Goal: Task Accomplishment & Management: Complete application form

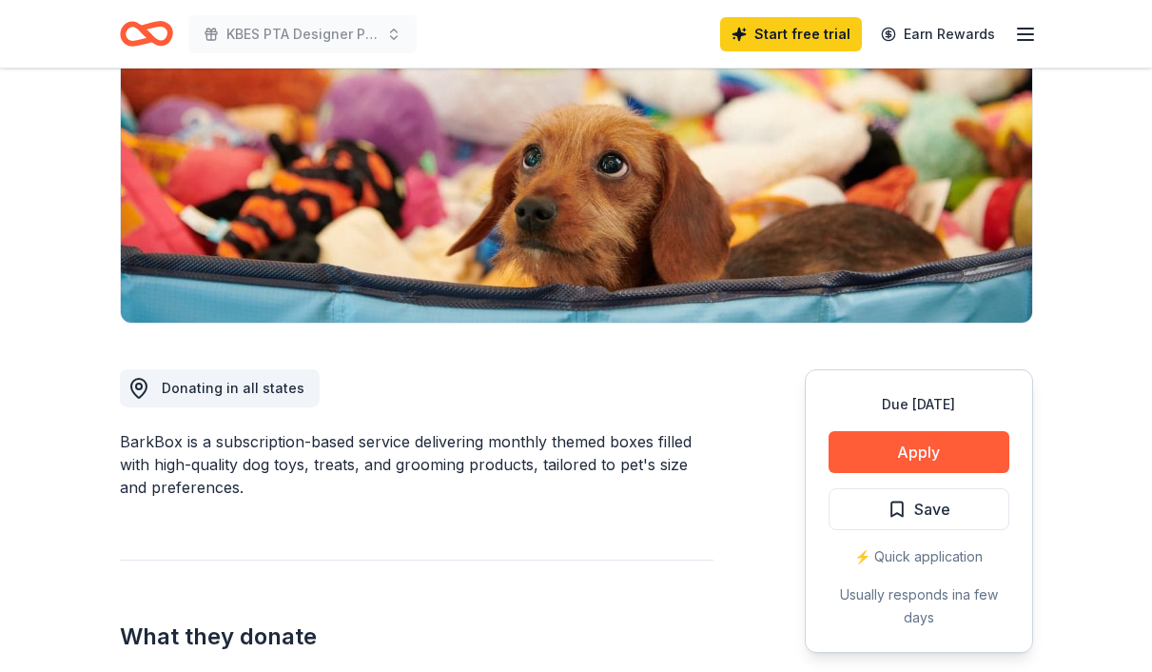
scroll to position [297, 0]
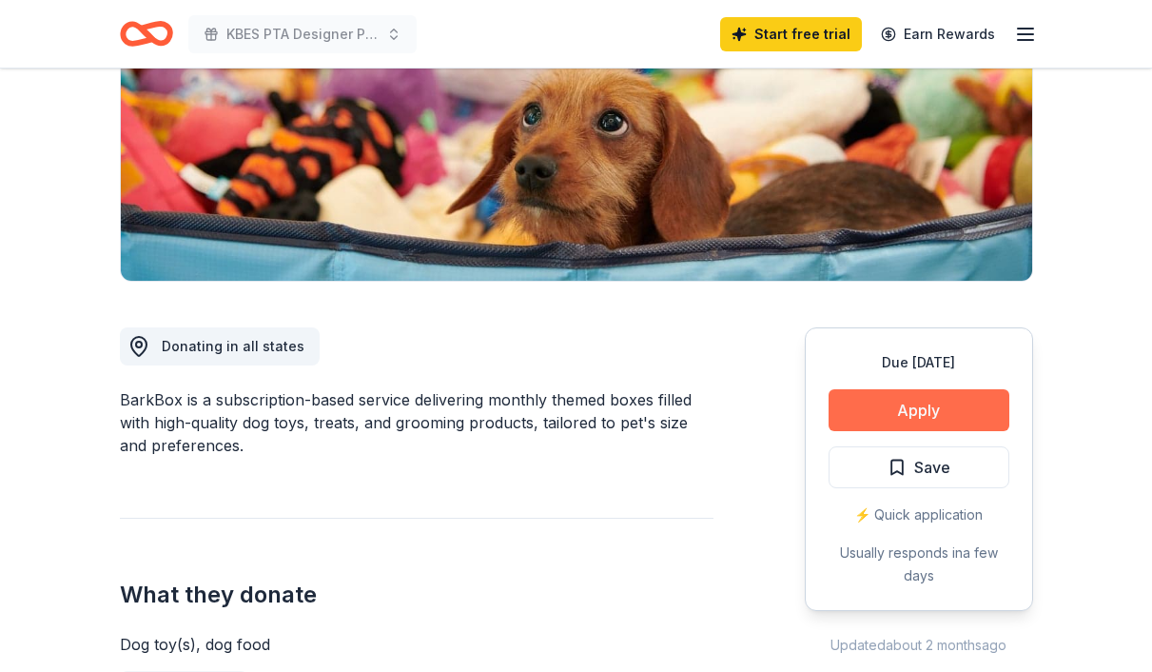
click at [939, 411] on button "Apply" at bounding box center [919, 410] width 181 height 42
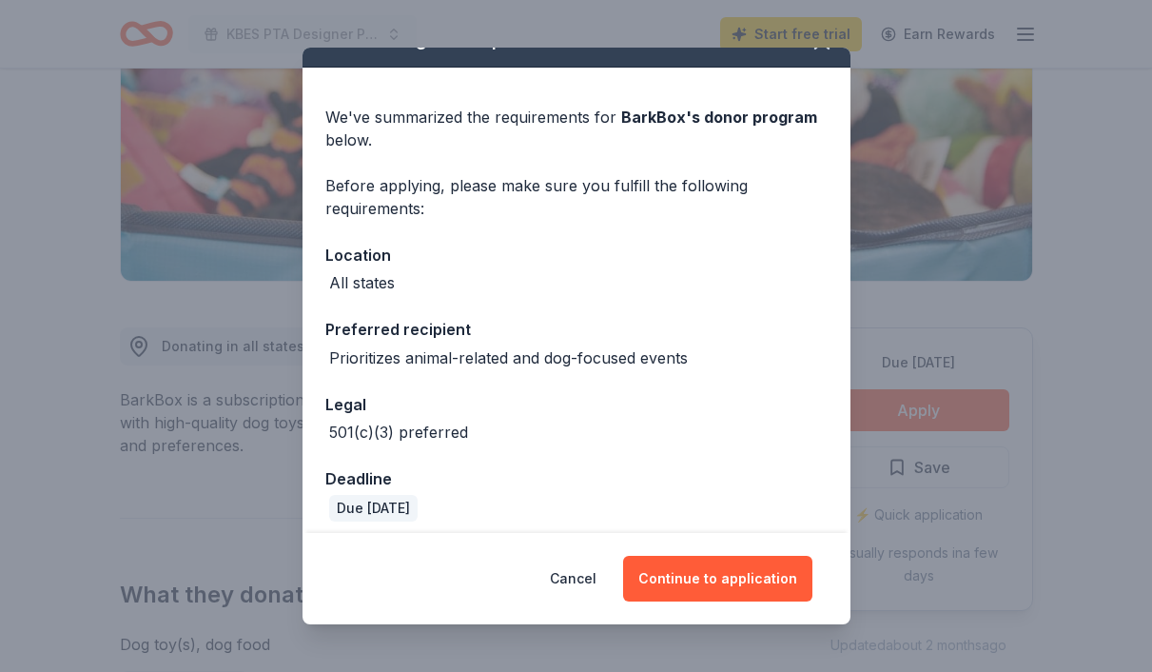
scroll to position [46, 0]
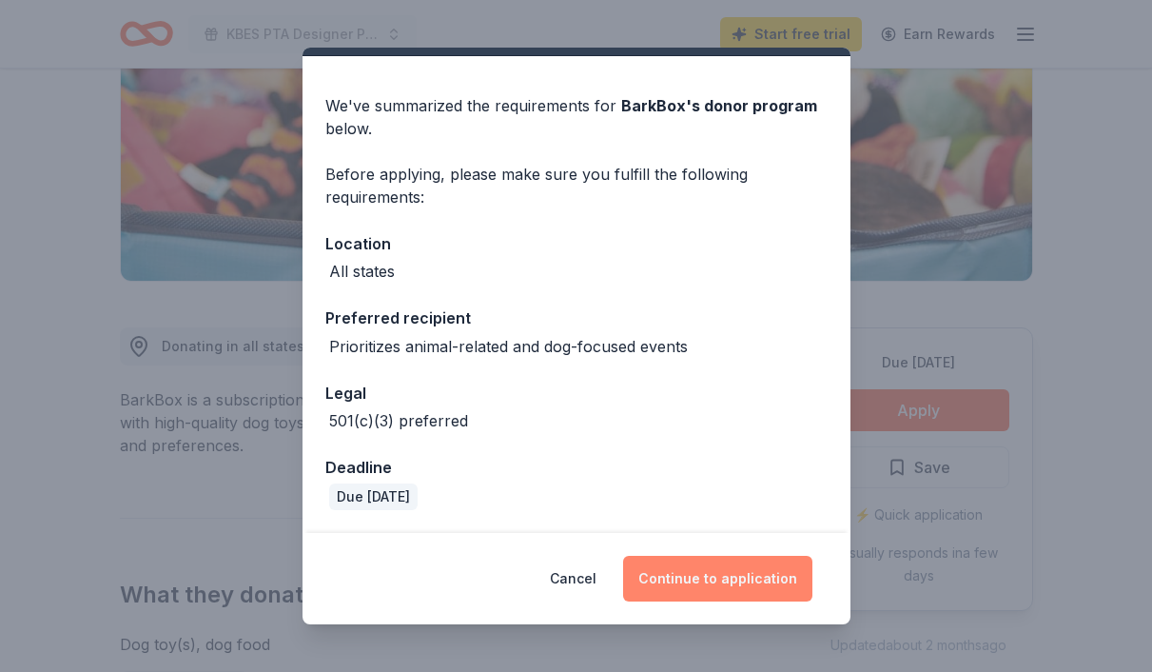
click at [690, 581] on button "Continue to application" at bounding box center [717, 579] width 189 height 46
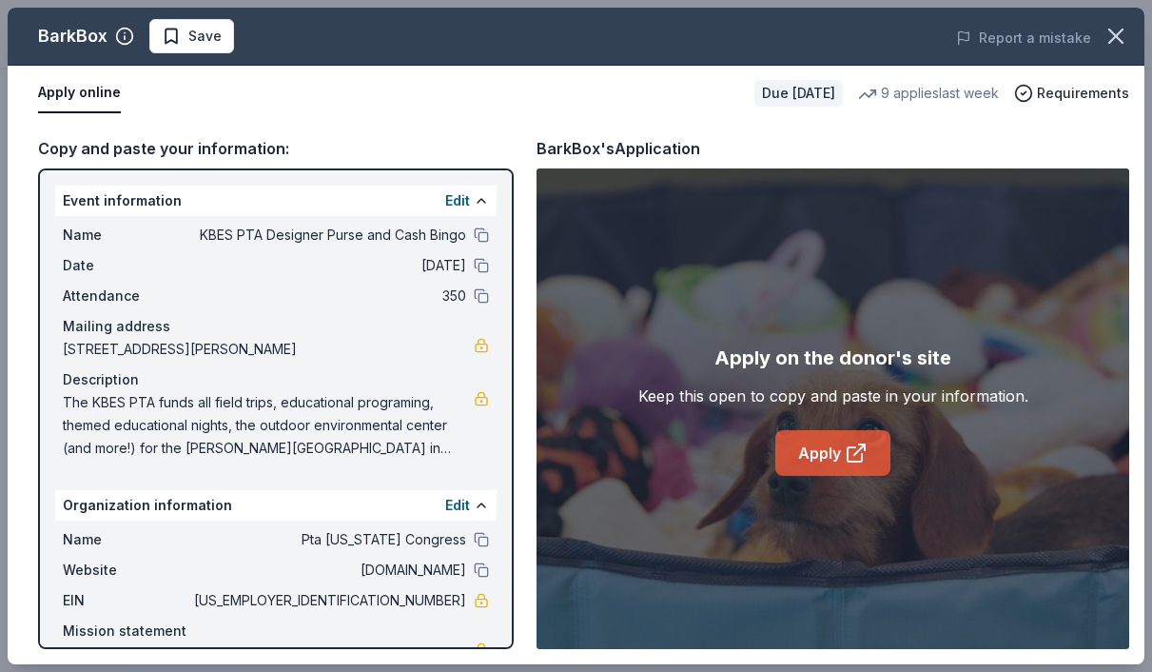
click at [832, 461] on link "Apply" at bounding box center [832, 453] width 115 height 46
click at [203, 46] on span "Save" at bounding box center [204, 36] width 33 height 23
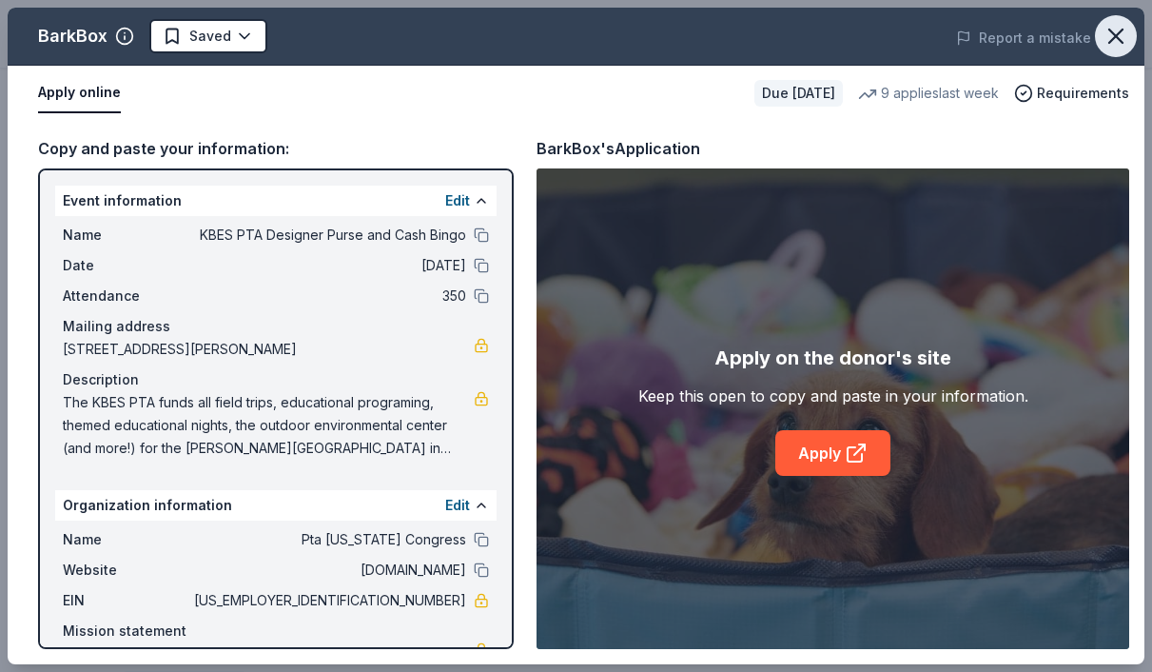
click at [1116, 40] on icon "button" at bounding box center [1116, 36] width 27 height 27
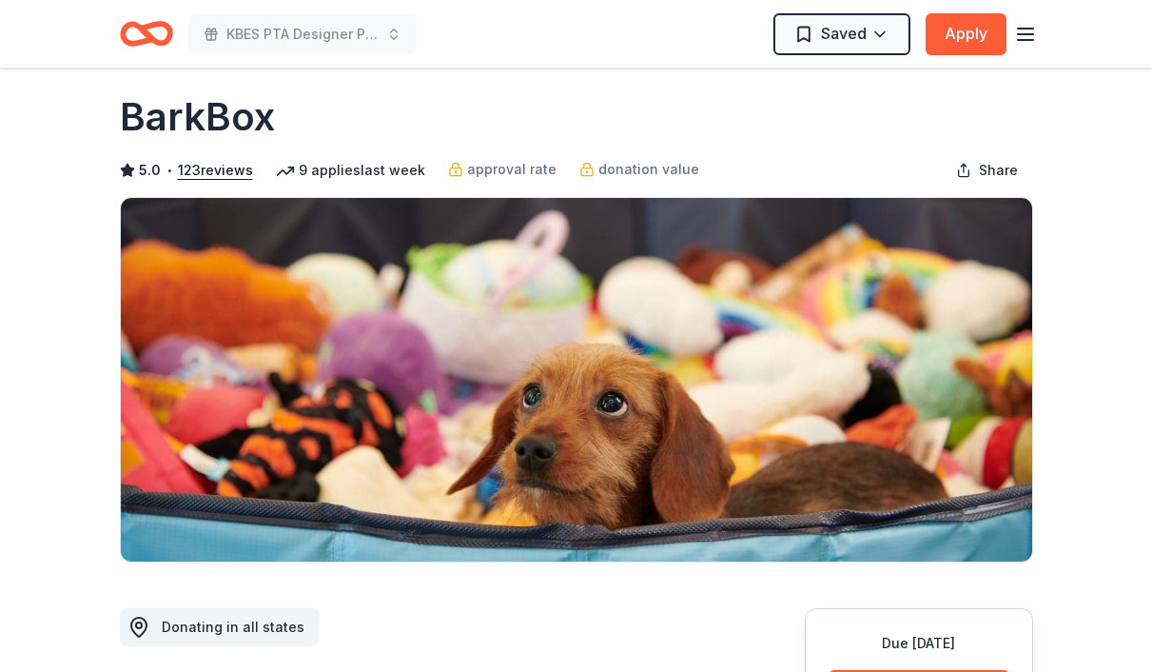
scroll to position [0, 0]
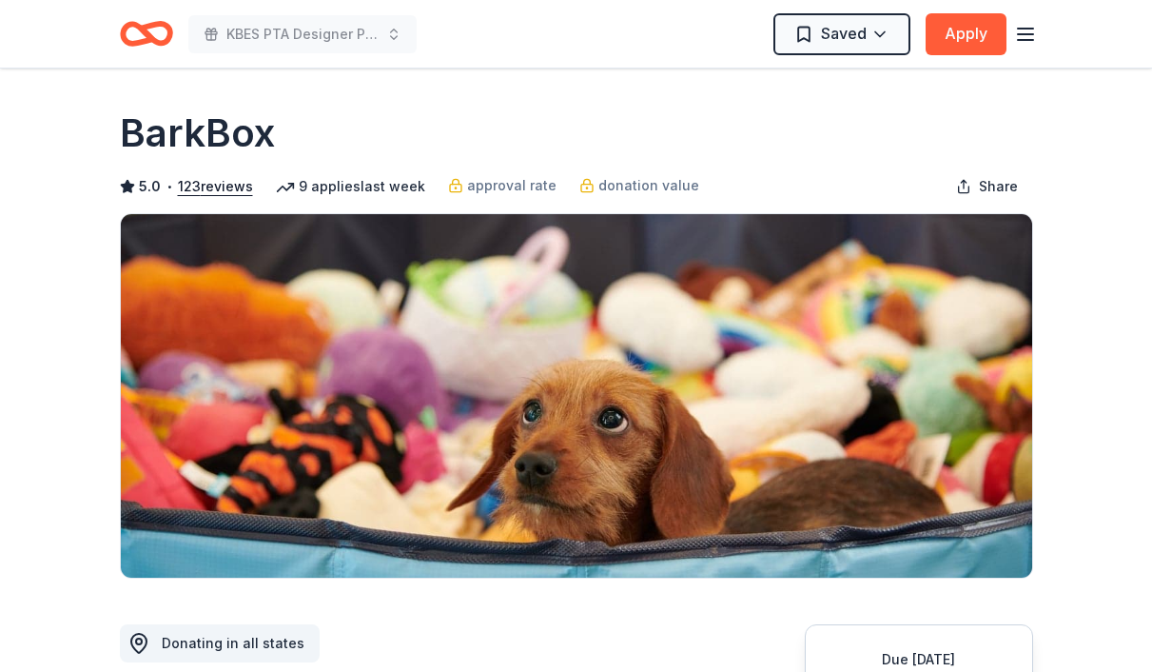
click at [1021, 24] on icon "button" at bounding box center [1025, 34] width 23 height 23
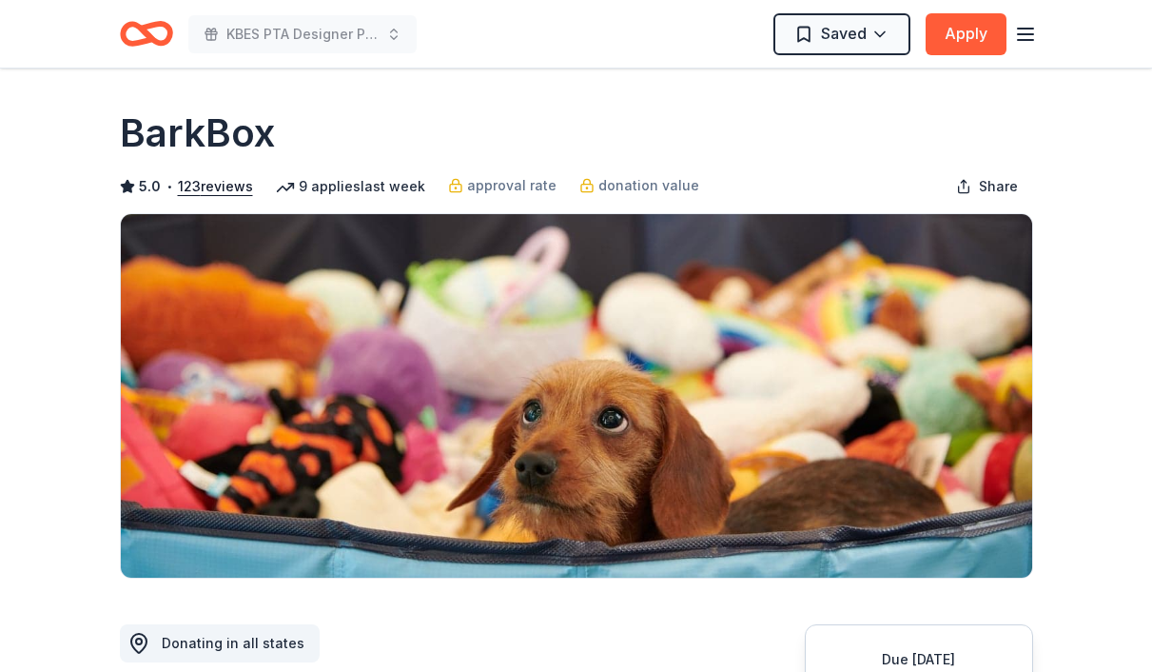
click at [141, 29] on icon "Home" at bounding box center [154, 33] width 29 height 19
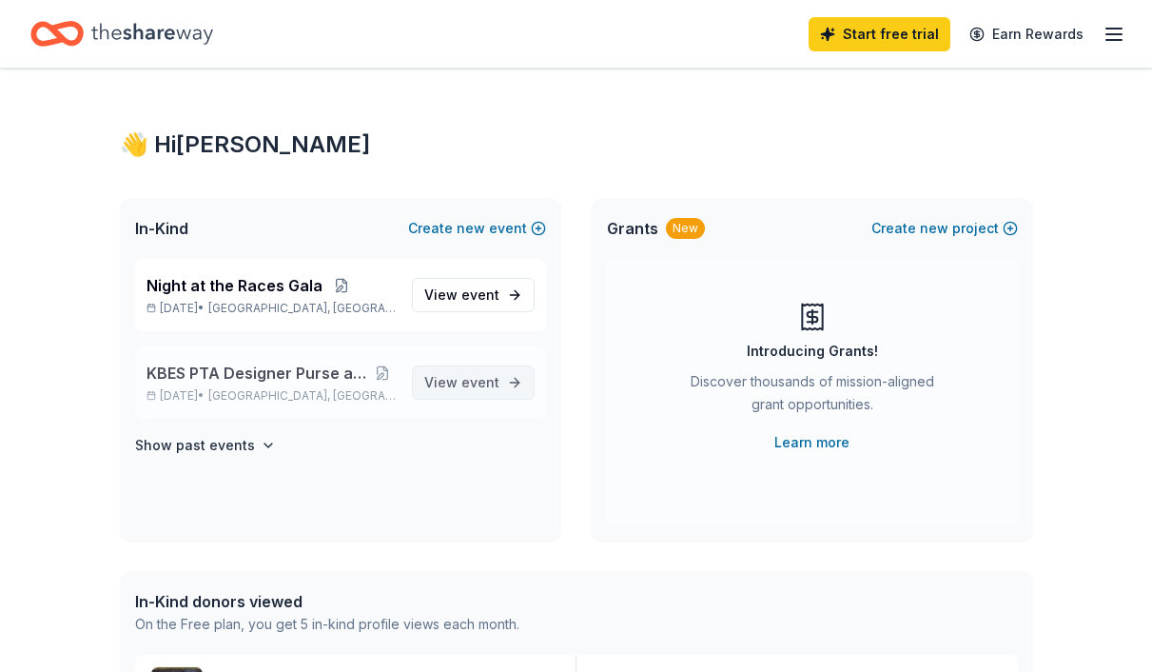
click at [472, 378] on span "event" at bounding box center [480, 382] width 38 height 16
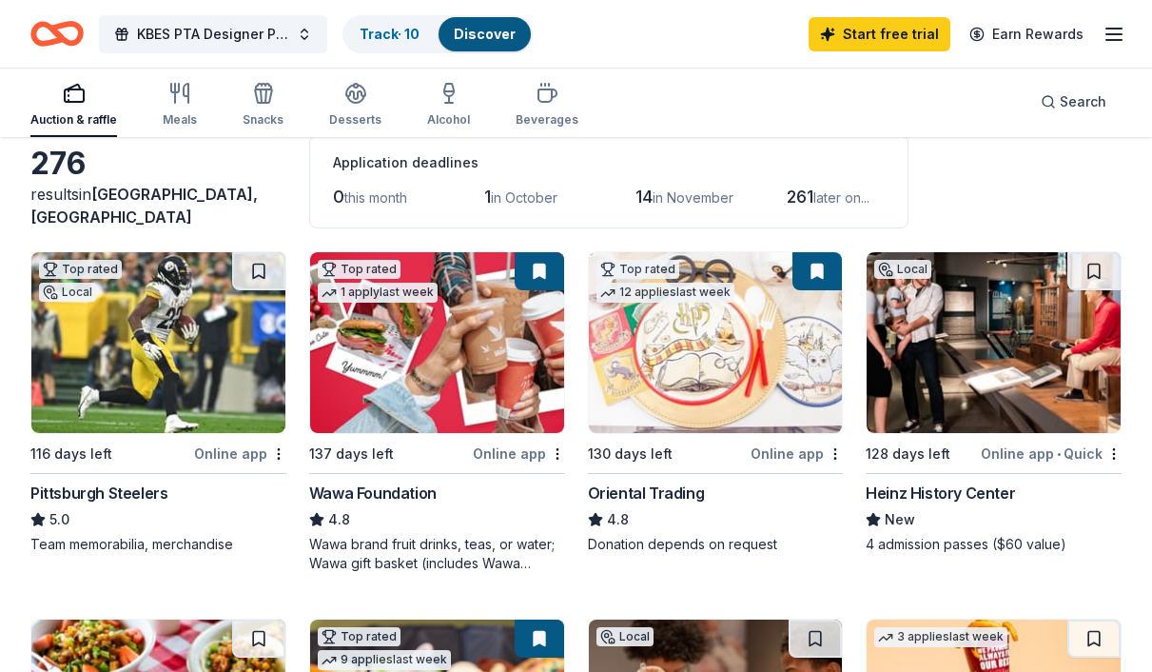
scroll to position [100, 0]
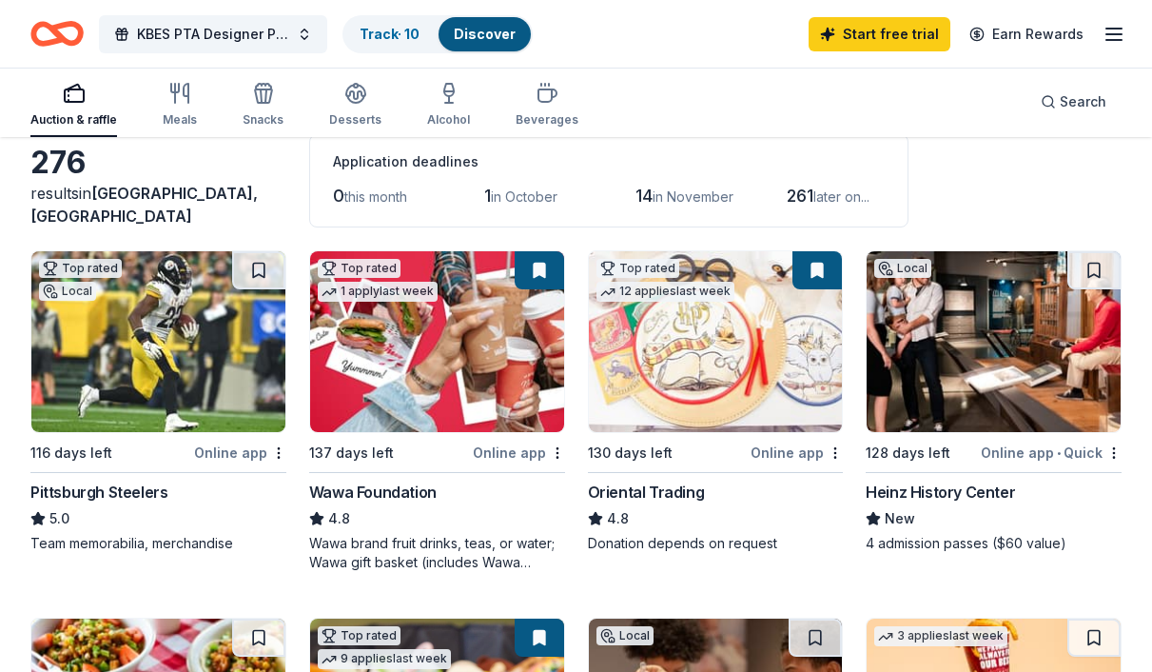
click at [125, 412] on img at bounding box center [158, 341] width 254 height 181
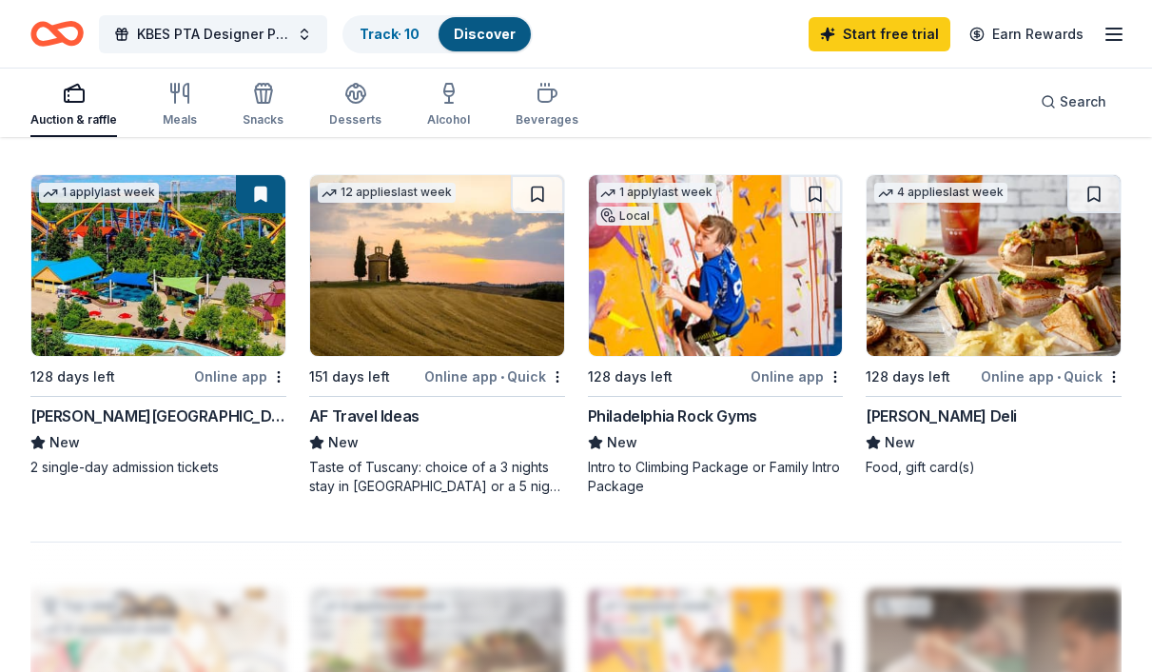
scroll to position [1643, 0]
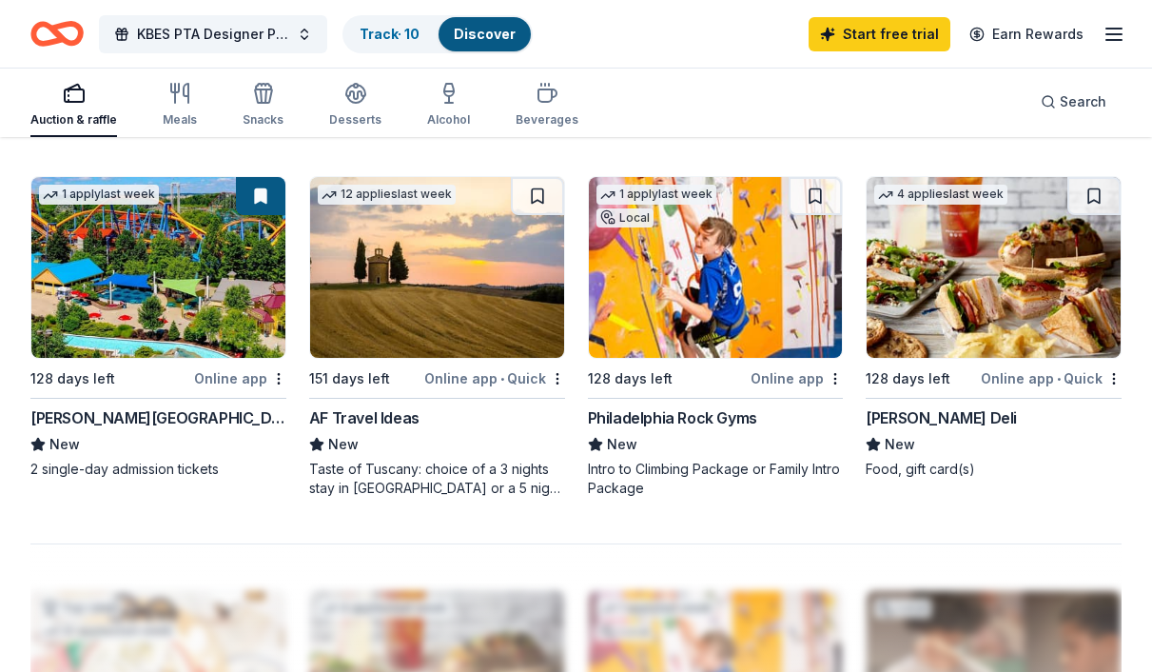
click at [181, 291] on img at bounding box center [158, 267] width 254 height 181
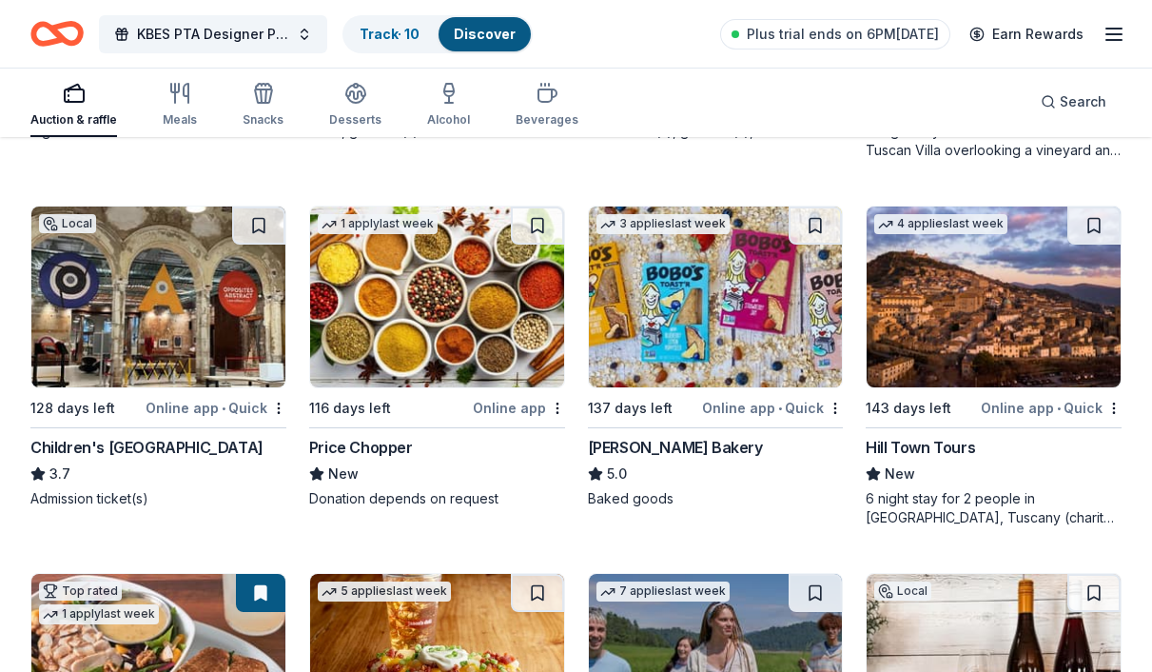
scroll to position [2739, 0]
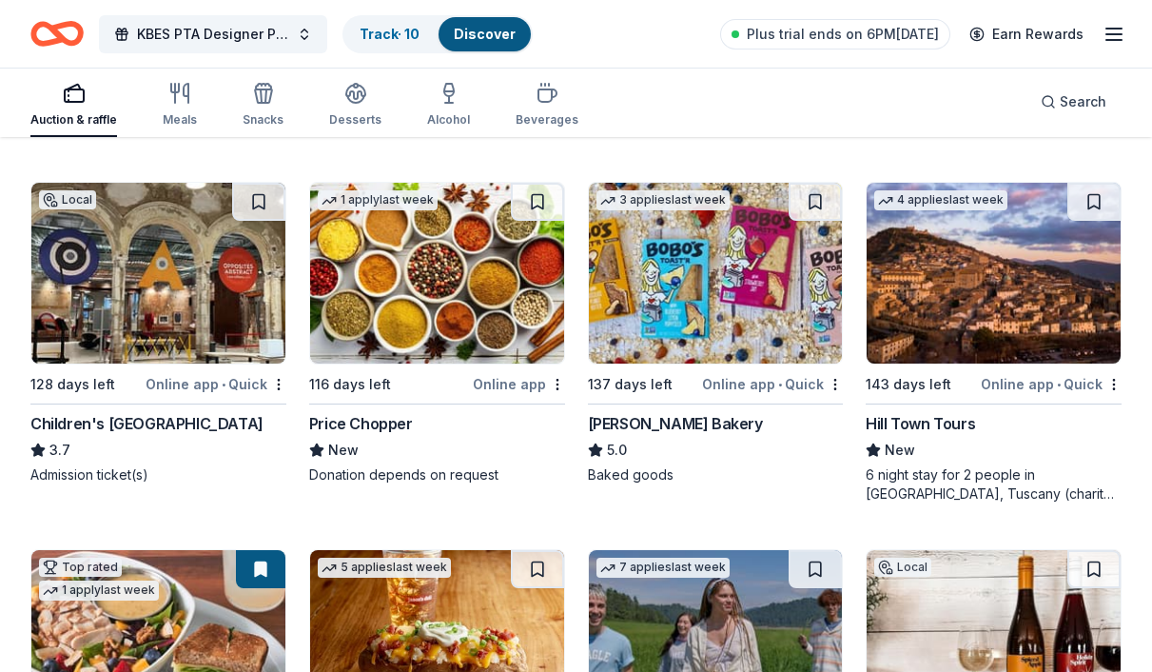
click at [672, 361] on img at bounding box center [716, 273] width 254 height 181
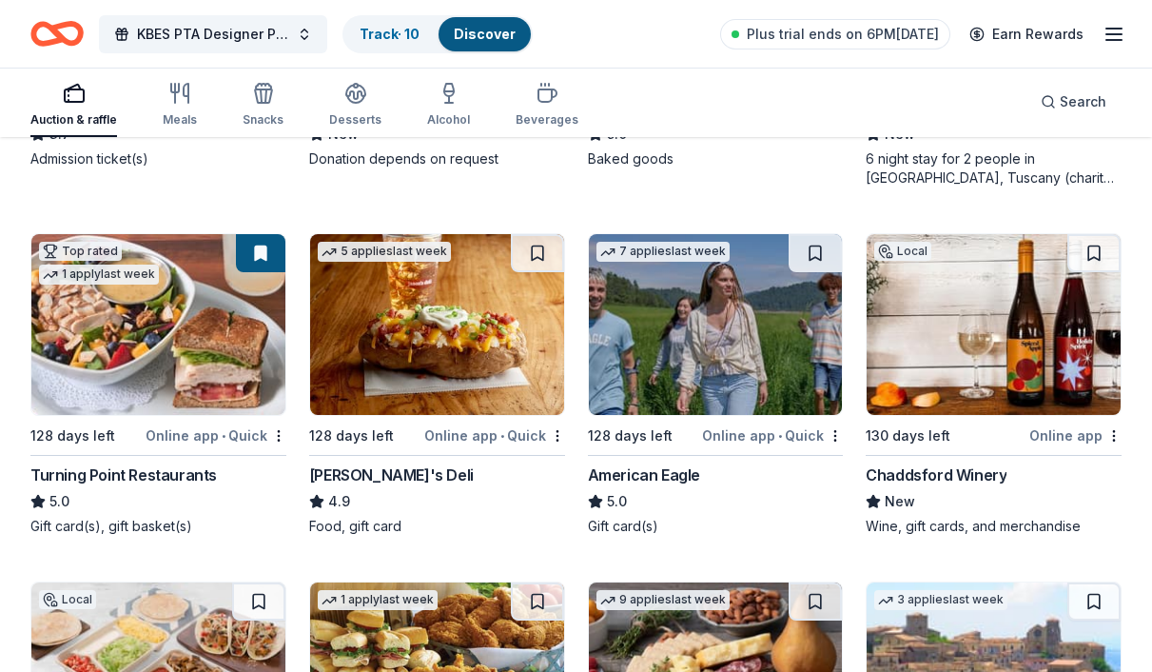
scroll to position [3059, 0]
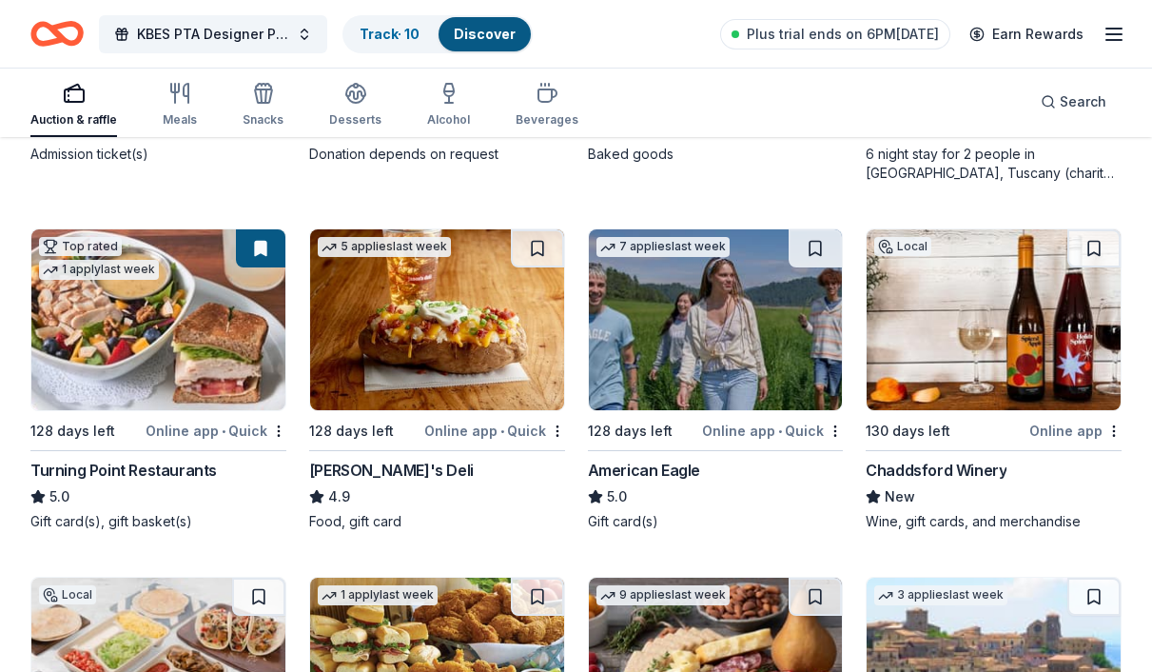
click at [653, 464] on div "American Eagle" at bounding box center [644, 470] width 112 height 23
click at [980, 470] on div "Chaddsford Winery" at bounding box center [936, 470] width 141 height 23
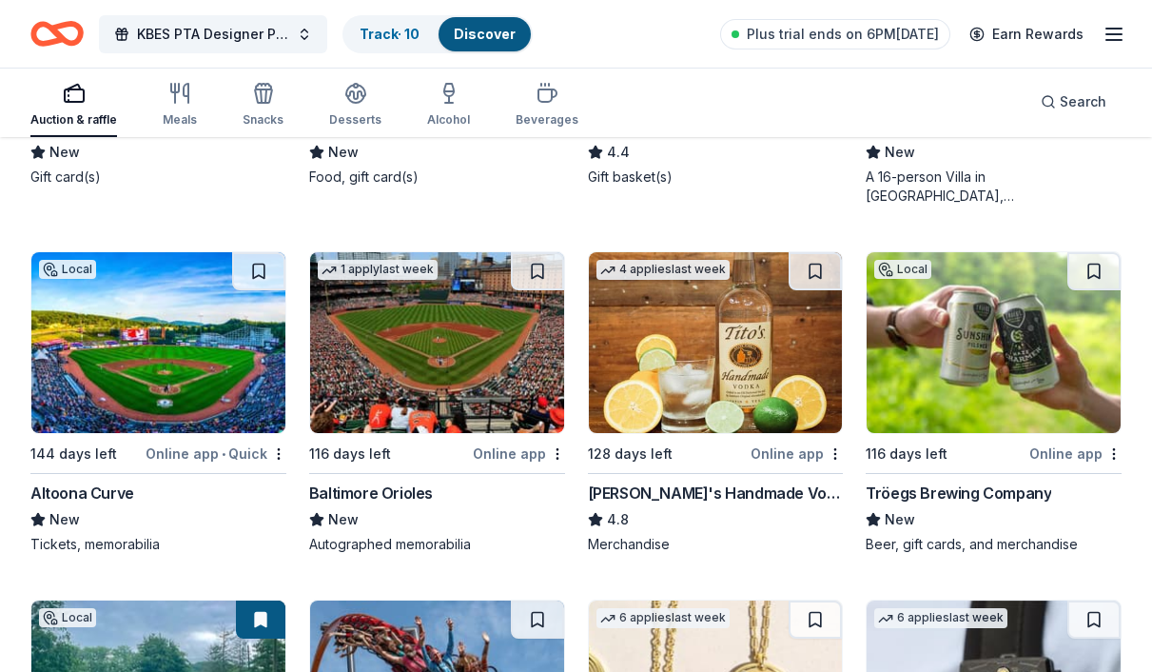
scroll to position [3753, 0]
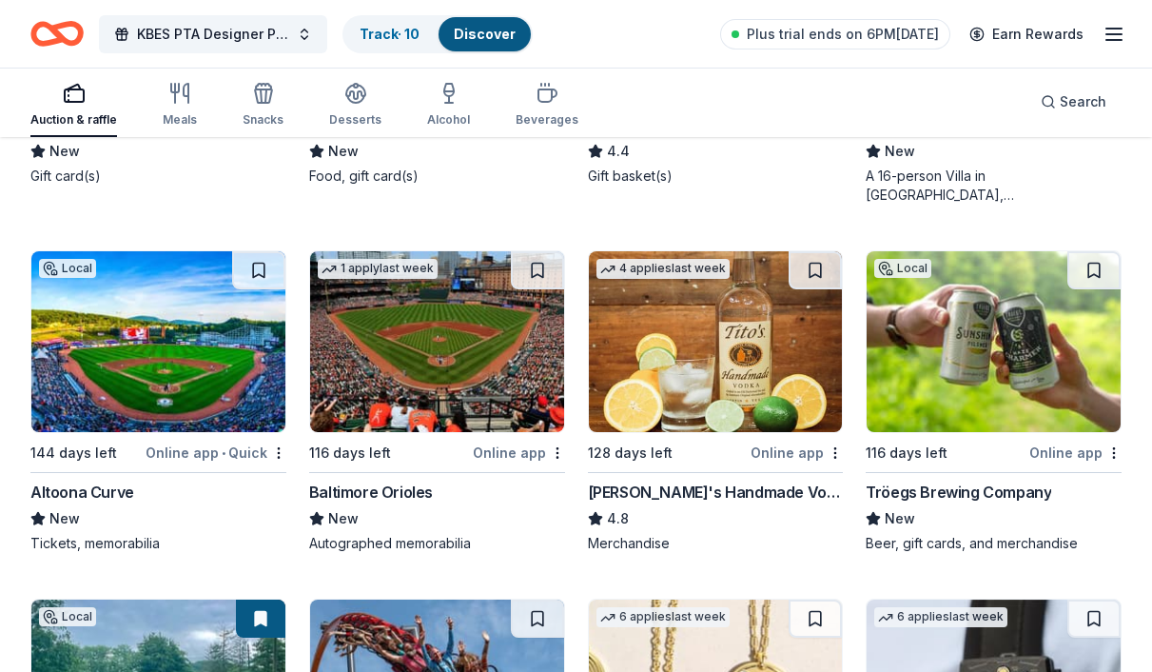
click at [627, 484] on div "Tito's Handmade Vodka" at bounding box center [716, 491] width 256 height 23
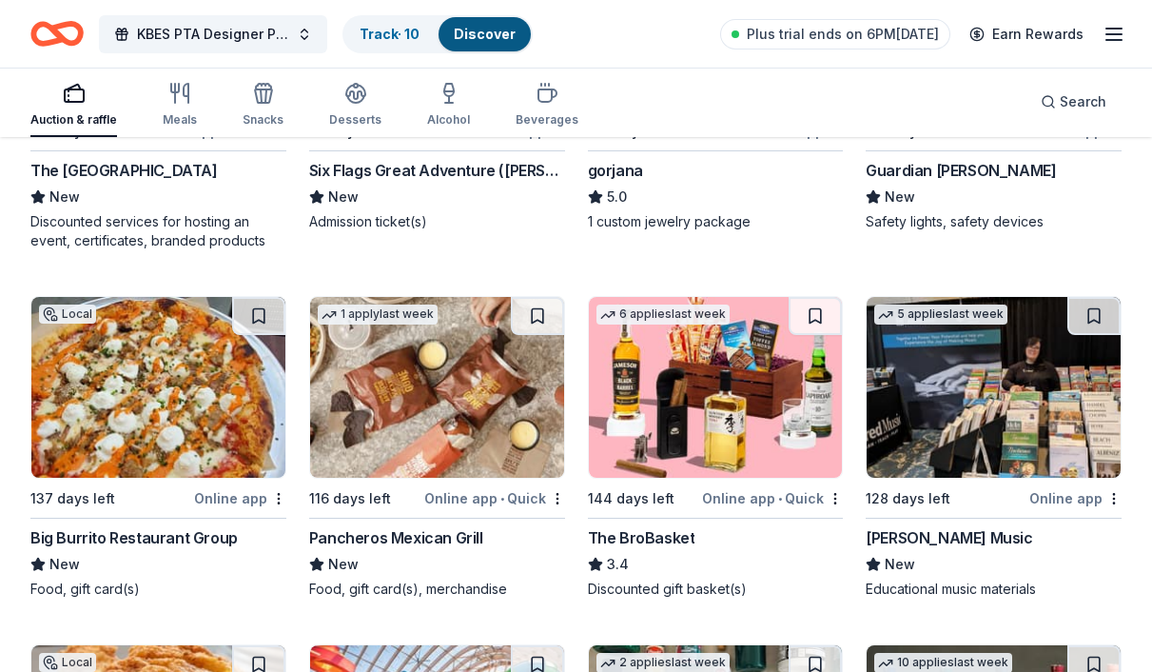
scroll to position [4462, 0]
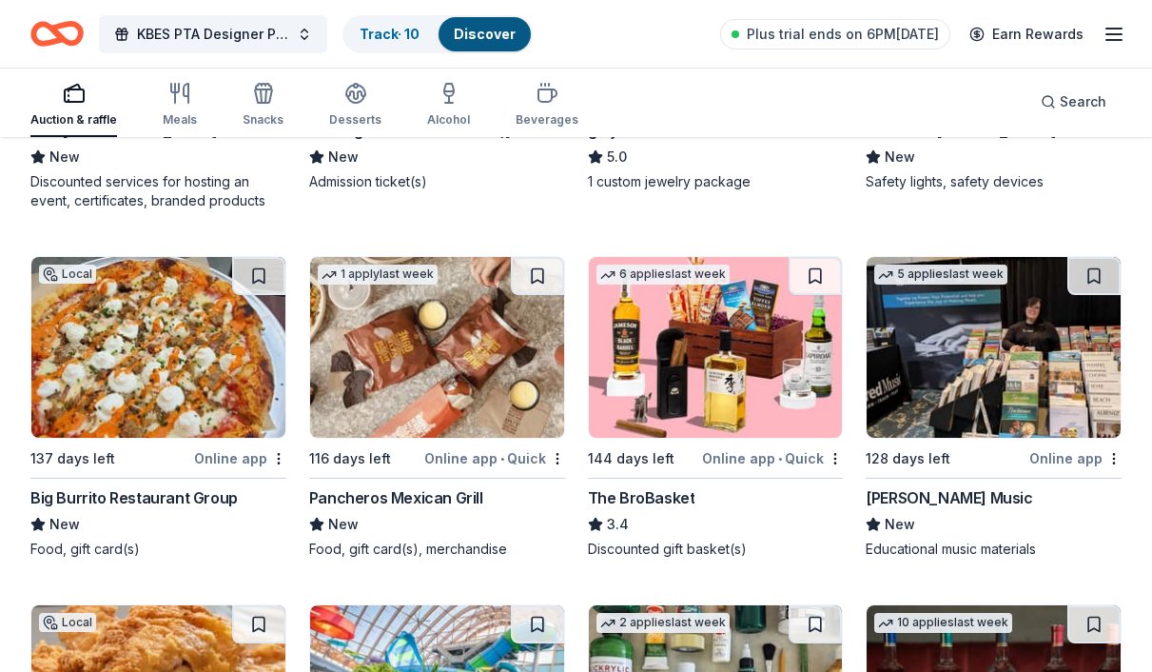
click at [695, 415] on img at bounding box center [716, 347] width 254 height 181
click at [294, 29] on button "KBES PTA Designer Purse and Cash Bingo" at bounding box center [213, 34] width 228 height 38
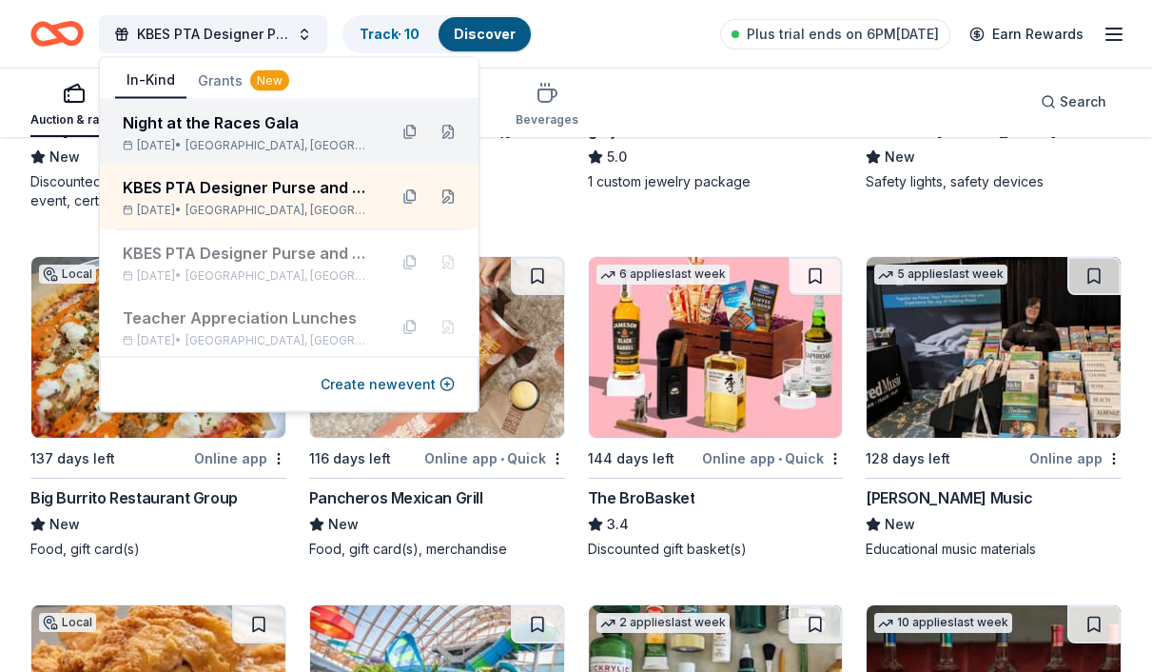
click at [314, 138] on div "Apr 17, 2026 • Nazareth, PA" at bounding box center [247, 145] width 249 height 15
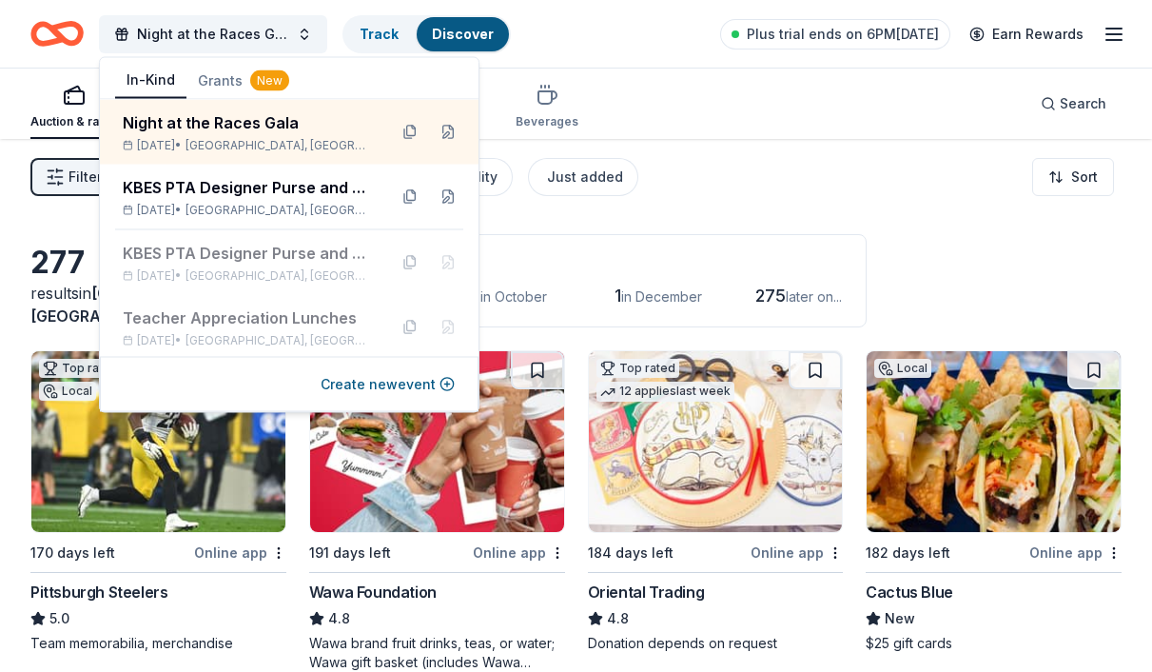
click at [795, 205] on div "Filter 2 Application methods Causes Eligibility Just added Sort" at bounding box center [576, 177] width 1152 height 76
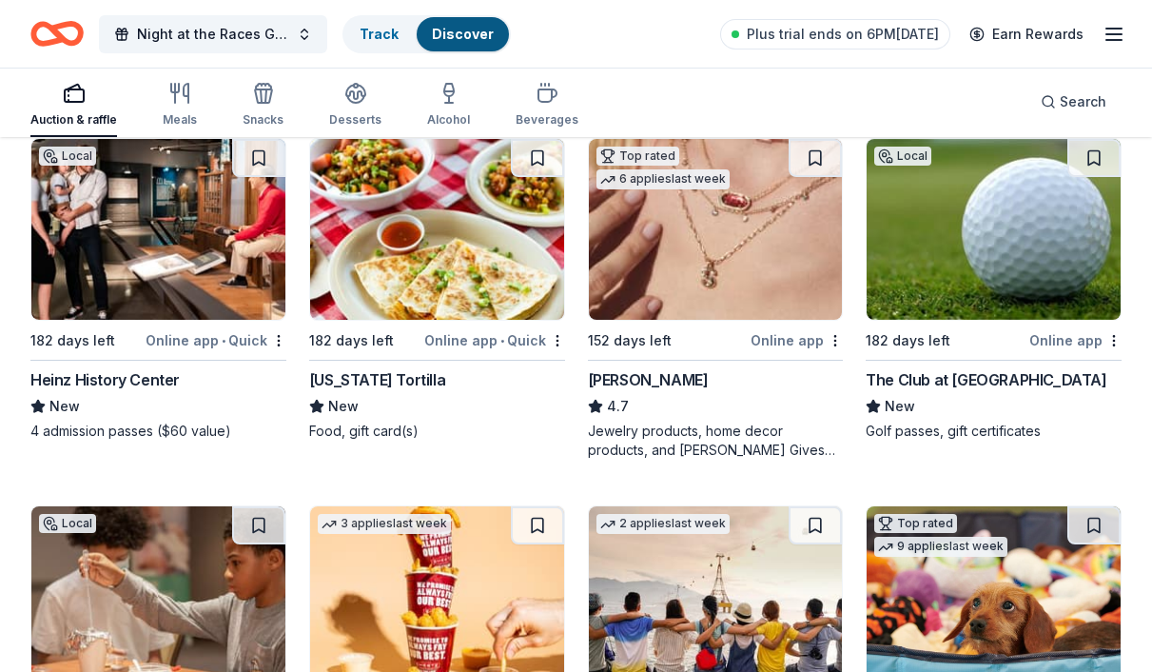
scroll to position [587, 0]
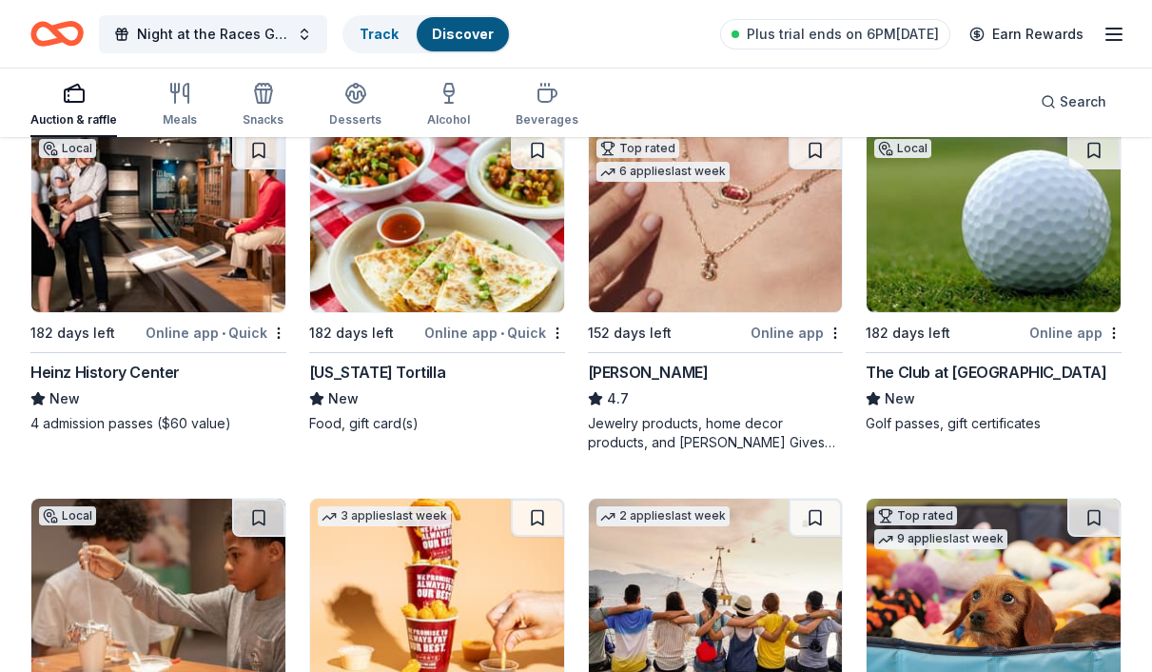
click at [711, 264] on img at bounding box center [716, 221] width 254 height 181
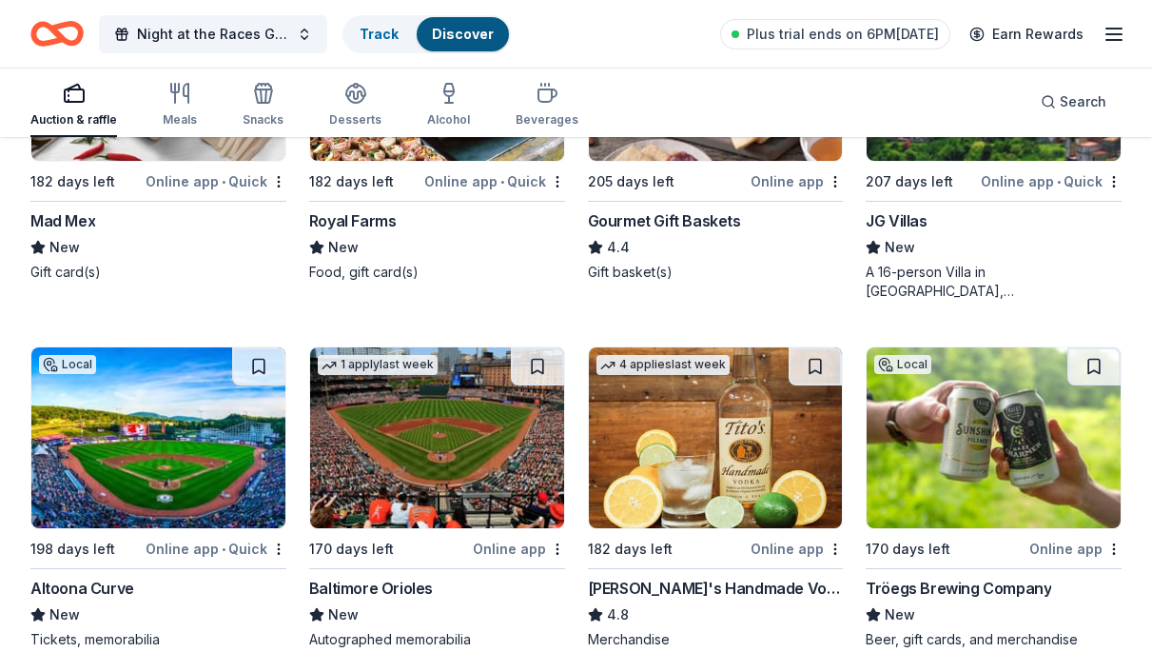
scroll to position [3732, 0]
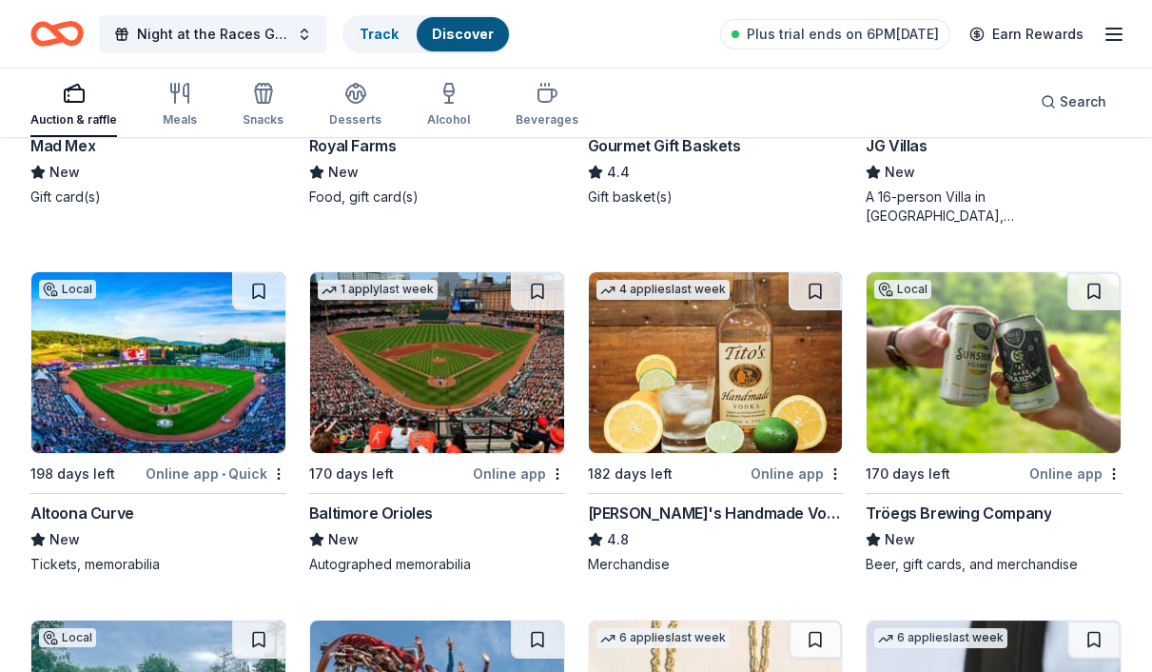
click at [684, 510] on div "Tito's Handmade Vodka" at bounding box center [716, 512] width 256 height 23
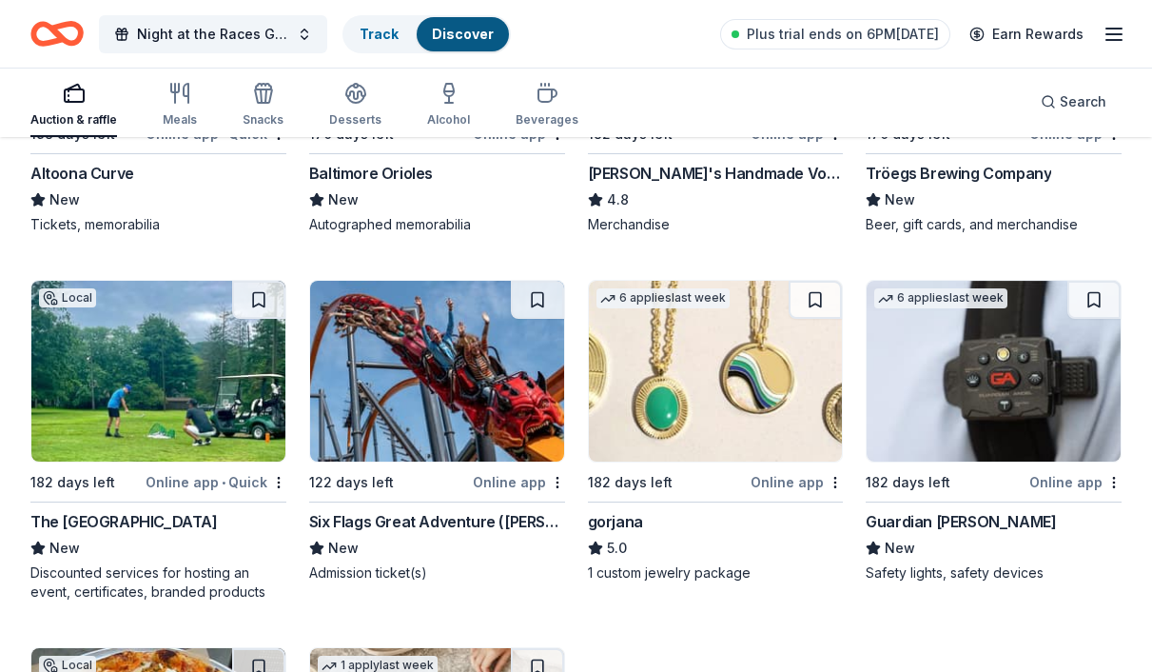
scroll to position [4083, 0]
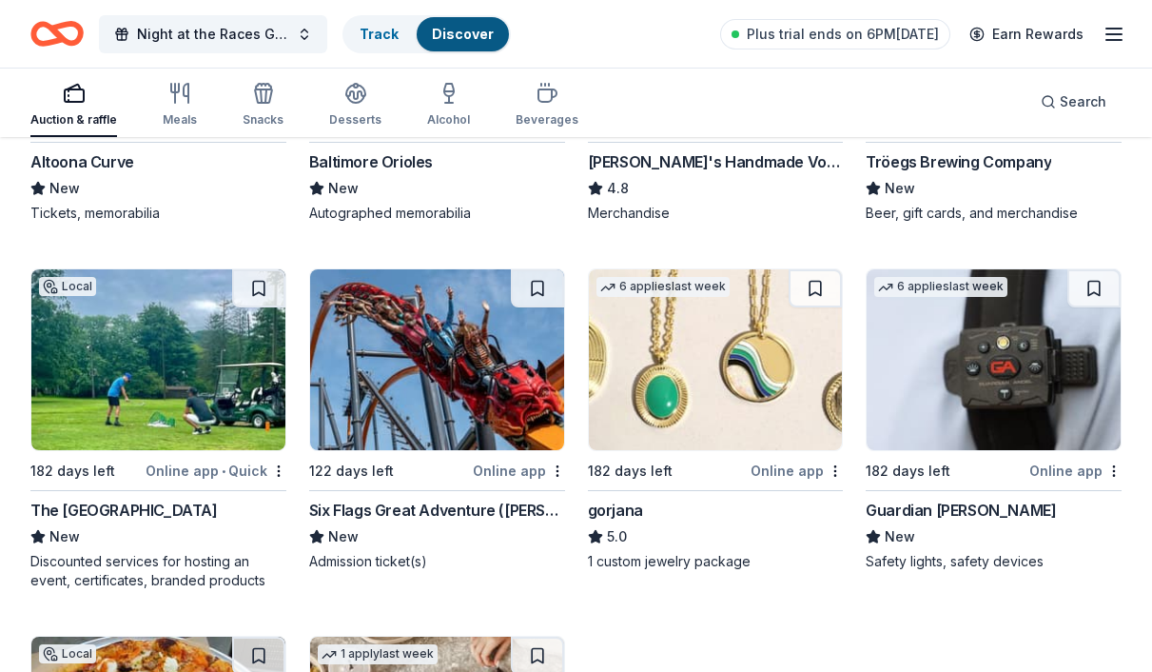
click at [704, 443] on img at bounding box center [716, 359] width 254 height 181
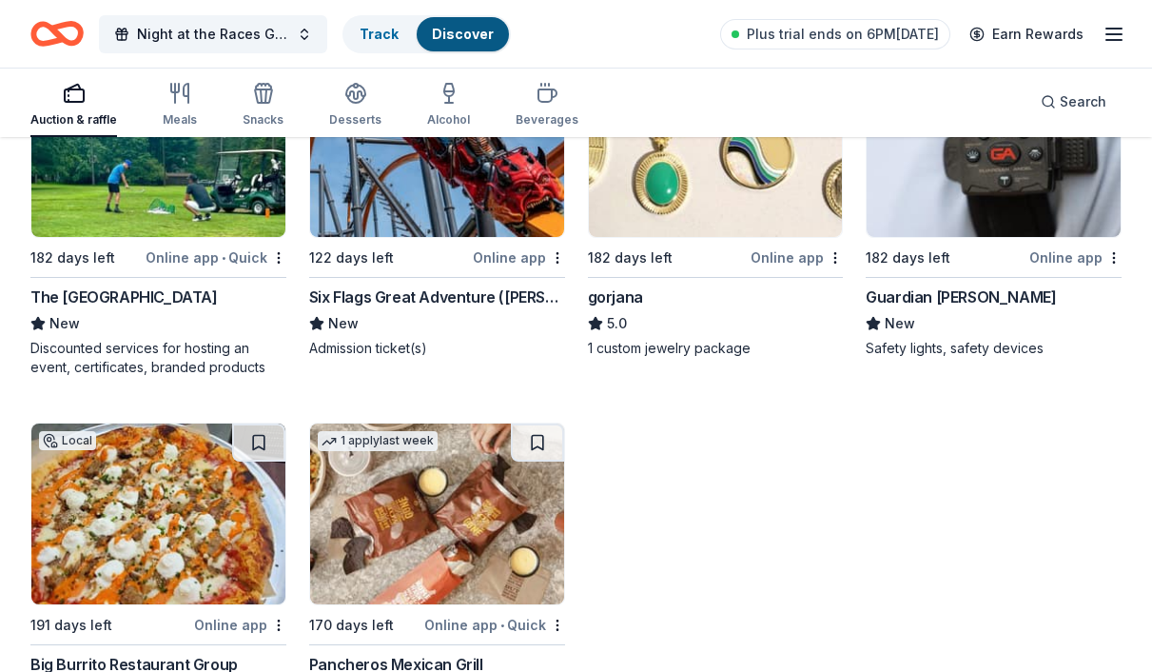
scroll to position [4287, 0]
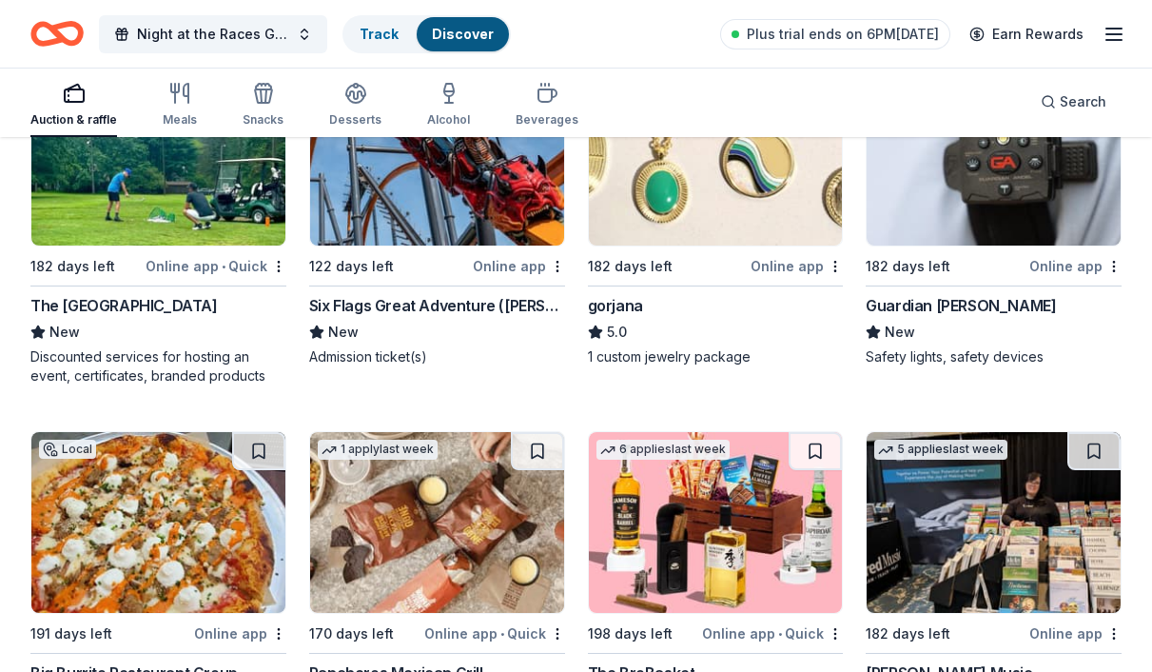
click at [979, 202] on img at bounding box center [994, 155] width 254 height 181
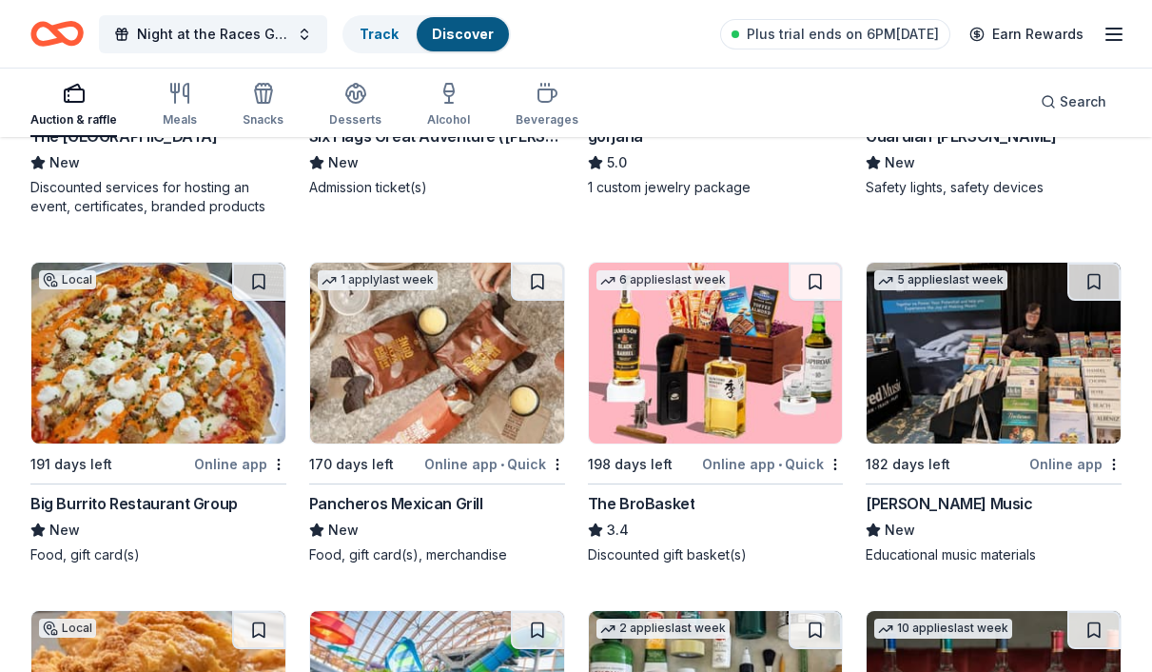
scroll to position [4624, 0]
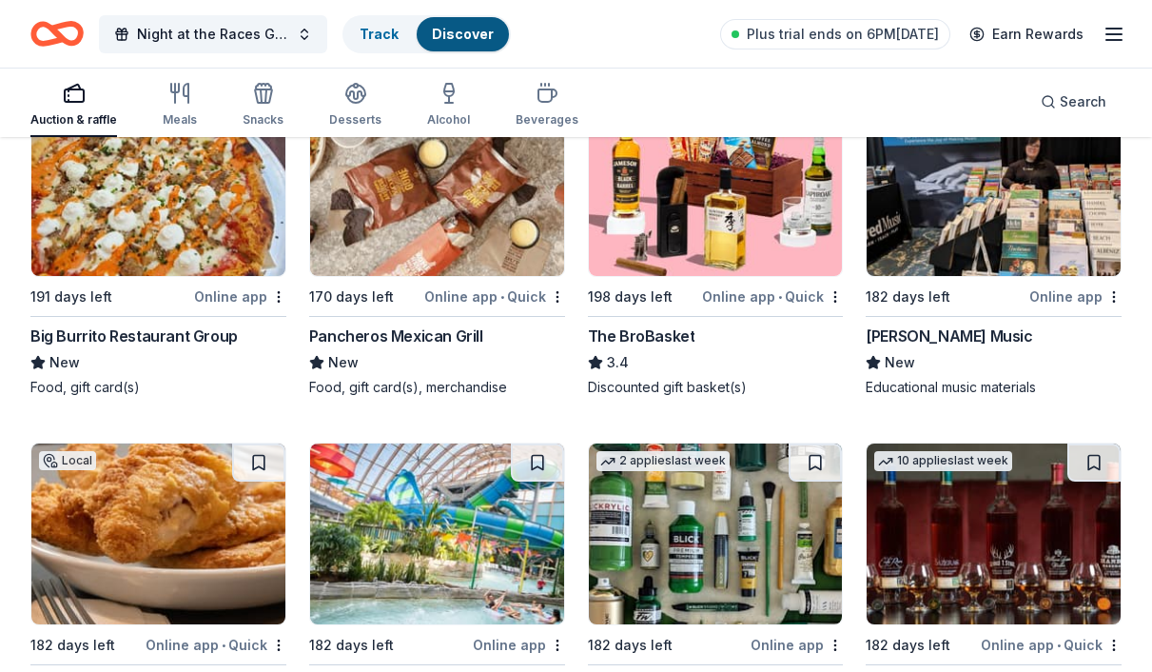
click at [678, 239] on img at bounding box center [716, 185] width 254 height 181
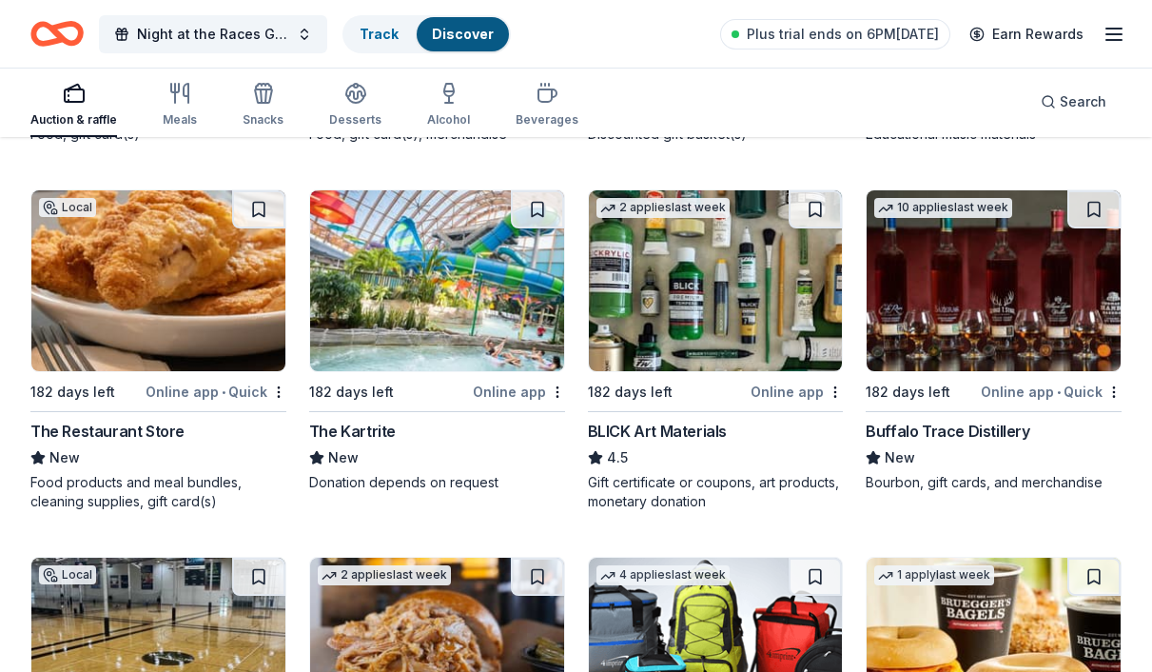
scroll to position [4886, 0]
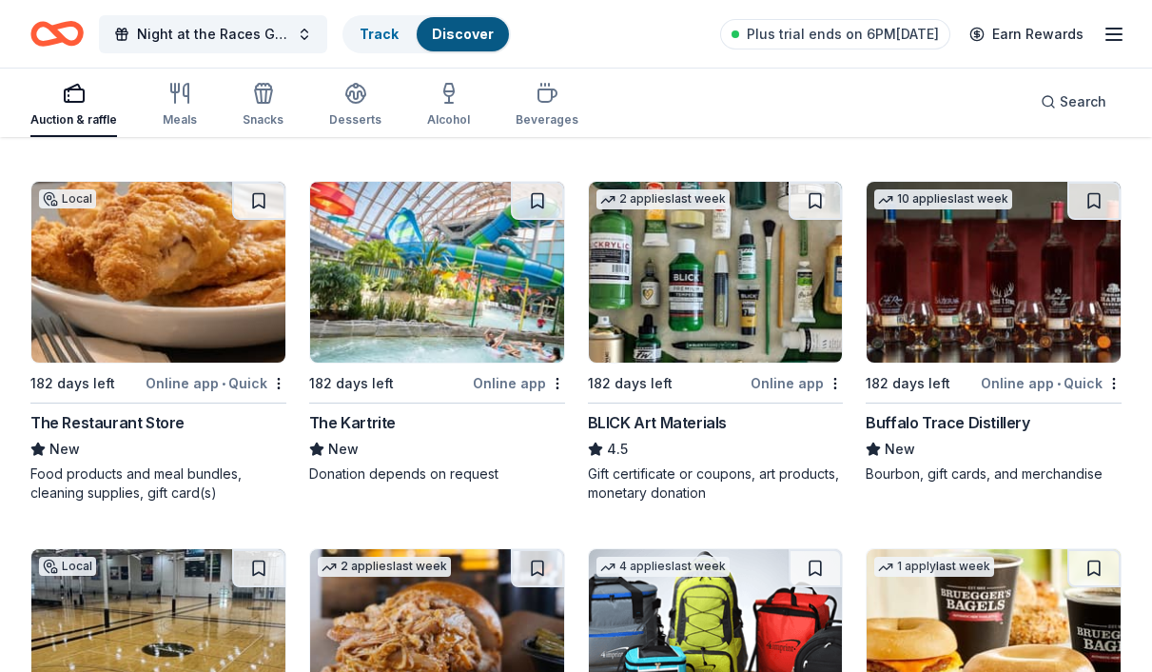
click at [204, 332] on img at bounding box center [158, 272] width 254 height 181
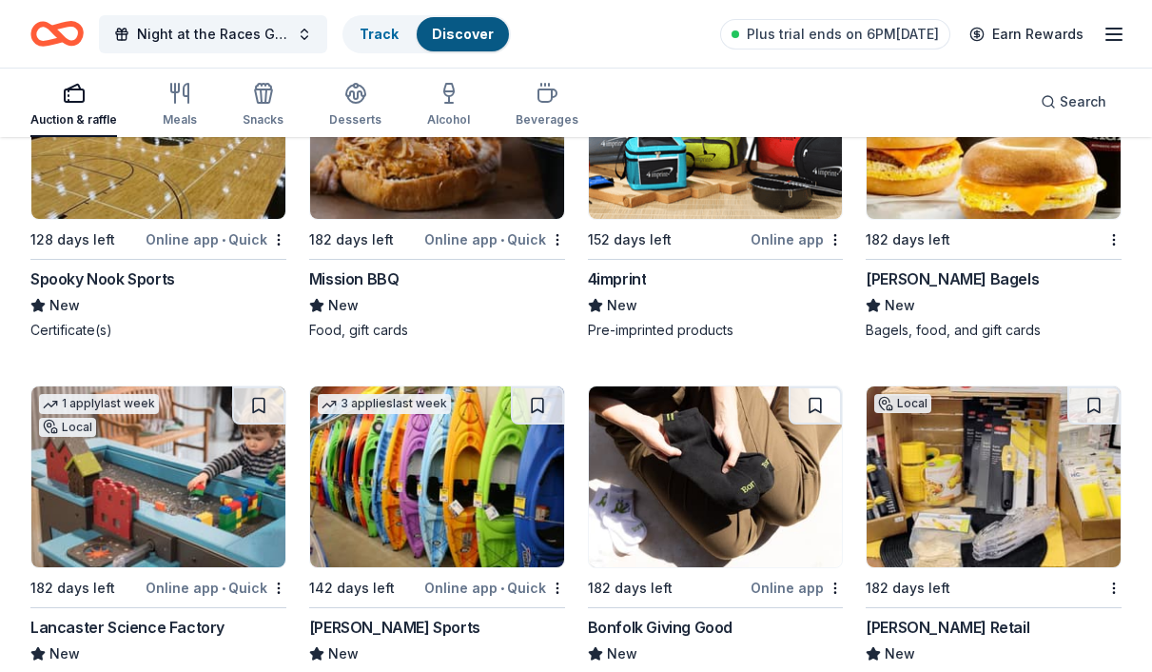
scroll to position [5353, 0]
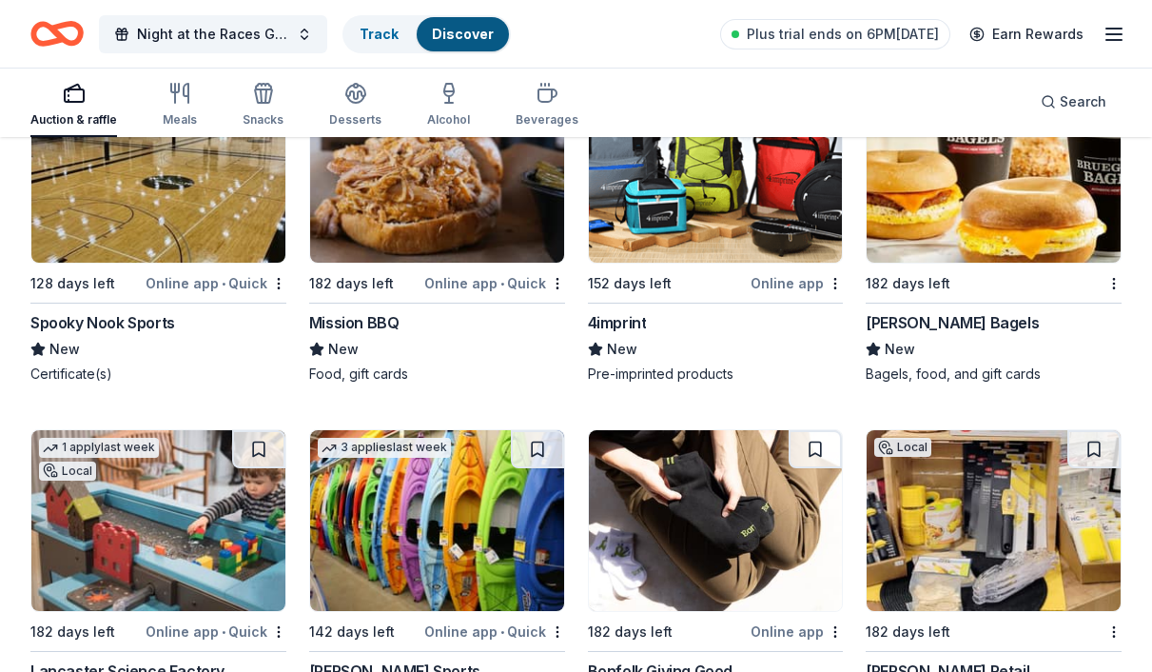
click at [461, 213] on img at bounding box center [437, 172] width 254 height 181
click at [297, 36] on button "Night at the Races Gala" at bounding box center [213, 34] width 228 height 38
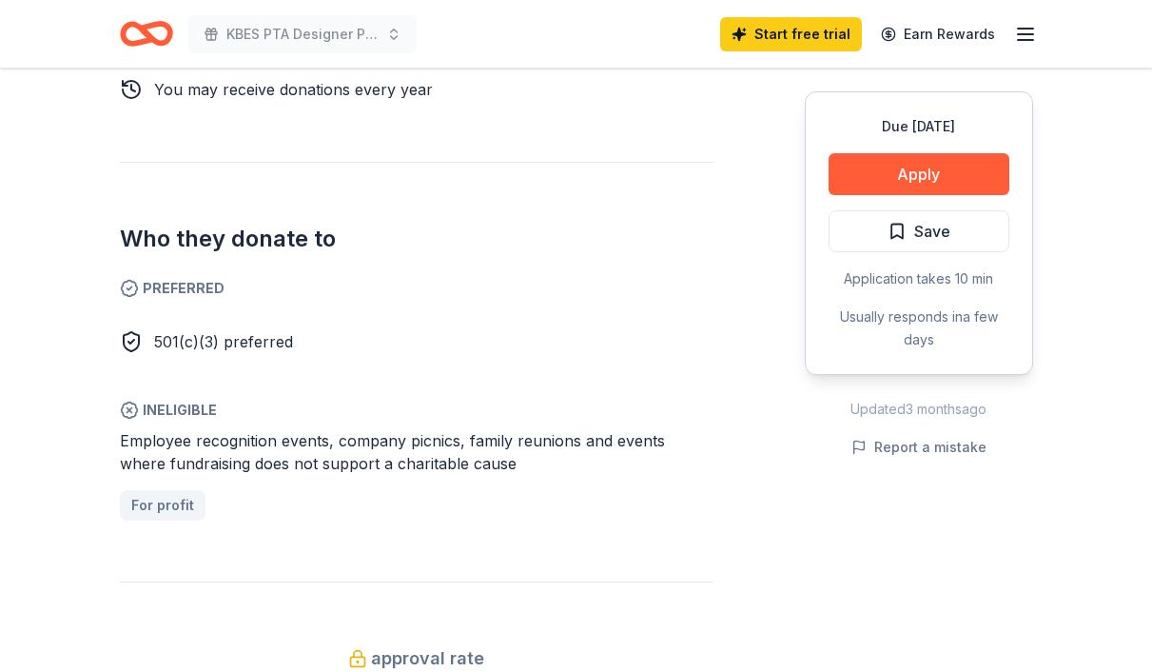
scroll to position [981, 0]
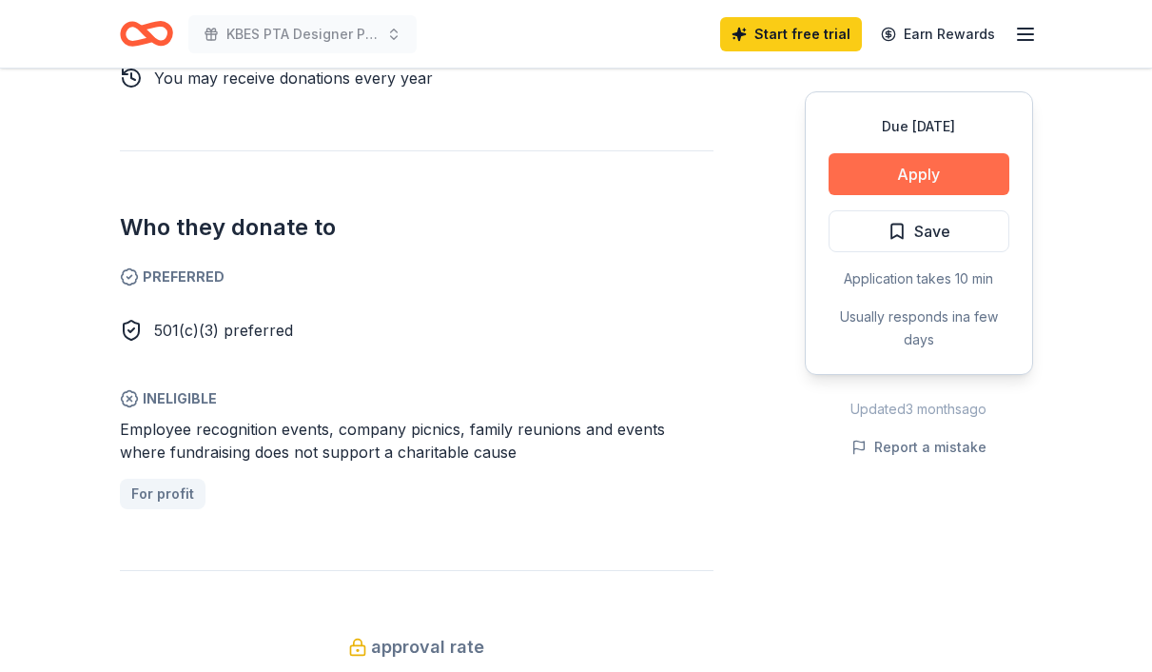
click at [930, 169] on button "Apply" at bounding box center [919, 174] width 181 height 42
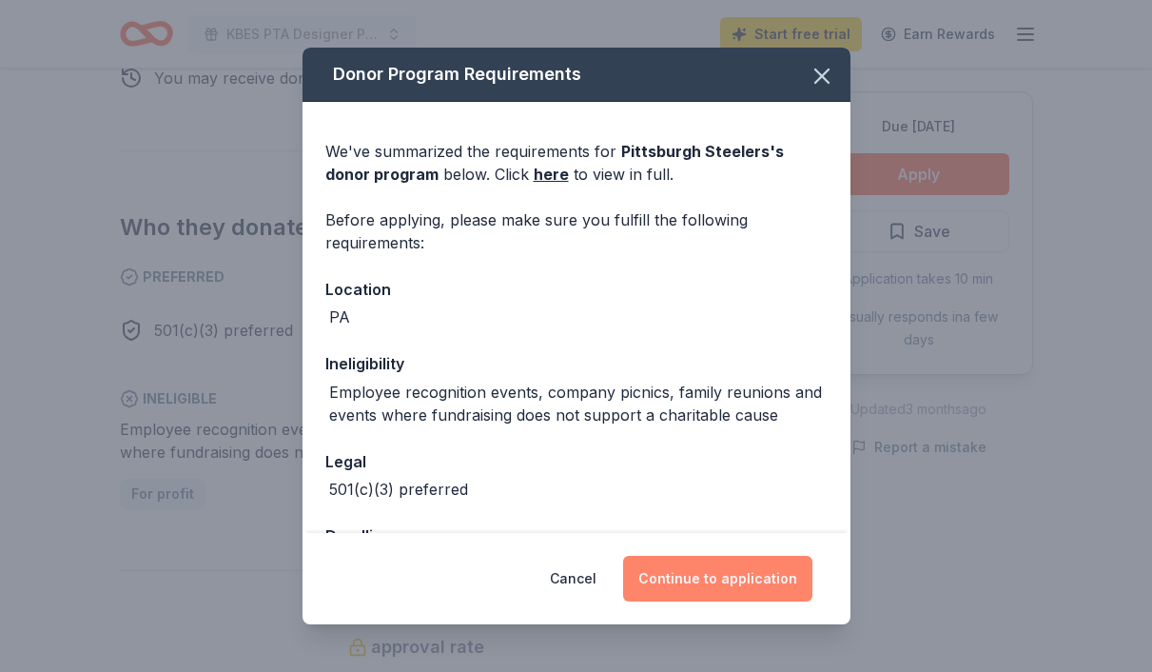
click at [715, 580] on button "Continue to application" at bounding box center [717, 579] width 189 height 46
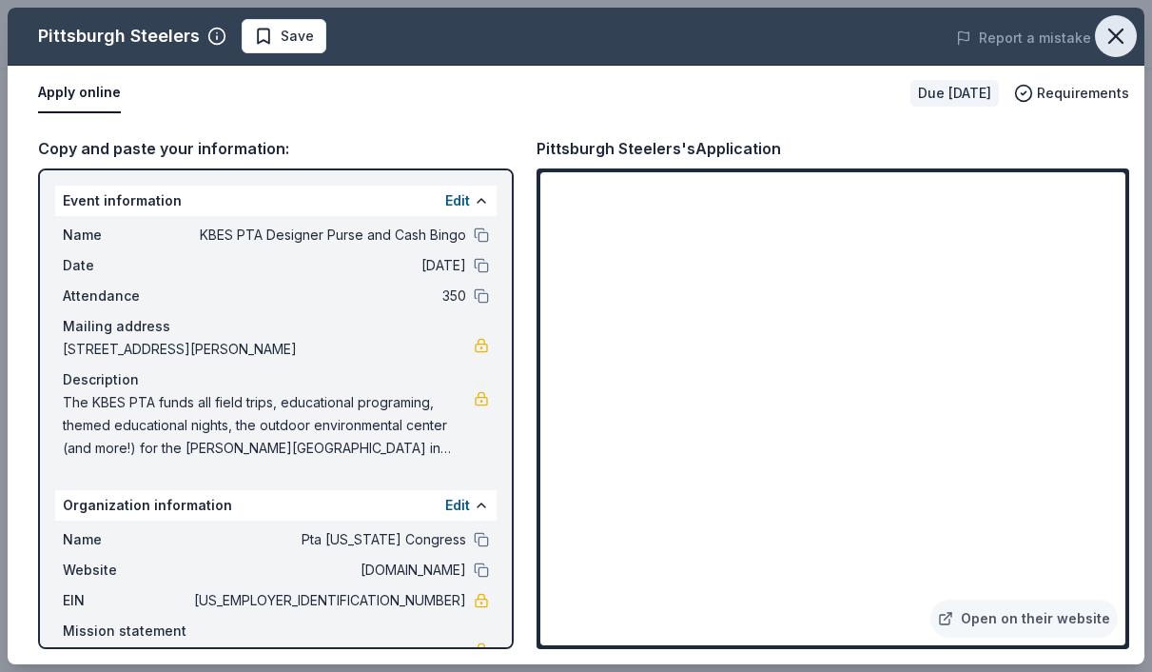
click at [1114, 34] on icon "button" at bounding box center [1115, 35] width 13 height 13
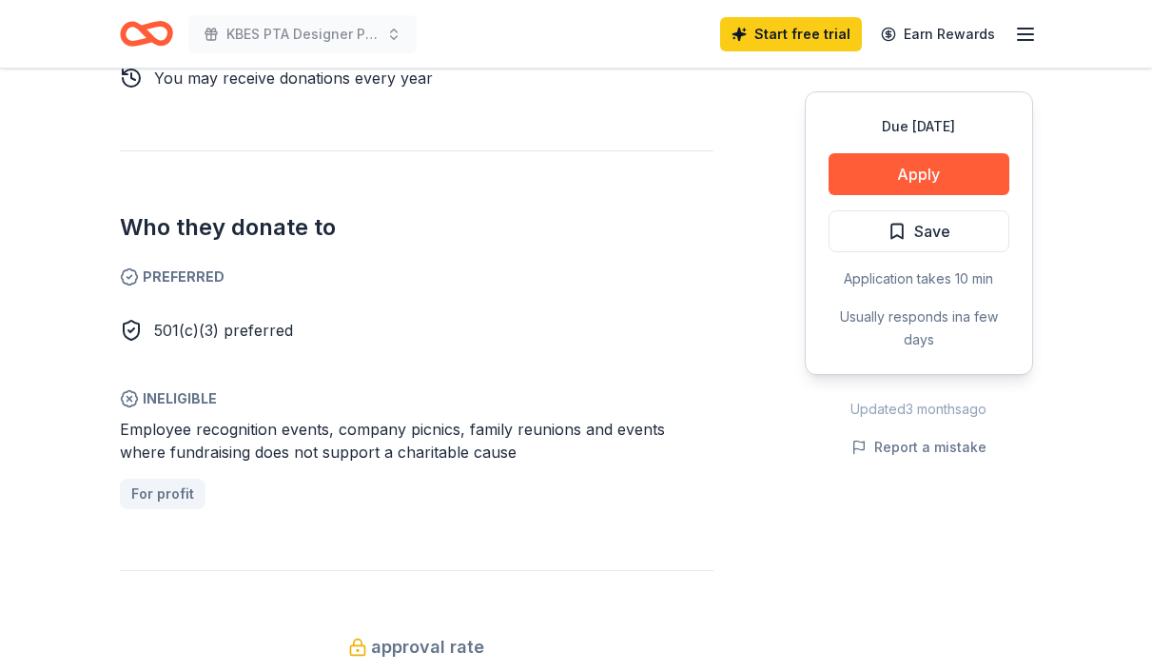
click at [1030, 29] on line "button" at bounding box center [1025, 29] width 15 height 0
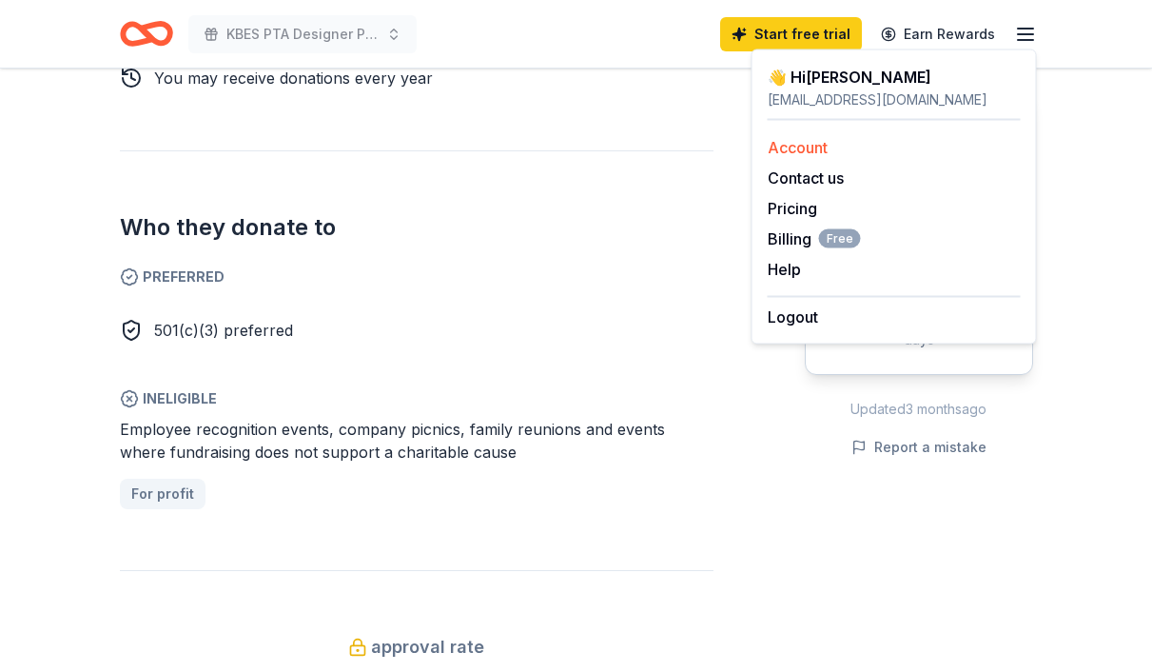
click at [815, 149] on link "Account" at bounding box center [798, 147] width 60 height 19
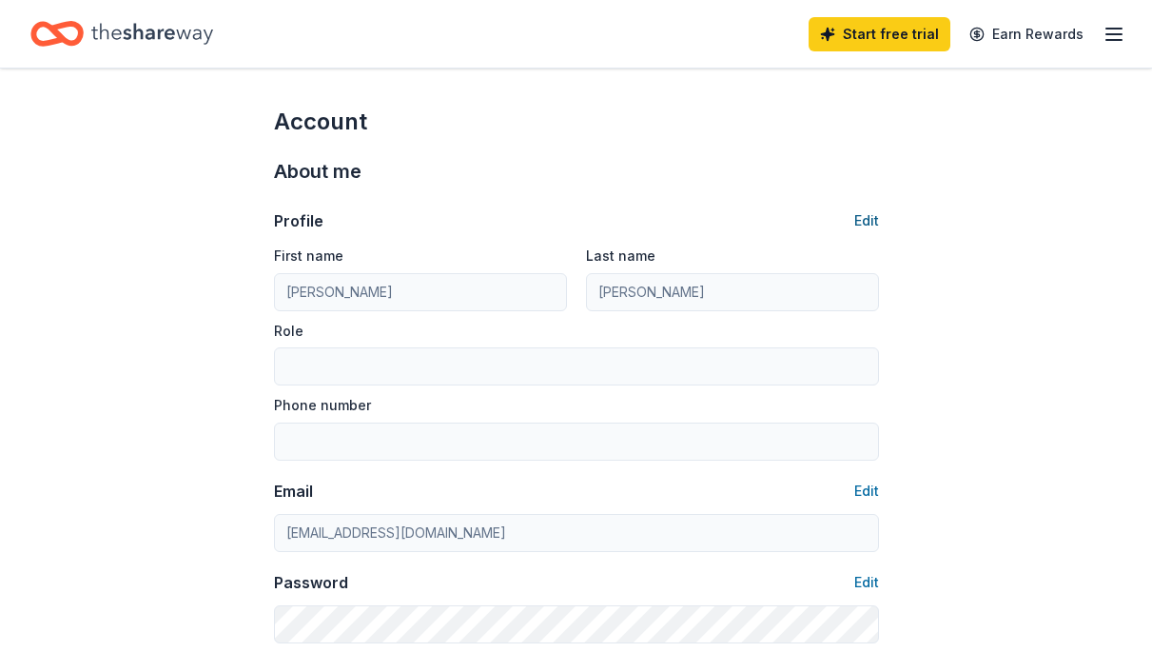
click at [866, 220] on button "Edit" at bounding box center [866, 220] width 25 height 23
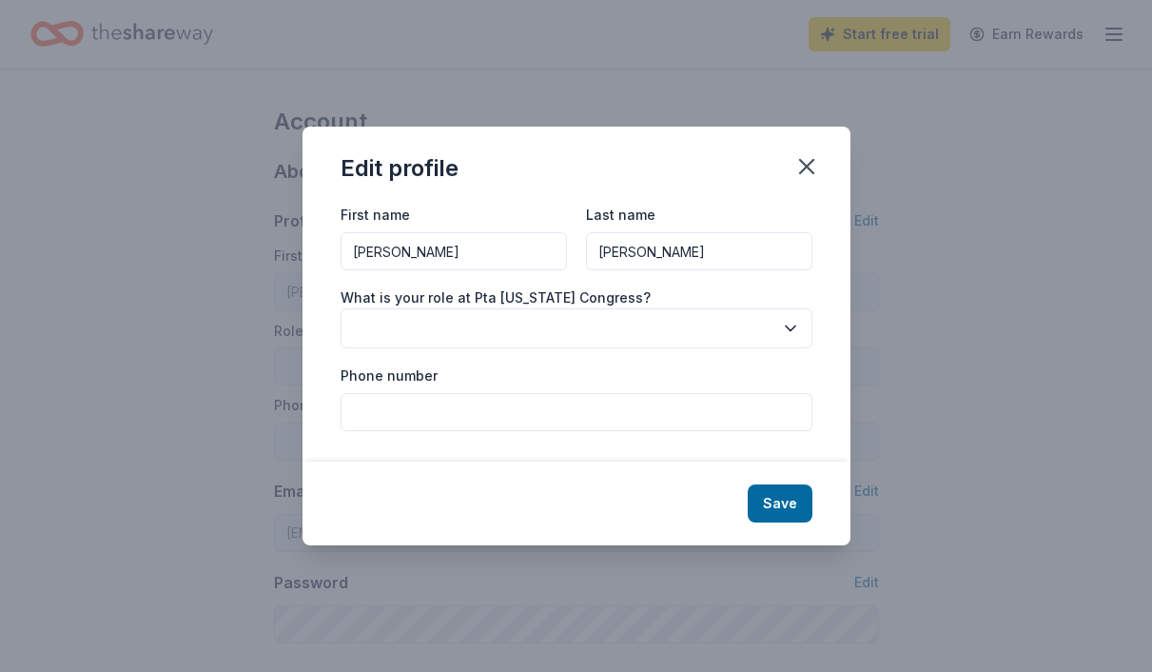
click at [411, 325] on button "button" at bounding box center [577, 328] width 472 height 40
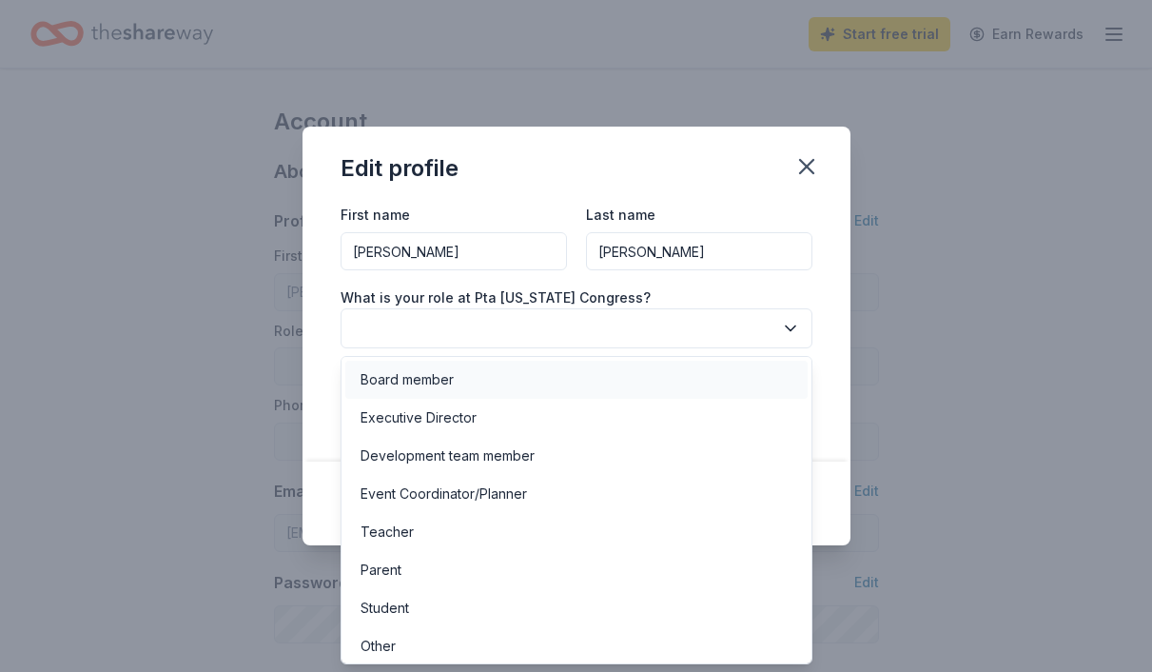
click at [464, 378] on div "Board member" at bounding box center [576, 380] width 462 height 38
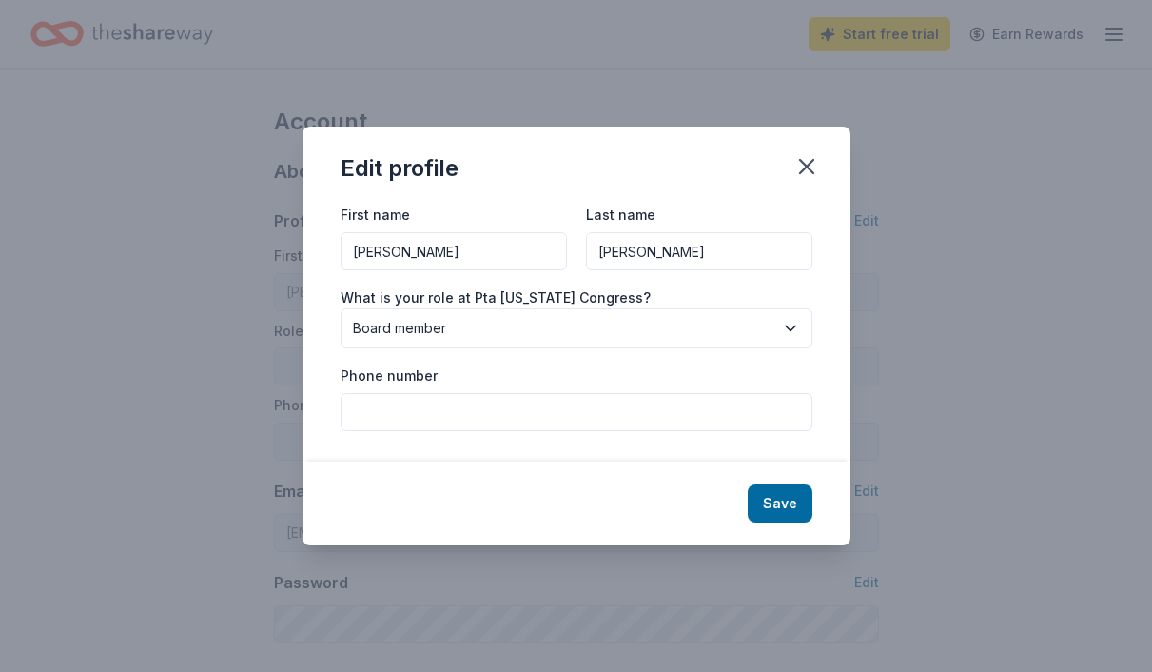
click at [441, 416] on input "Phone number" at bounding box center [577, 412] width 472 height 38
type input "3025402986"
click at [813, 501] on div "Save" at bounding box center [577, 503] width 548 height 84
click at [788, 504] on button "Save" at bounding box center [780, 503] width 65 height 38
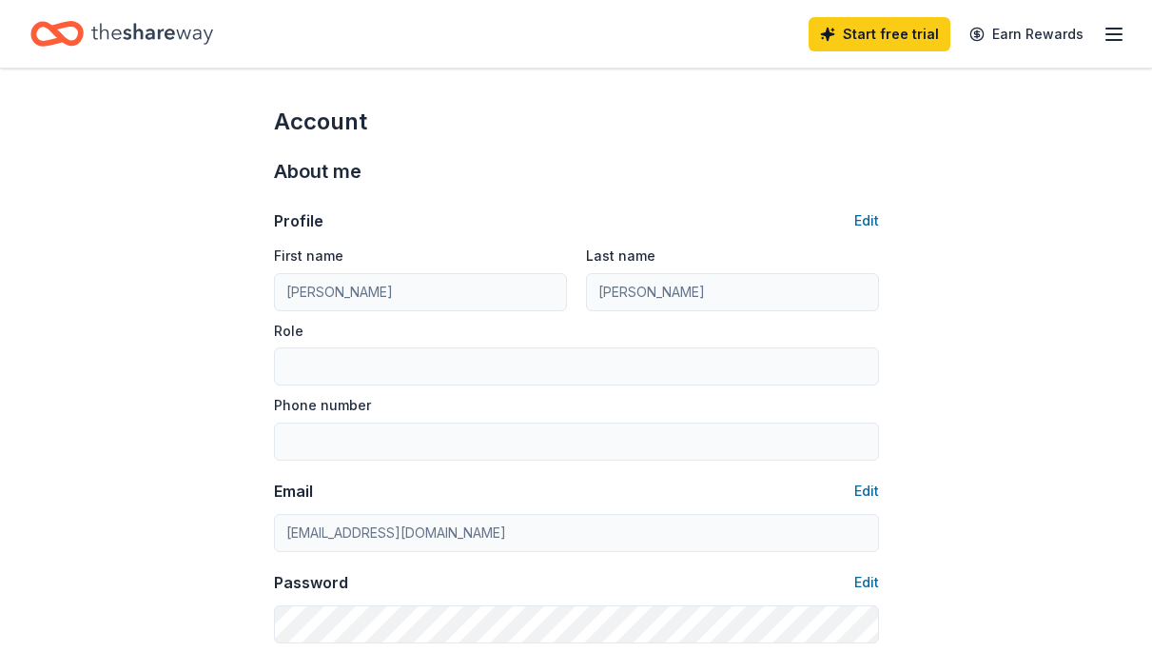
type input "Board member"
type input "3025402986"
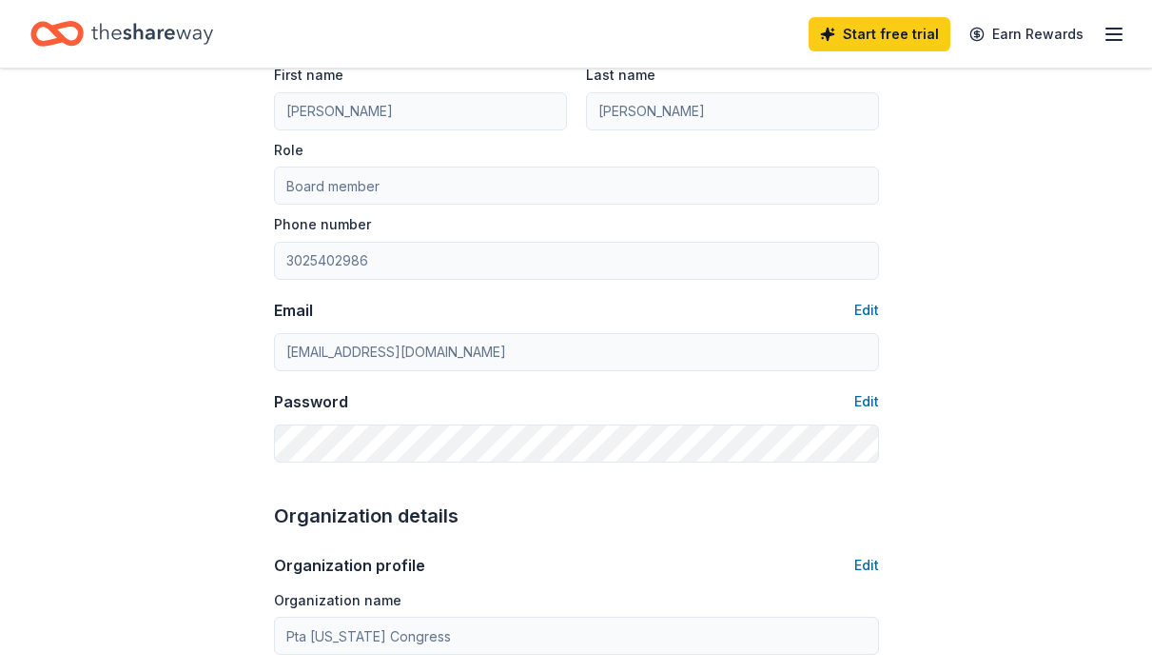
scroll to position [183, 0]
click at [866, 305] on button "Edit" at bounding box center [866, 308] width 25 height 23
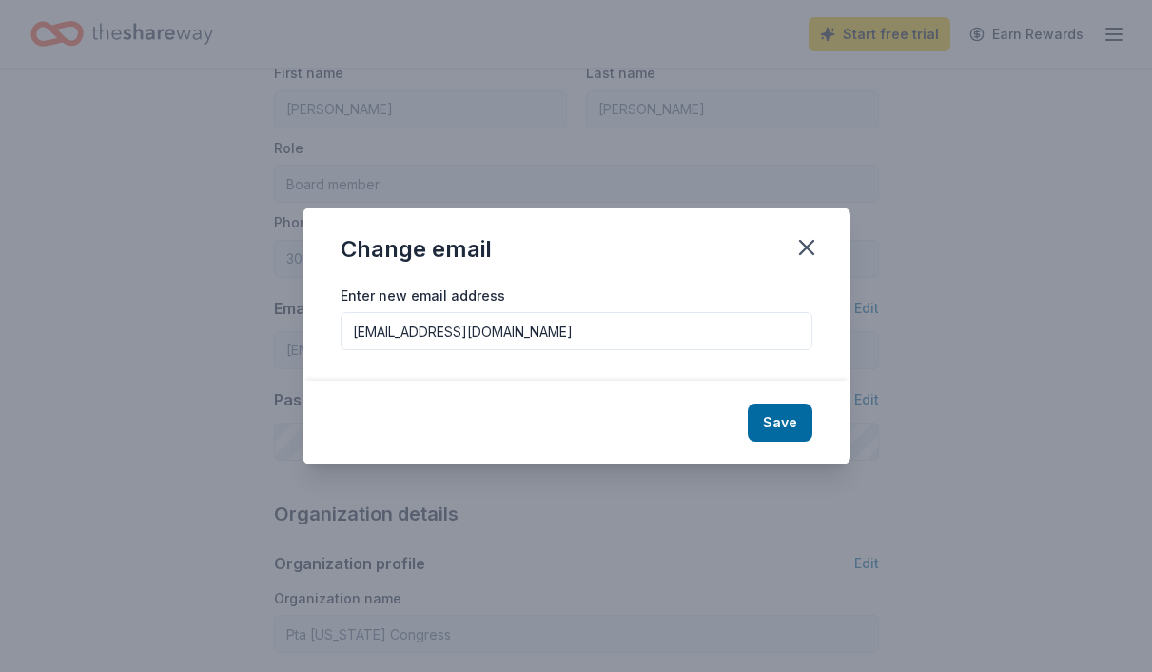
drag, startPoint x: 537, startPoint y: 331, endPoint x: 237, endPoint y: 310, distance: 300.4
click at [238, 312] on div "Change email Enter new email address bribailey44@yahoo.com Save" at bounding box center [576, 336] width 1152 height 672
type input "kbesptafundraising@gmail.com"
click at [792, 425] on button "Save" at bounding box center [780, 422] width 65 height 38
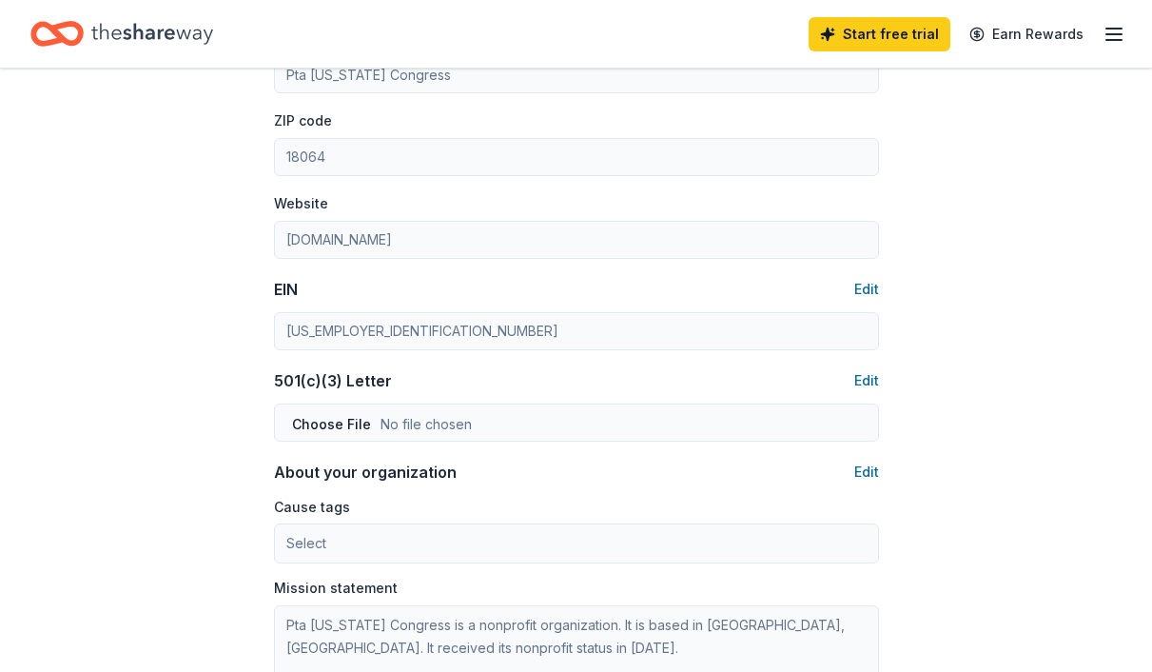
scroll to position [748, 0]
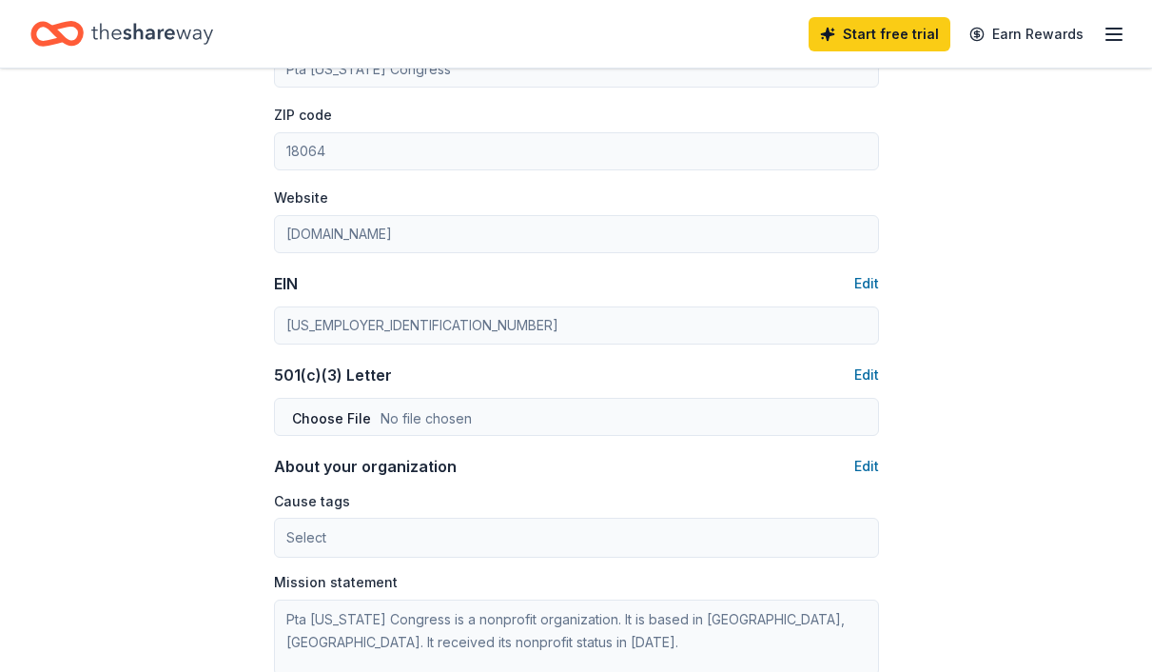
type input "kbesptafundraising@gmail.com"
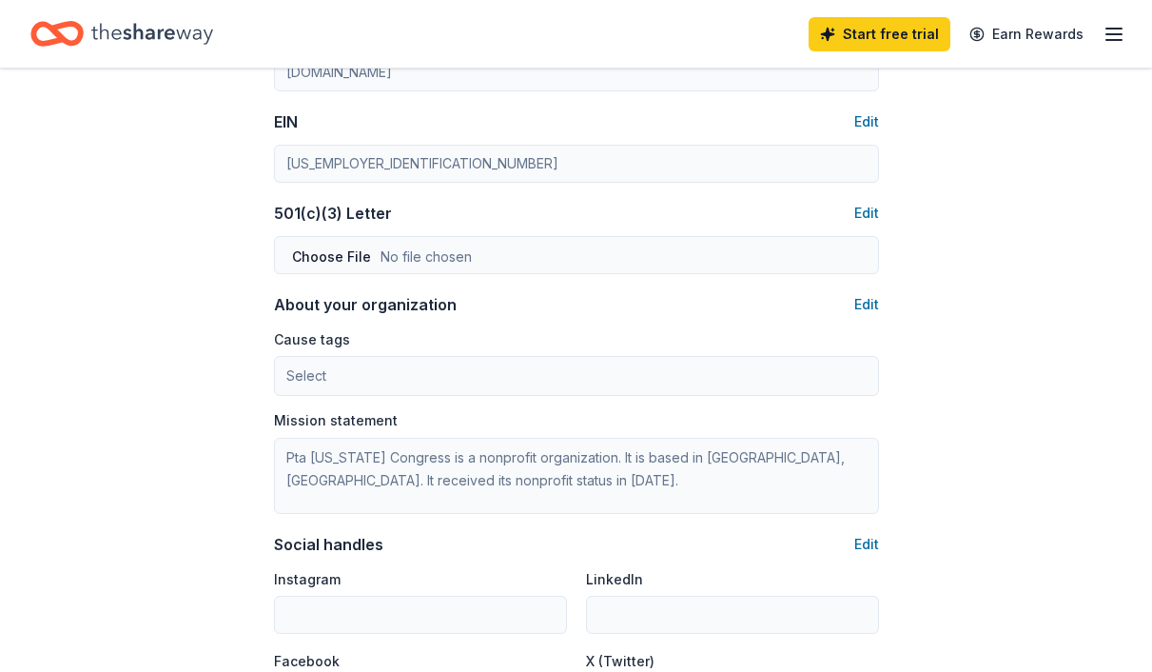
scroll to position [910, 0]
click at [873, 290] on div "Organization profile Edit Organization name Pta Pennsylvania Congress ZIP code …" at bounding box center [576, 258] width 605 height 914
click at [865, 305] on button "Edit" at bounding box center [866, 303] width 25 height 23
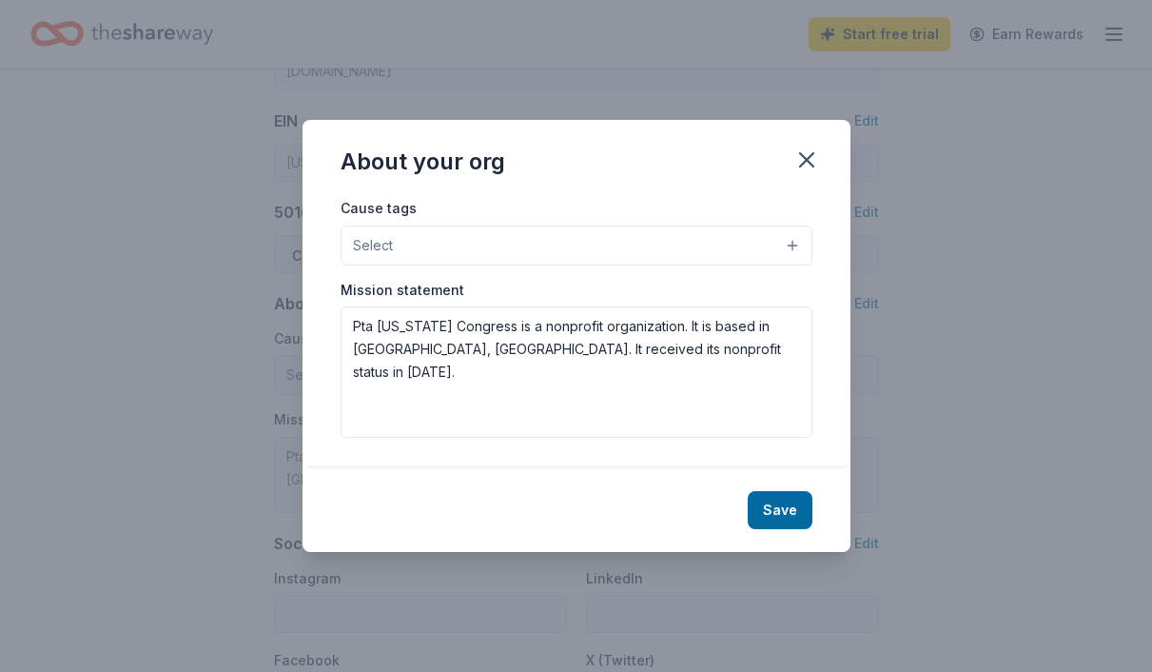
click at [617, 261] on button "Select" at bounding box center [577, 245] width 472 height 40
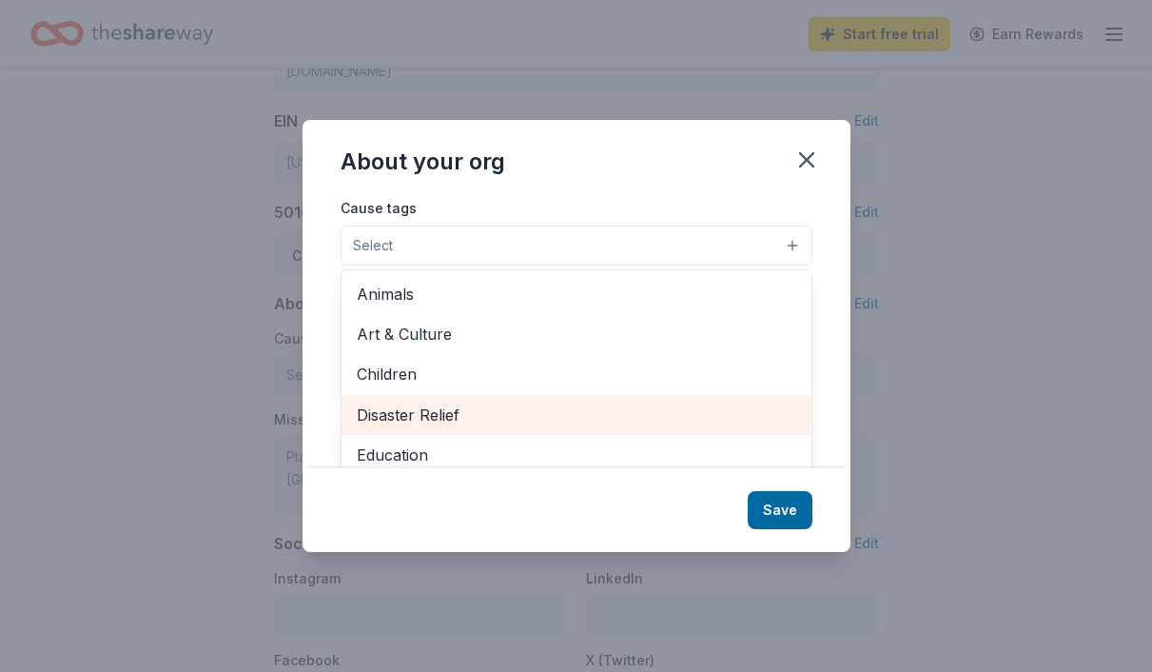
scroll to position [53, 0]
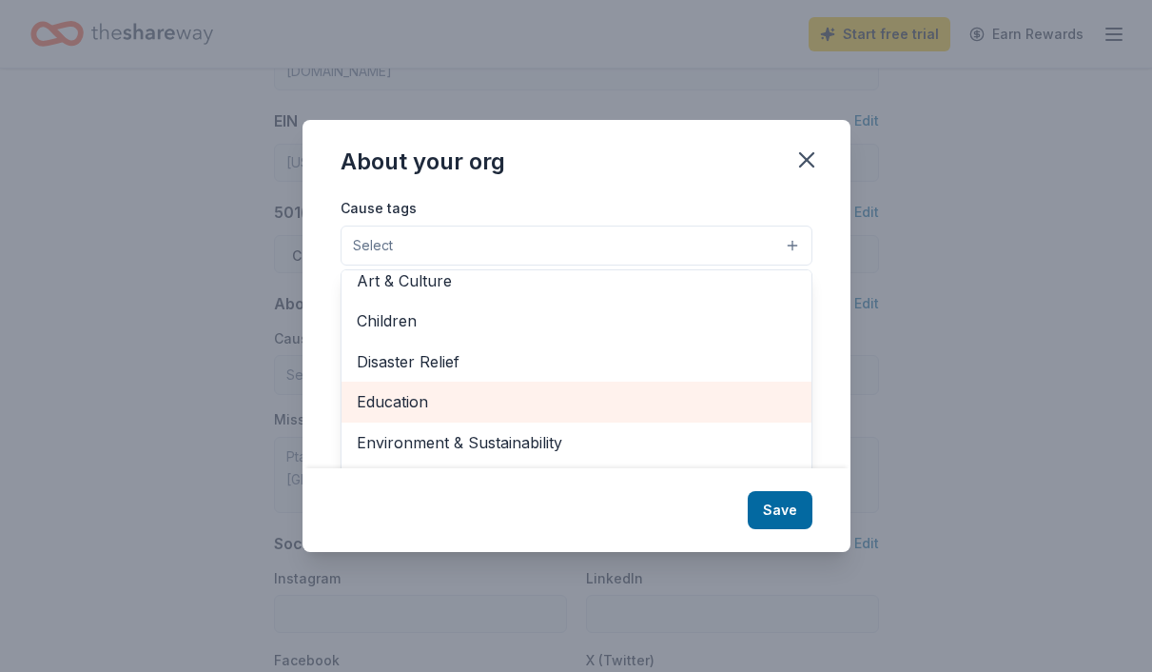
click at [569, 408] on span "Education" at bounding box center [576, 401] width 439 height 25
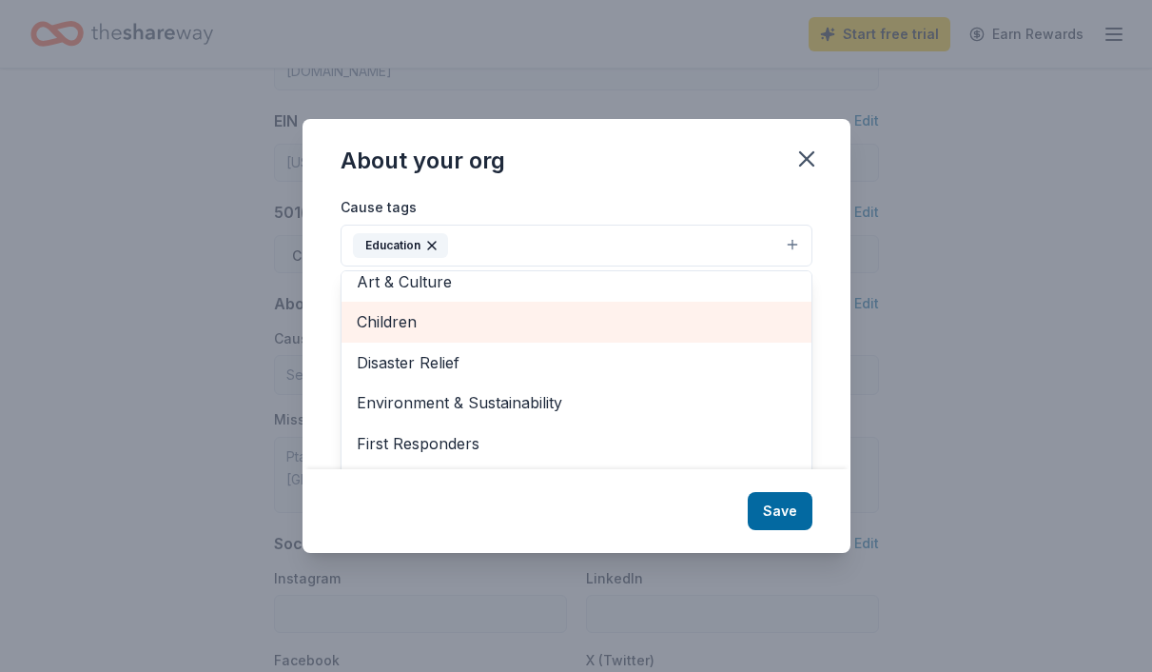
click at [561, 318] on span "Children" at bounding box center [576, 321] width 439 height 25
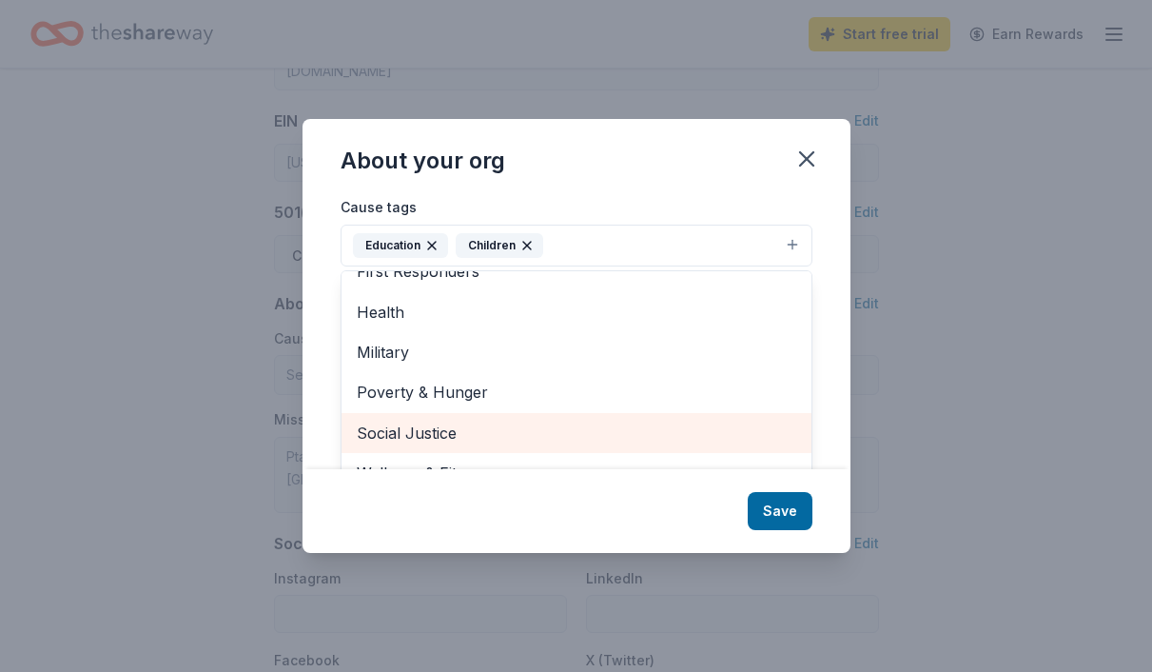
scroll to position [29, 0]
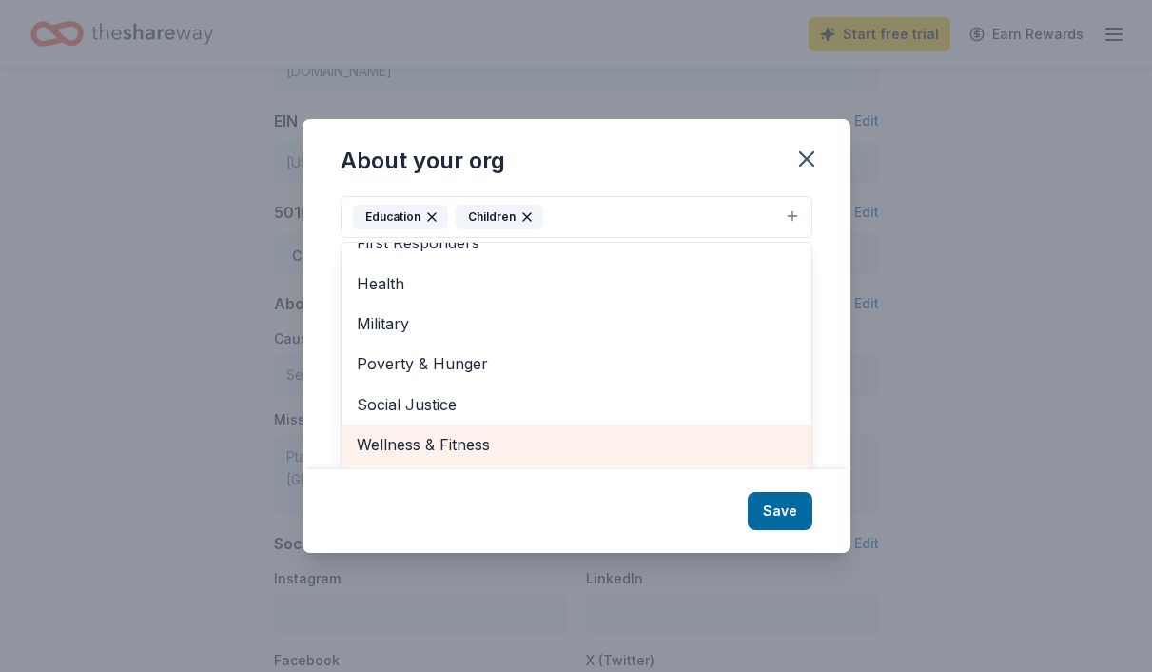
click at [559, 450] on span "Wellness & Fitness" at bounding box center [576, 444] width 439 height 25
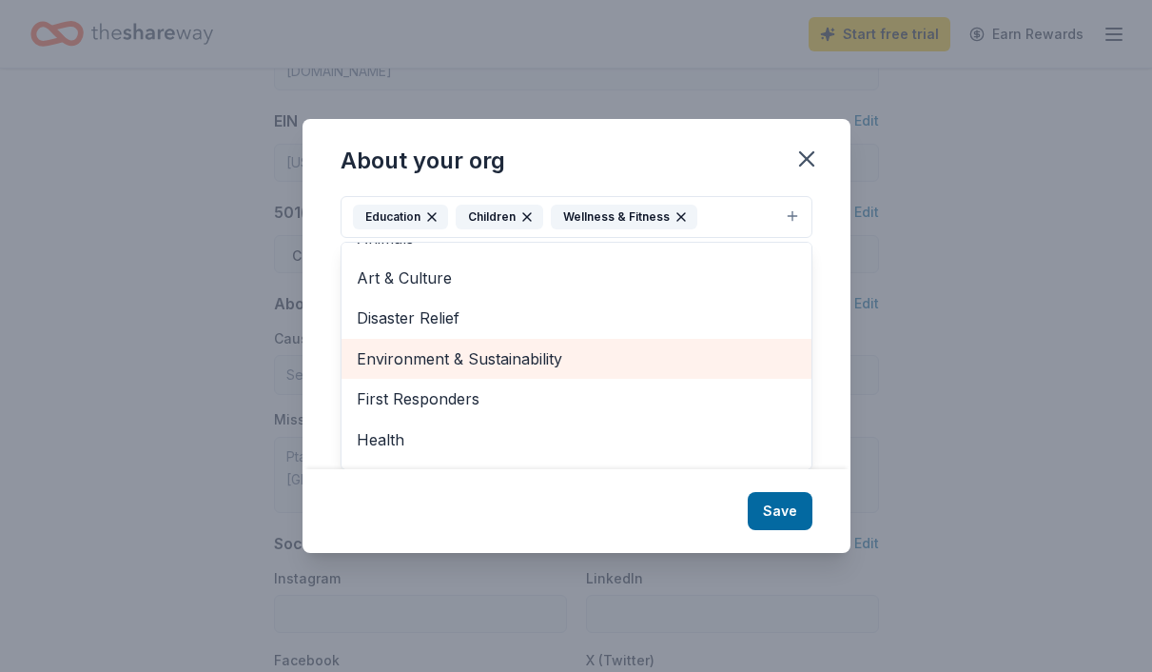
scroll to position [0, 0]
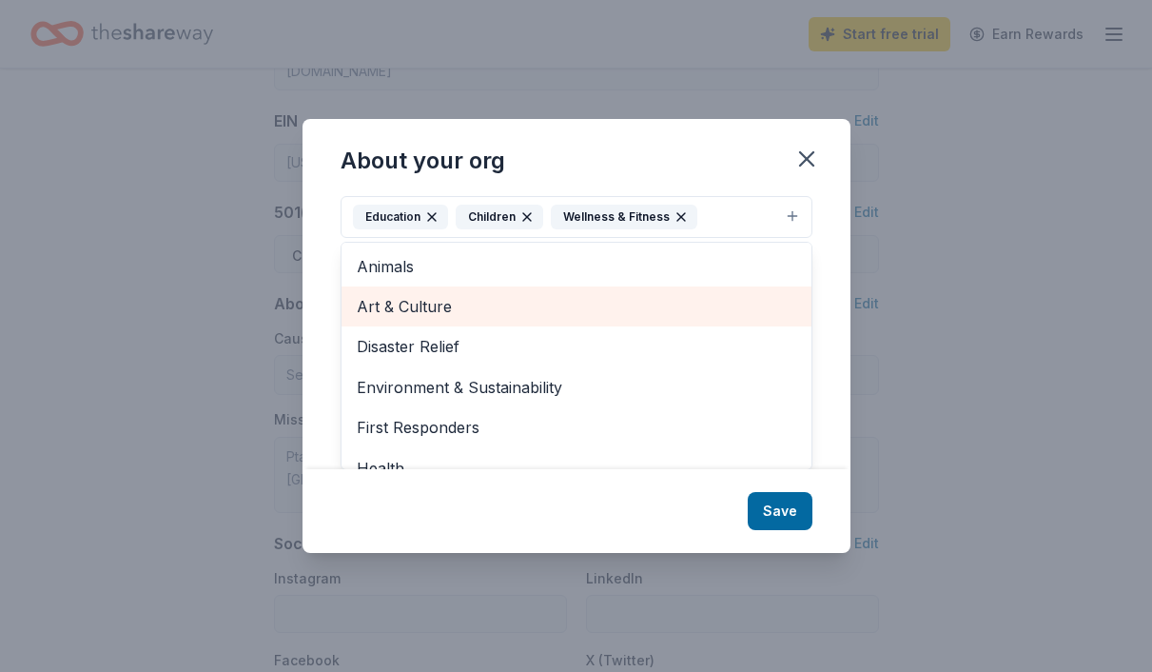
click at [573, 310] on span "Art & Culture" at bounding box center [576, 306] width 439 height 25
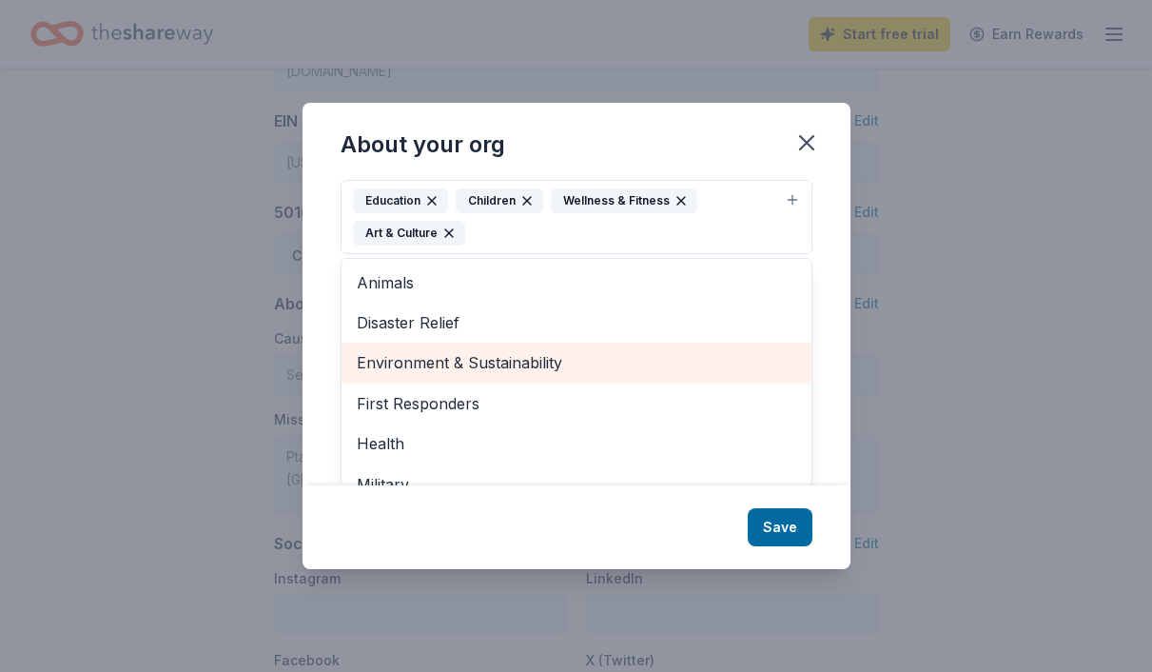
scroll to position [104, 0]
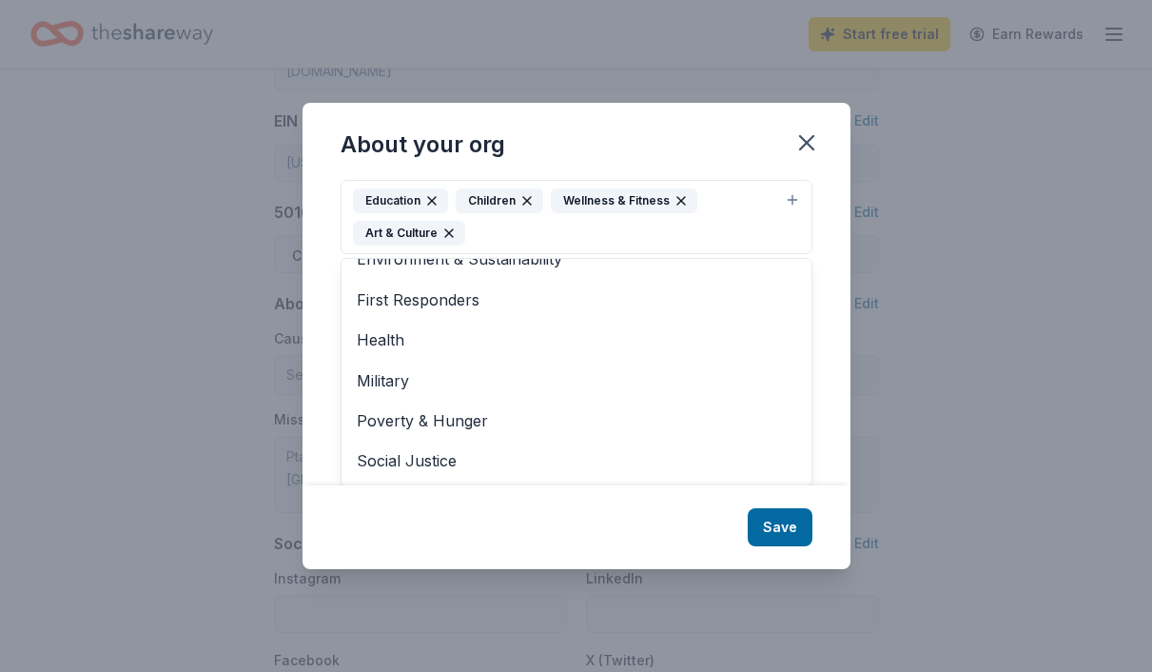
click at [793, 530] on div "About your org Cause tags Education Children Wellness & Fitness Art & Culture A…" at bounding box center [577, 336] width 548 height 466
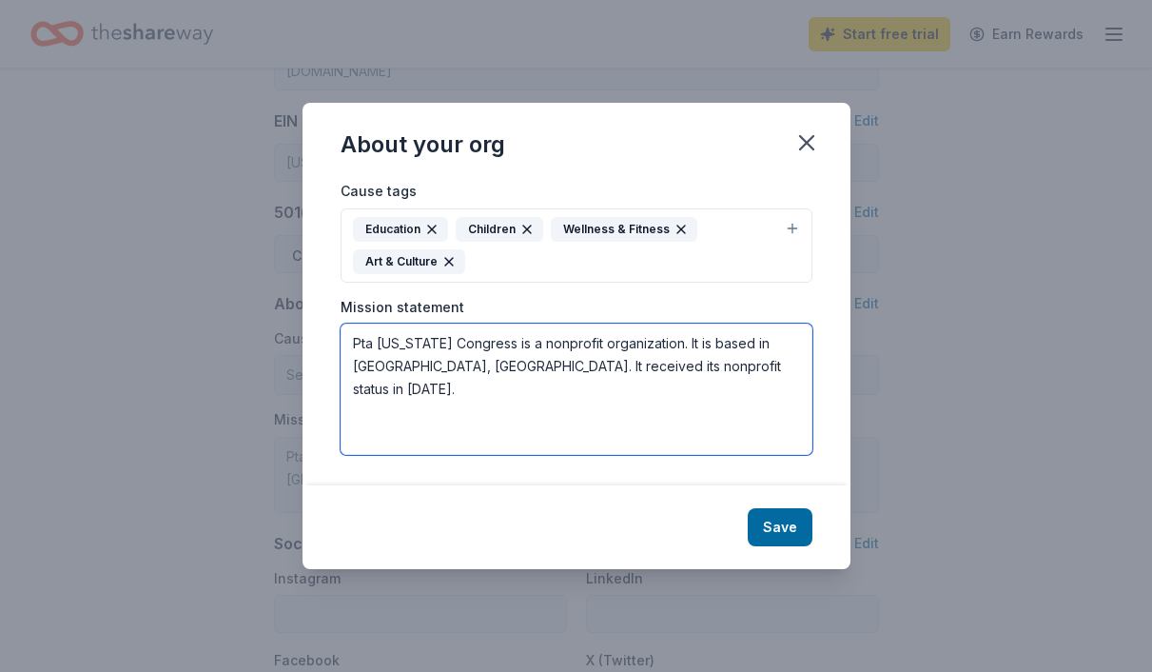
click at [742, 377] on textarea "Pta Pennsylvania Congress is a nonprofit organization. It is based in Nazareth,…" at bounding box center [577, 388] width 472 height 131
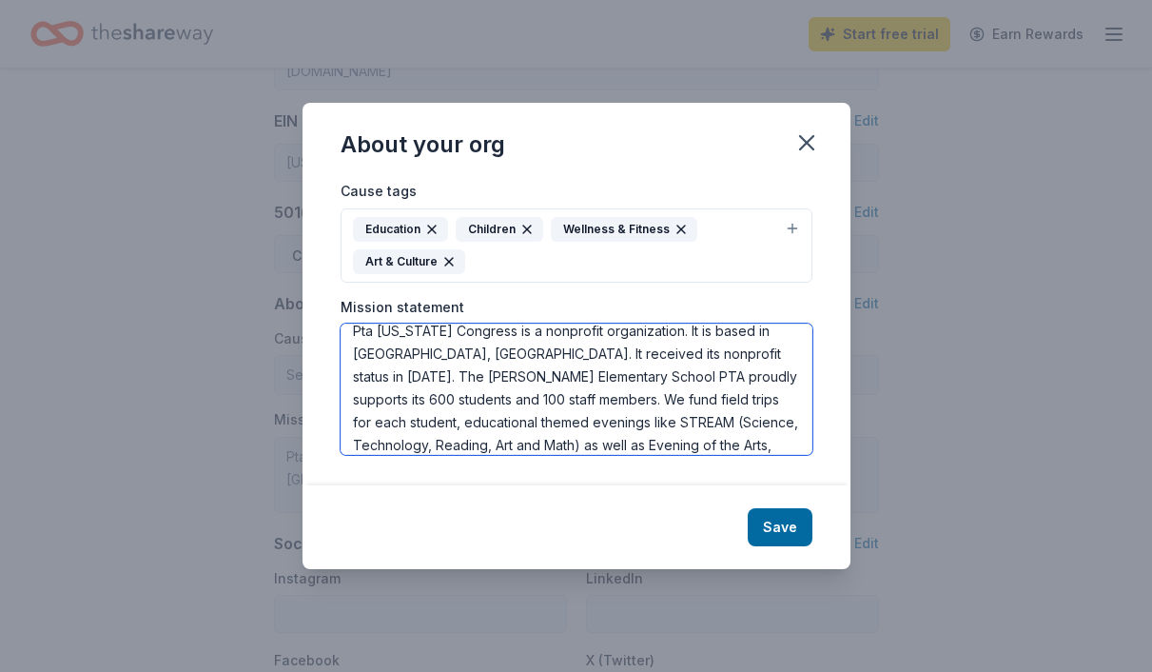
scroll to position [35, 0]
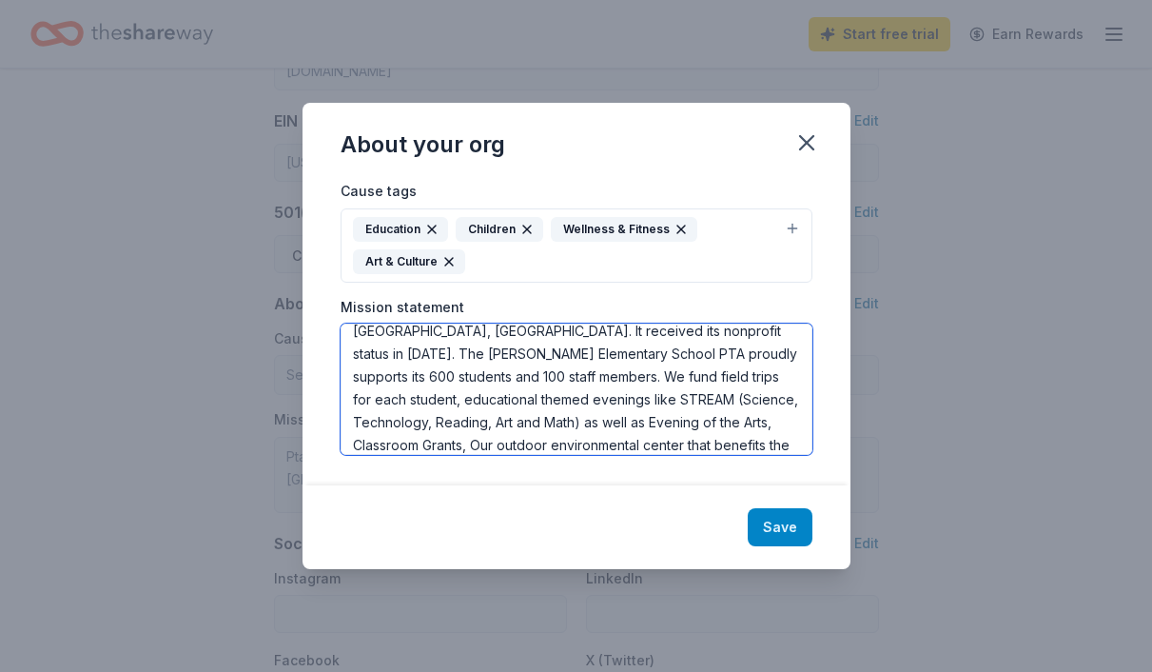
type textarea "Pta [US_STATE] Congress is a nonprofit organization. It is based in [GEOGRAPHIC…"
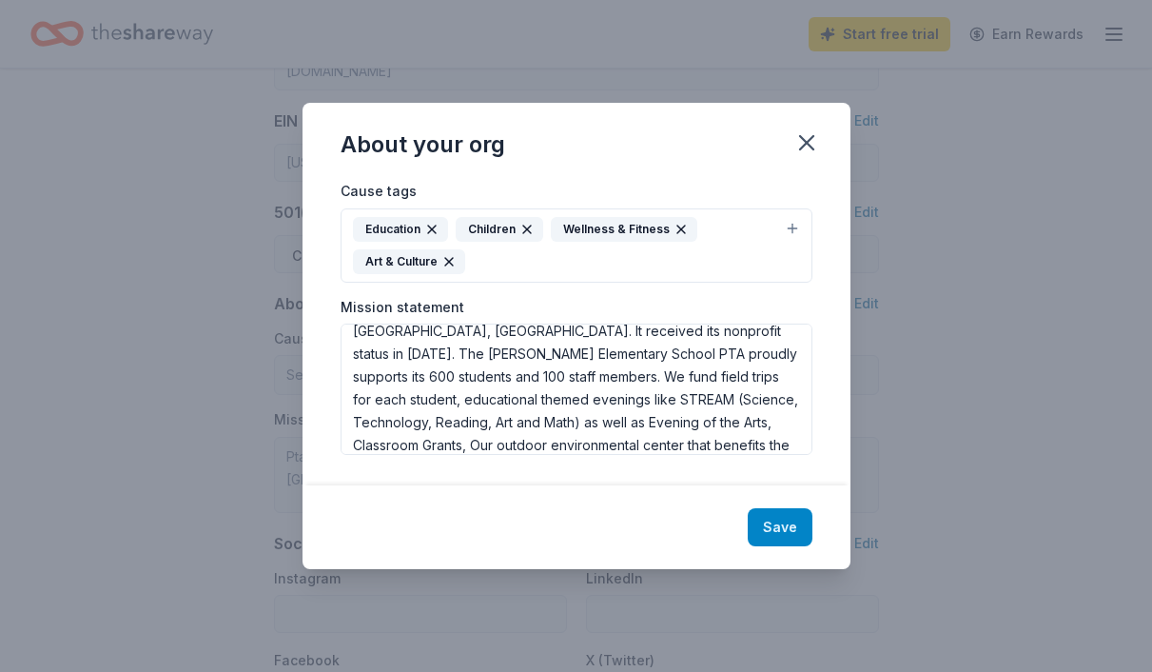
click at [796, 524] on button "Save" at bounding box center [780, 527] width 65 height 38
click at [779, 528] on div "Save" at bounding box center [577, 527] width 548 height 84
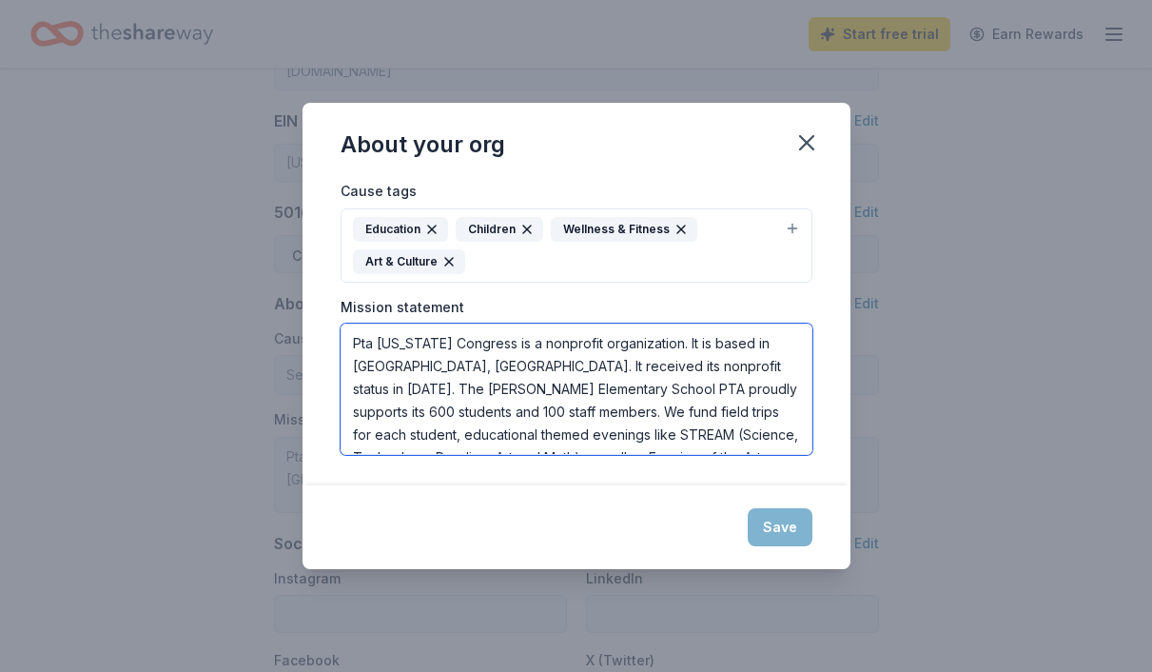
type textarea "Pta [US_STATE] Congress is a nonprofit organization. It is based in [GEOGRAPHIC…"
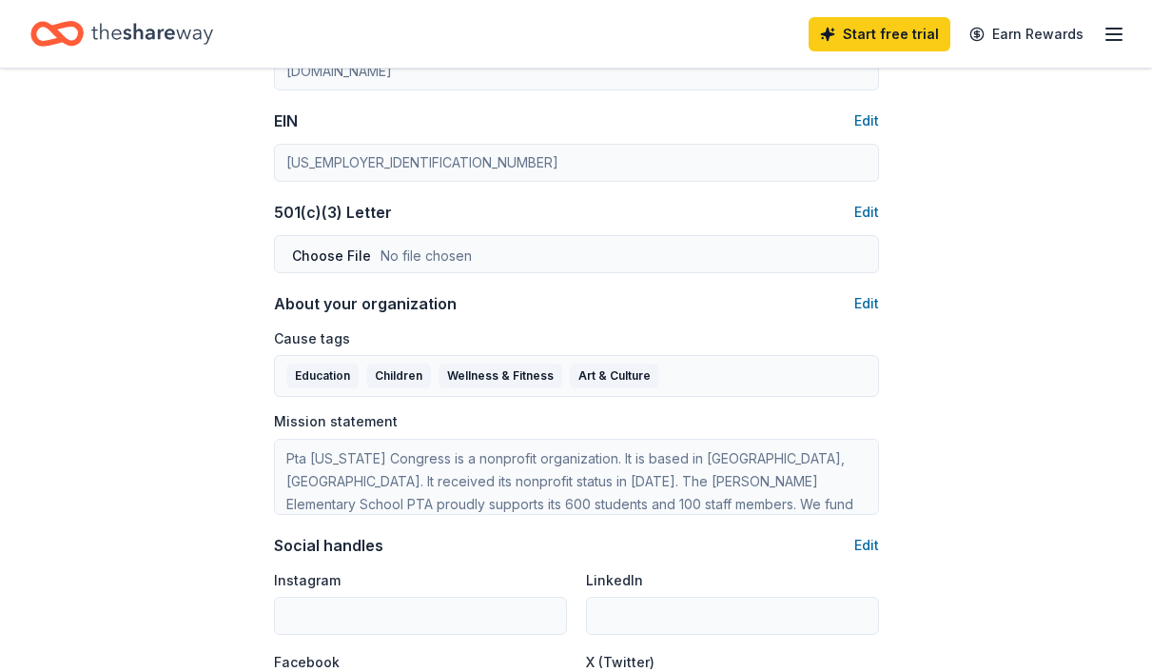
drag, startPoint x: 683, startPoint y: 363, endPoint x: 742, endPoint y: 427, distance: 86.8
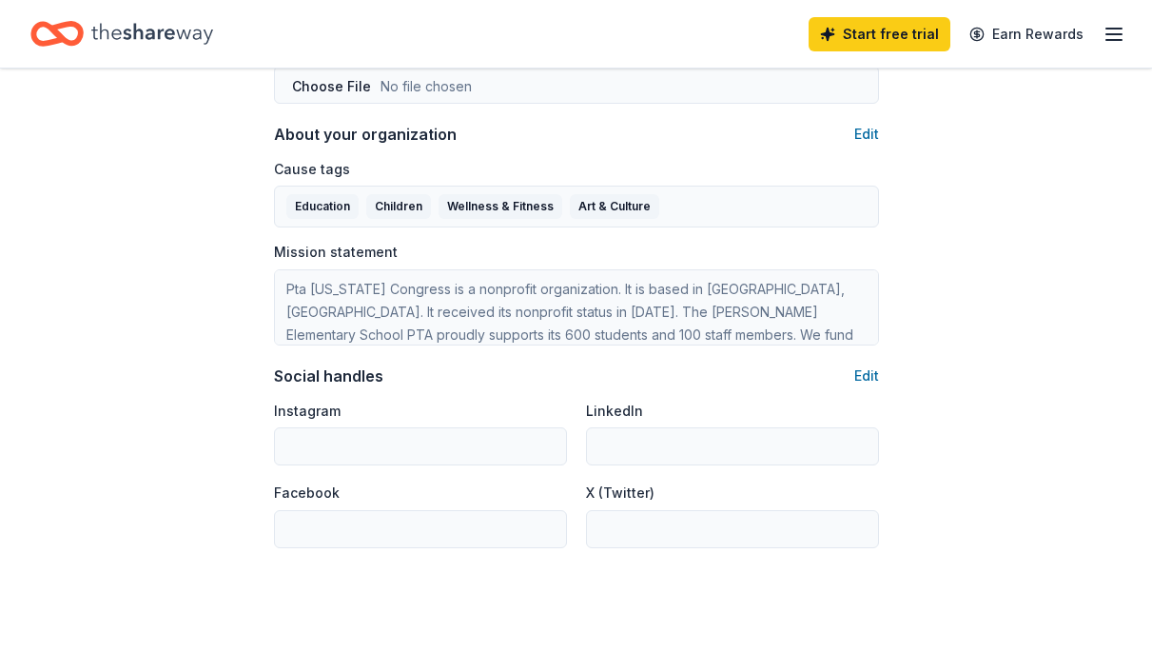
scroll to position [1089, 0]
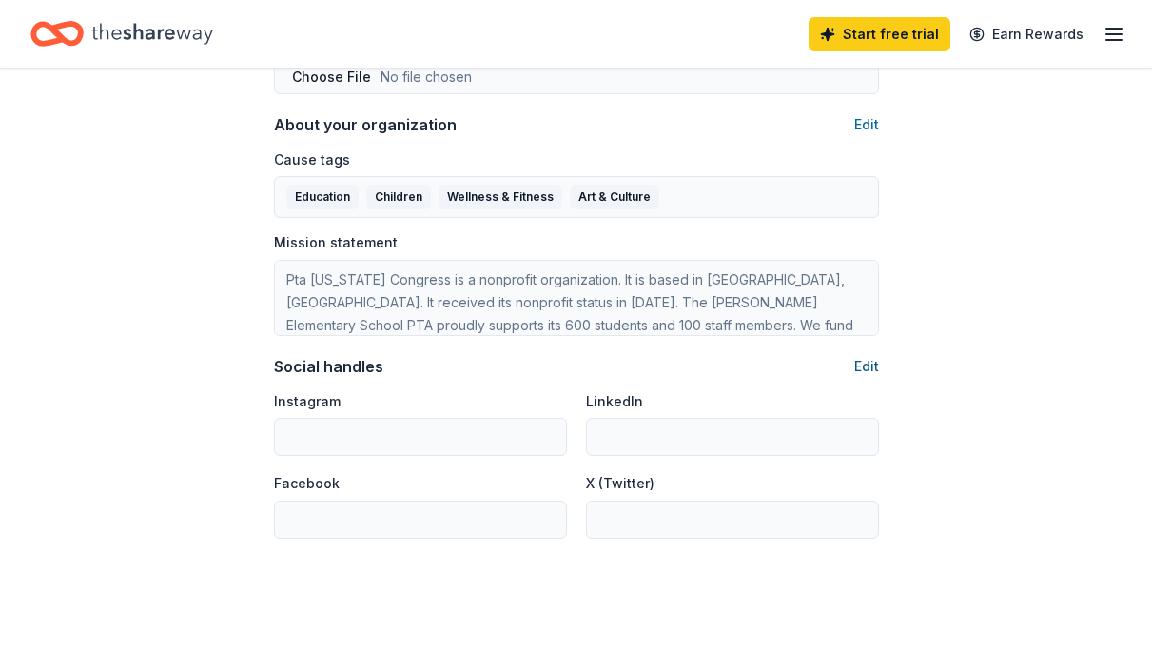
click at [867, 366] on button "Edit" at bounding box center [866, 366] width 25 height 23
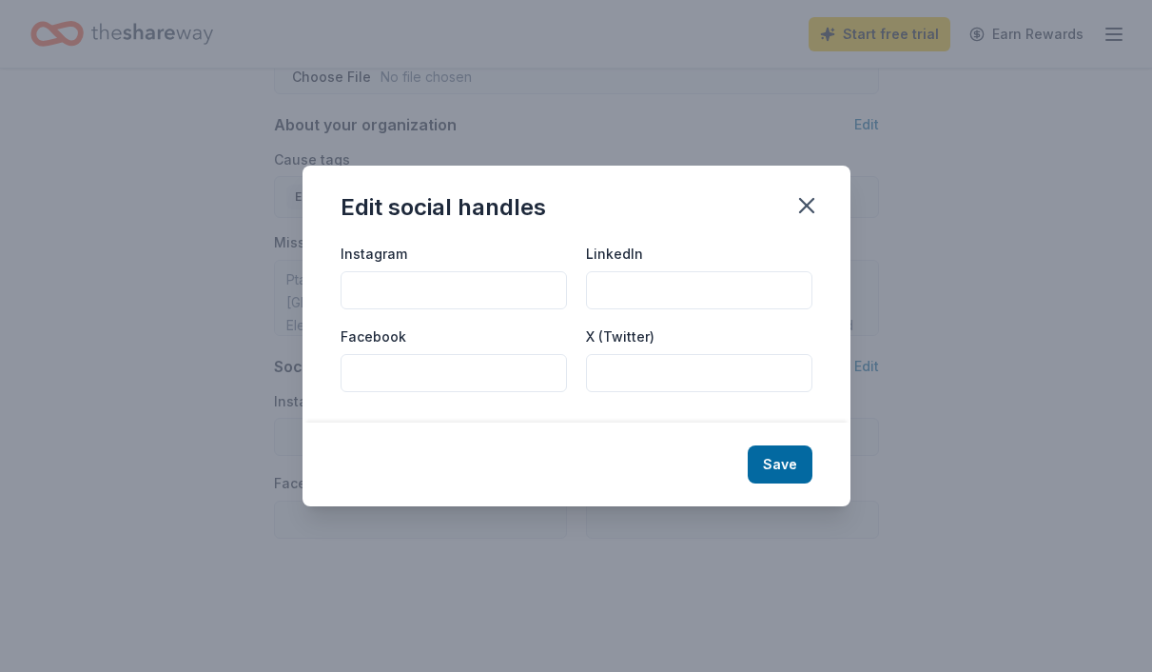
click at [470, 297] on input "Instagram" at bounding box center [454, 290] width 226 height 38
type input "@kbespta"
click at [469, 371] on input "Facebook" at bounding box center [454, 373] width 226 height 38
paste input "https://www.facebook.com/KBESPTA"
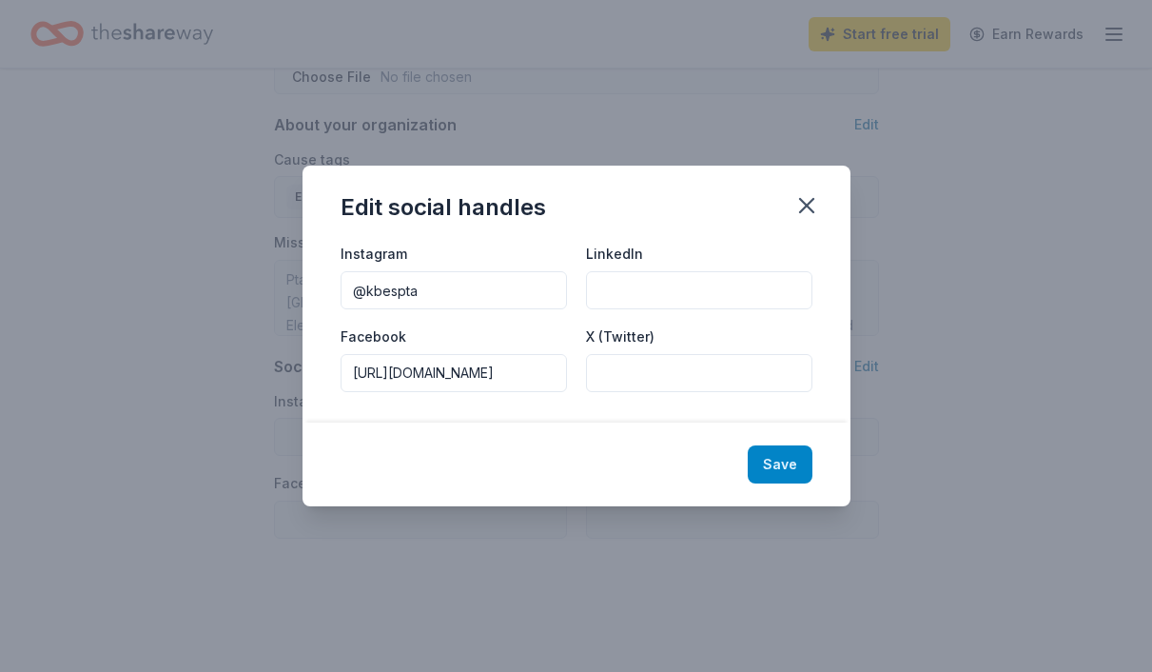
type input "https://www.facebook.com/KBESPTA"
click at [794, 464] on button "Save" at bounding box center [780, 464] width 65 height 38
type input "@kbespta"
type input "https://www.facebook.com/KBESPTA"
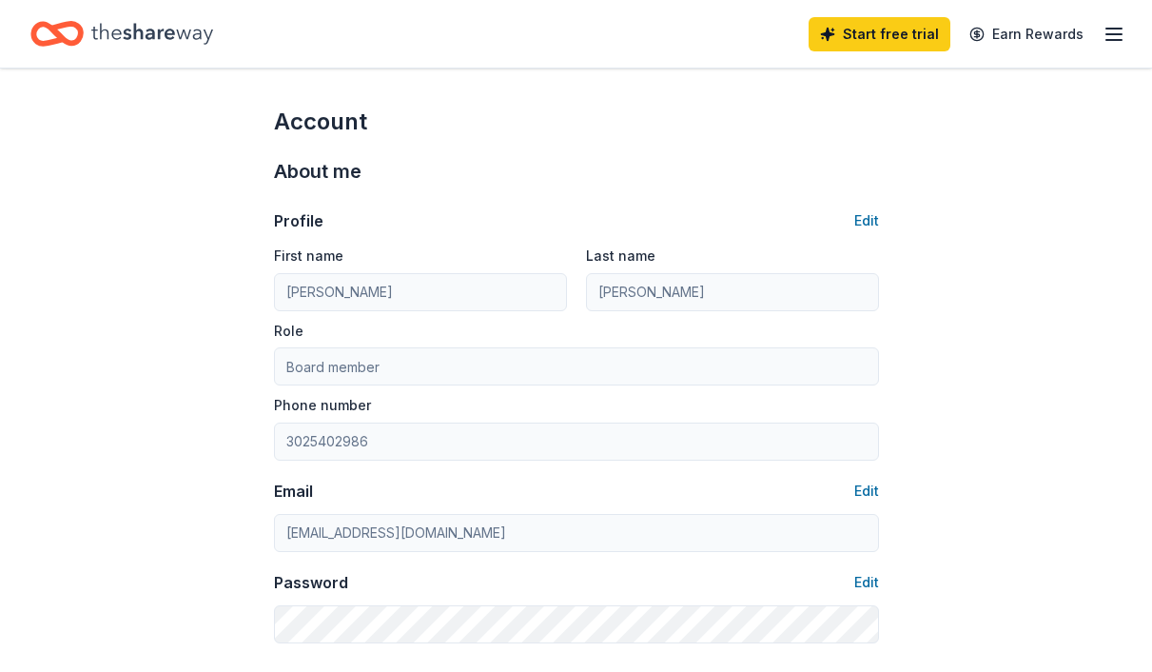
click at [1108, 34] on line "button" at bounding box center [1113, 34] width 15 height 0
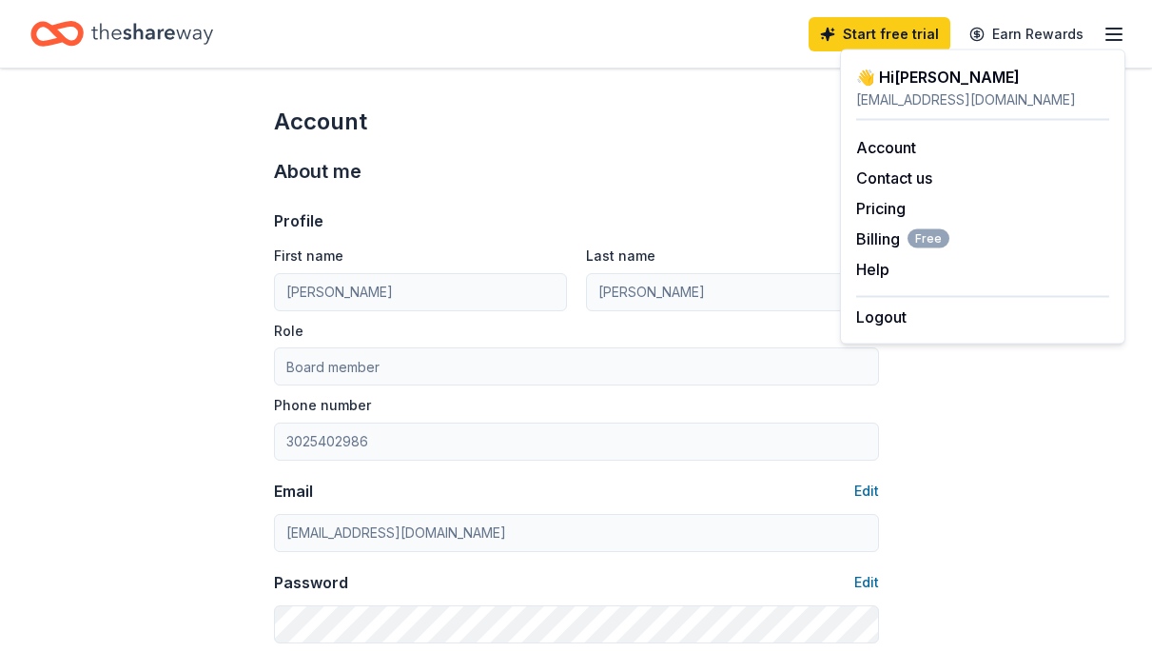
click at [899, 87] on div "👋 Hi Brianna" at bounding box center [982, 77] width 253 height 23
click at [458, 159] on div "About me" at bounding box center [576, 171] width 605 height 30
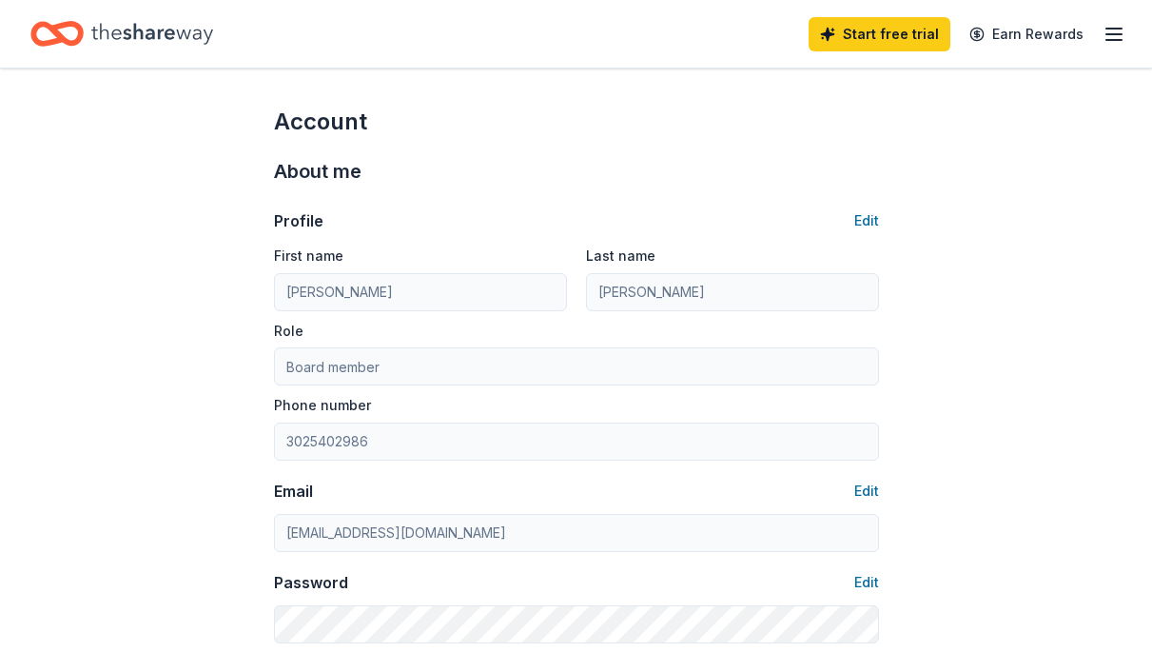
click at [81, 36] on icon "Home" at bounding box center [65, 33] width 29 height 19
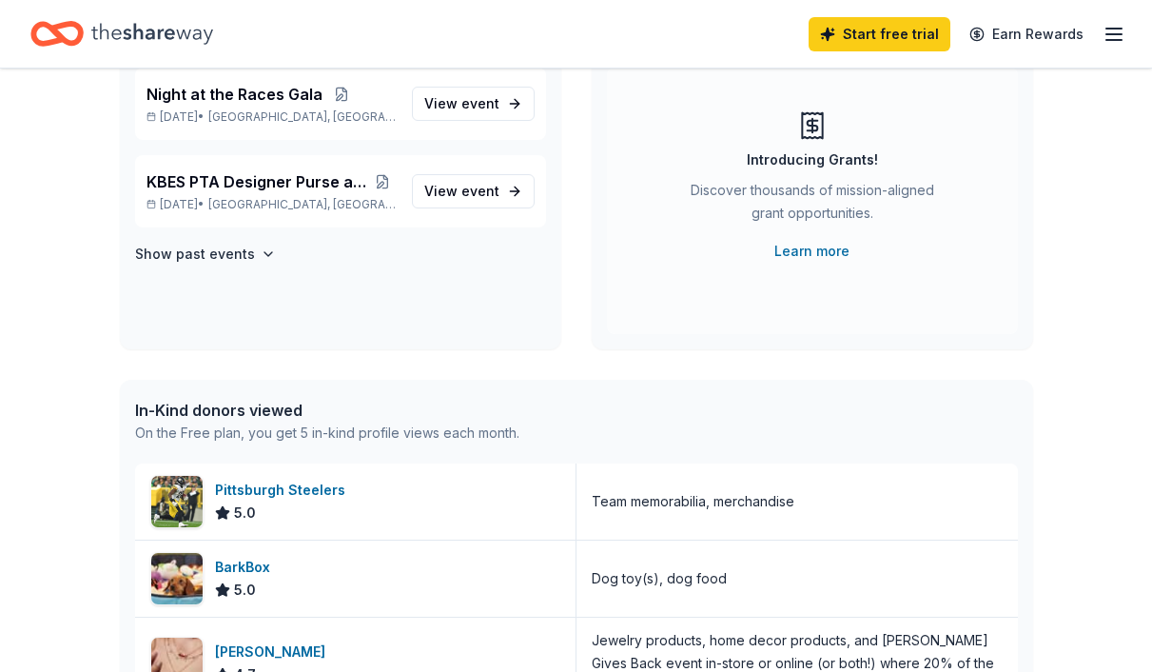
scroll to position [192, 0]
click at [297, 487] on div "Pittsburgh Steelers" at bounding box center [284, 489] width 138 height 23
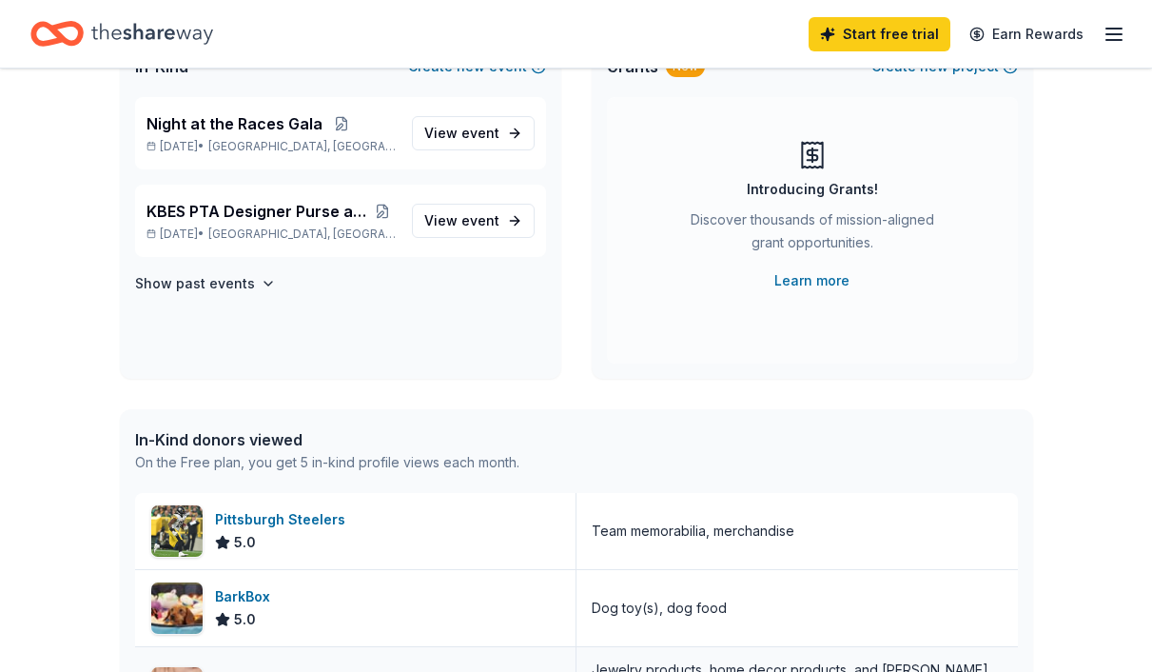
scroll to position [0, 0]
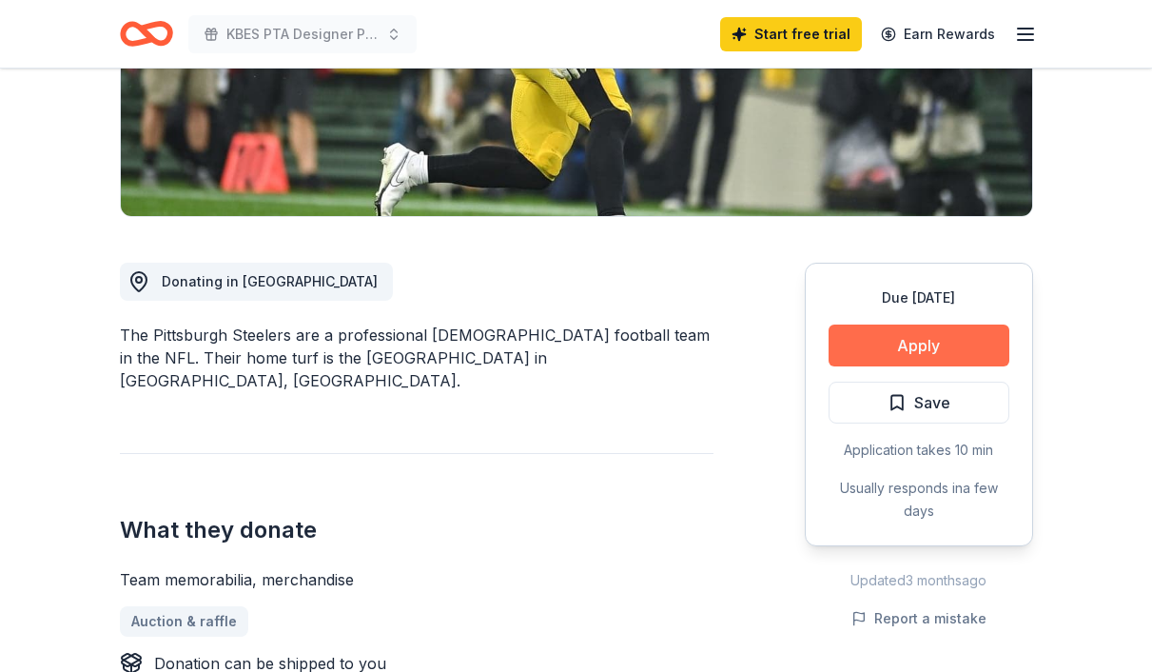
scroll to position [408, 0]
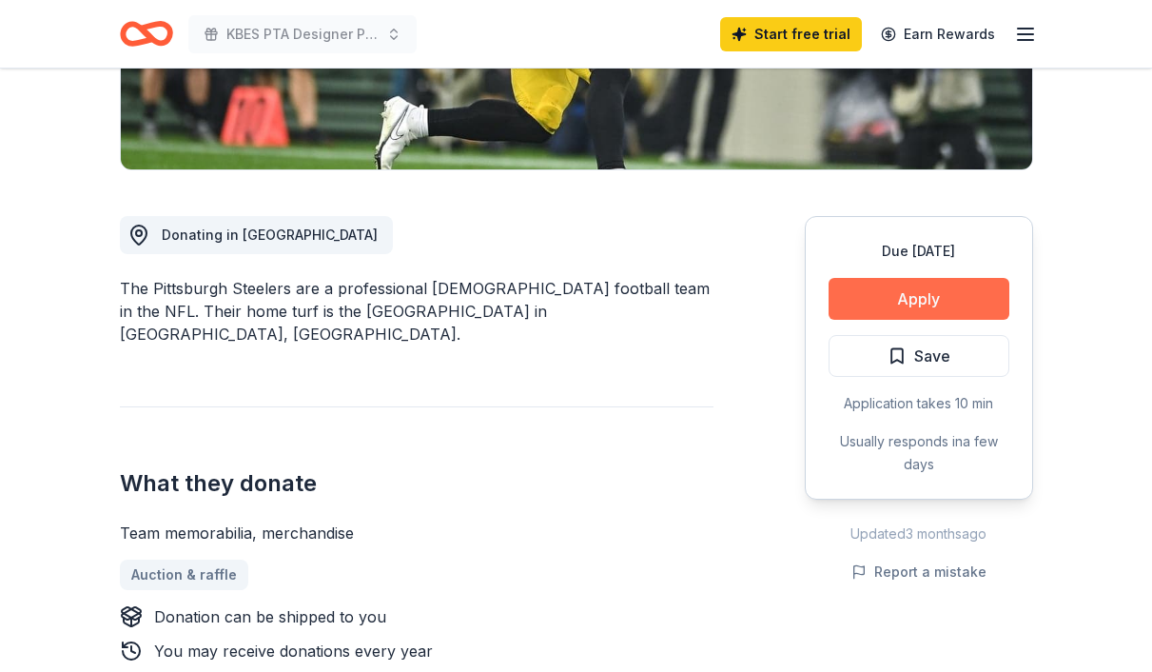
click at [895, 303] on button "Apply" at bounding box center [919, 299] width 181 height 42
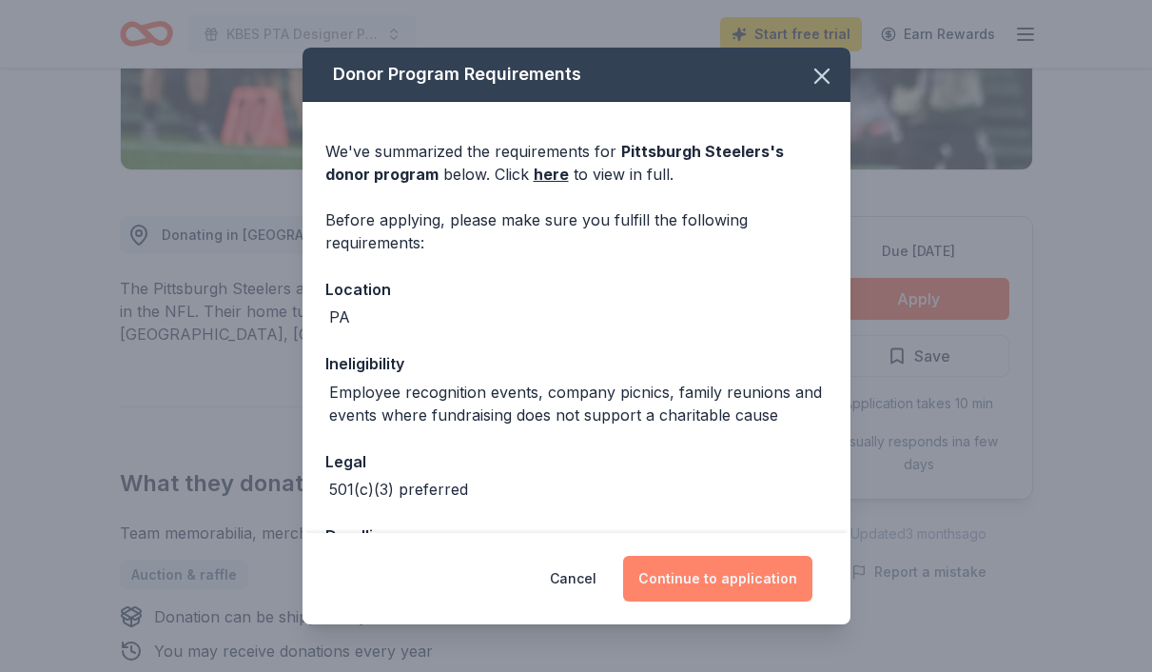
click at [715, 589] on button "Continue to application" at bounding box center [717, 579] width 189 height 46
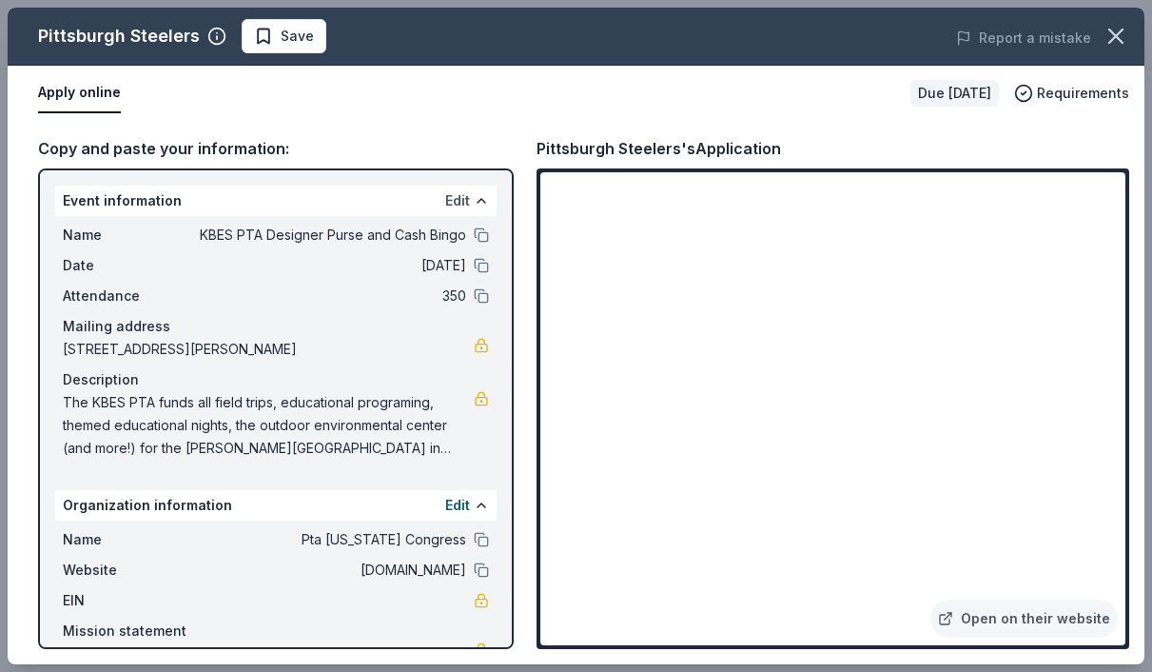
click at [459, 202] on button "Edit" at bounding box center [457, 200] width 25 height 23
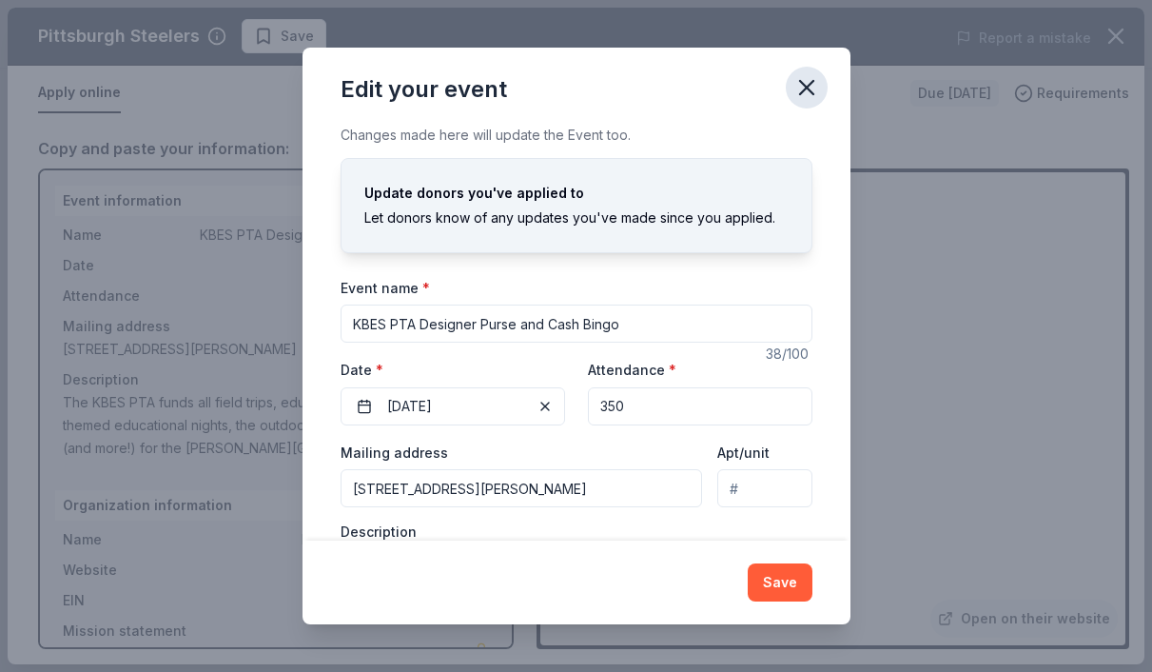
click at [802, 85] on icon "button" at bounding box center [806, 87] width 13 height 13
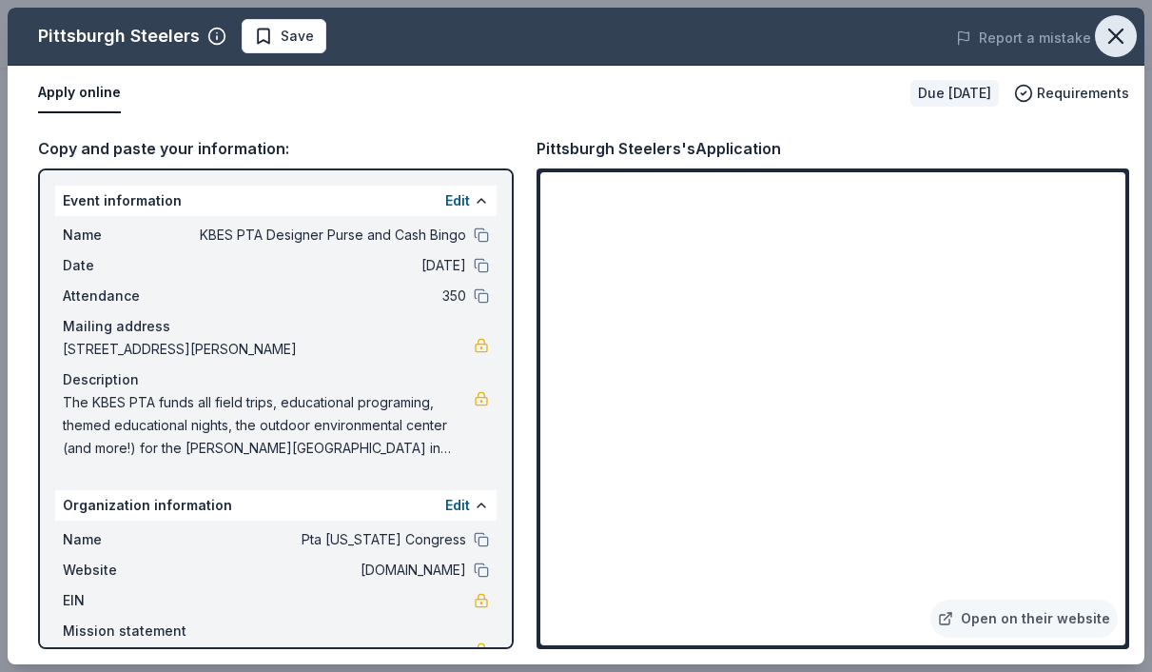
click at [1118, 38] on icon "button" at bounding box center [1115, 35] width 13 height 13
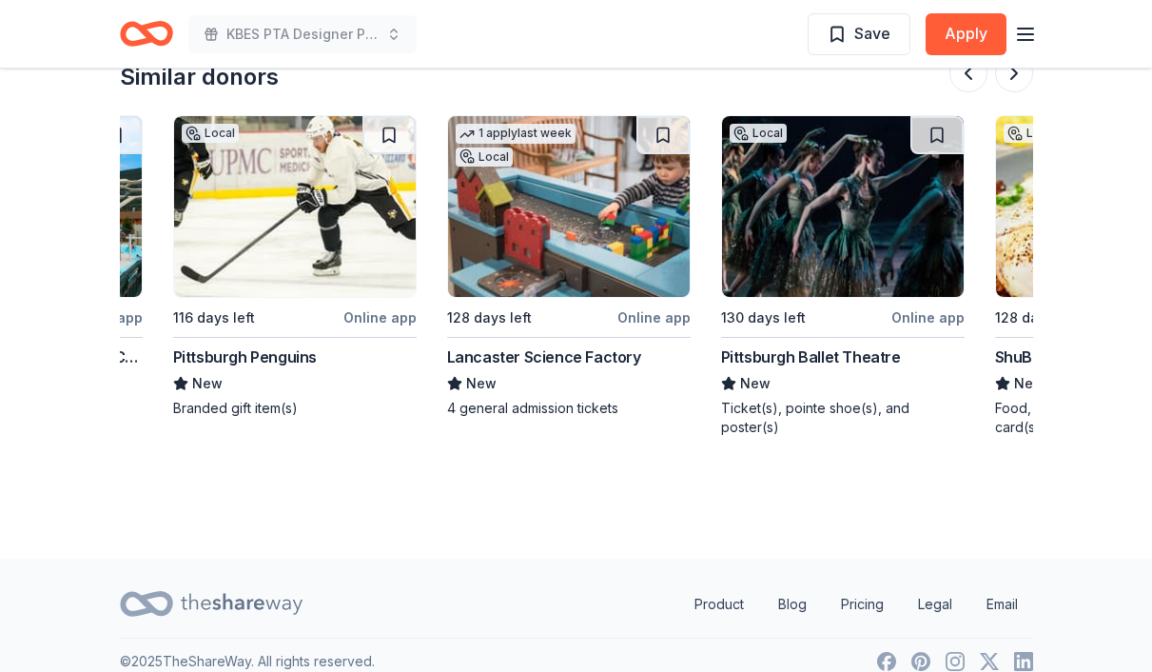
scroll to position [0, 1105]
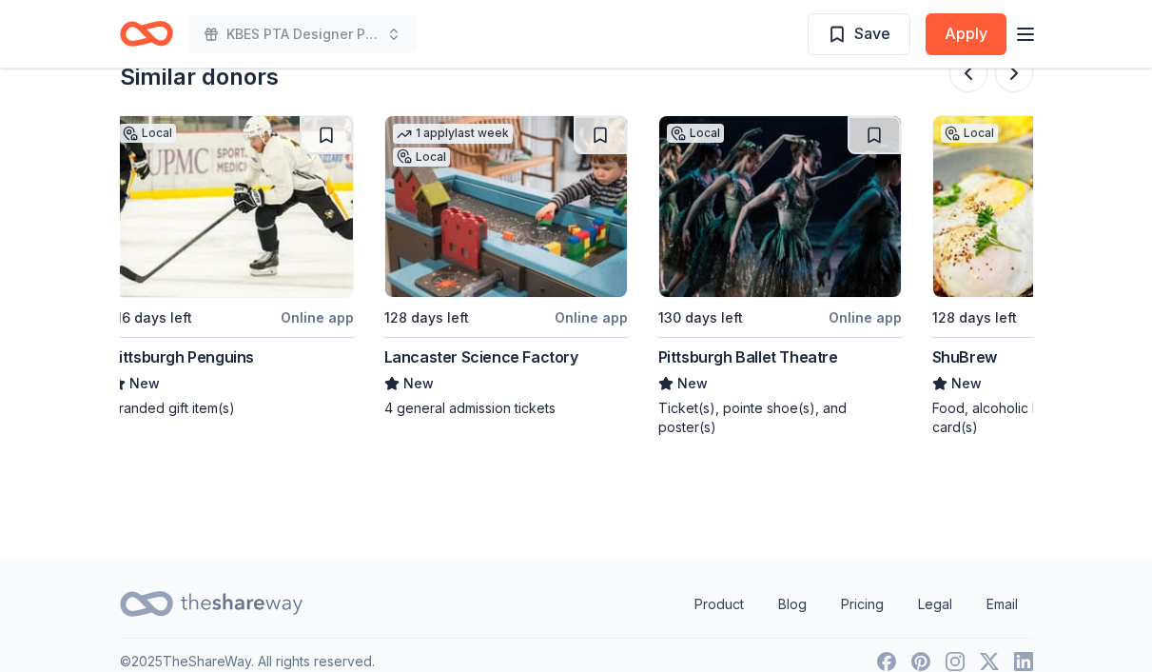
click at [489, 345] on div "Lancaster Science Factory" at bounding box center [481, 356] width 194 height 23
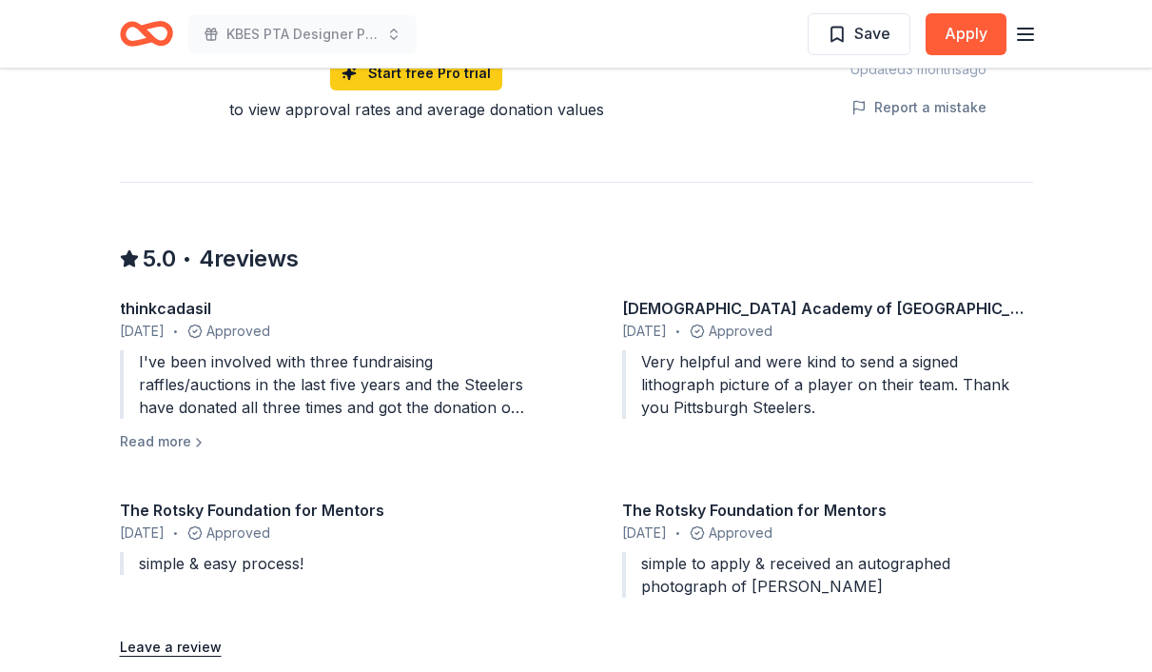
scroll to position [1406, 0]
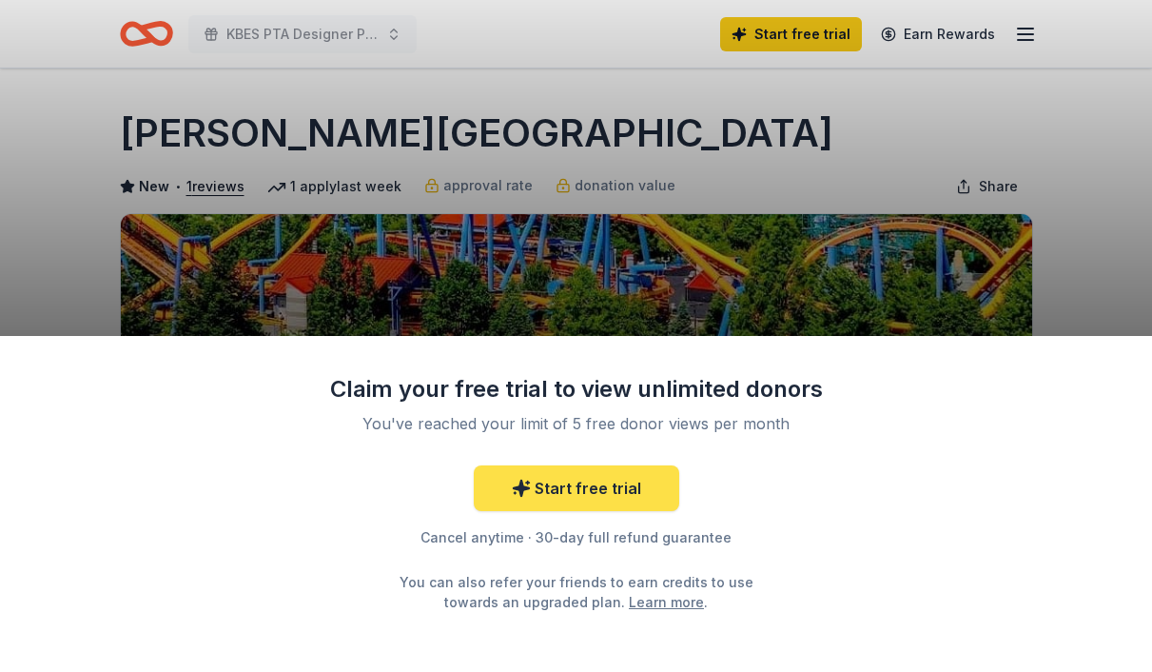
click at [564, 495] on link "Start free trial" at bounding box center [576, 488] width 205 height 46
click at [602, 482] on link "Start free trial" at bounding box center [576, 488] width 205 height 46
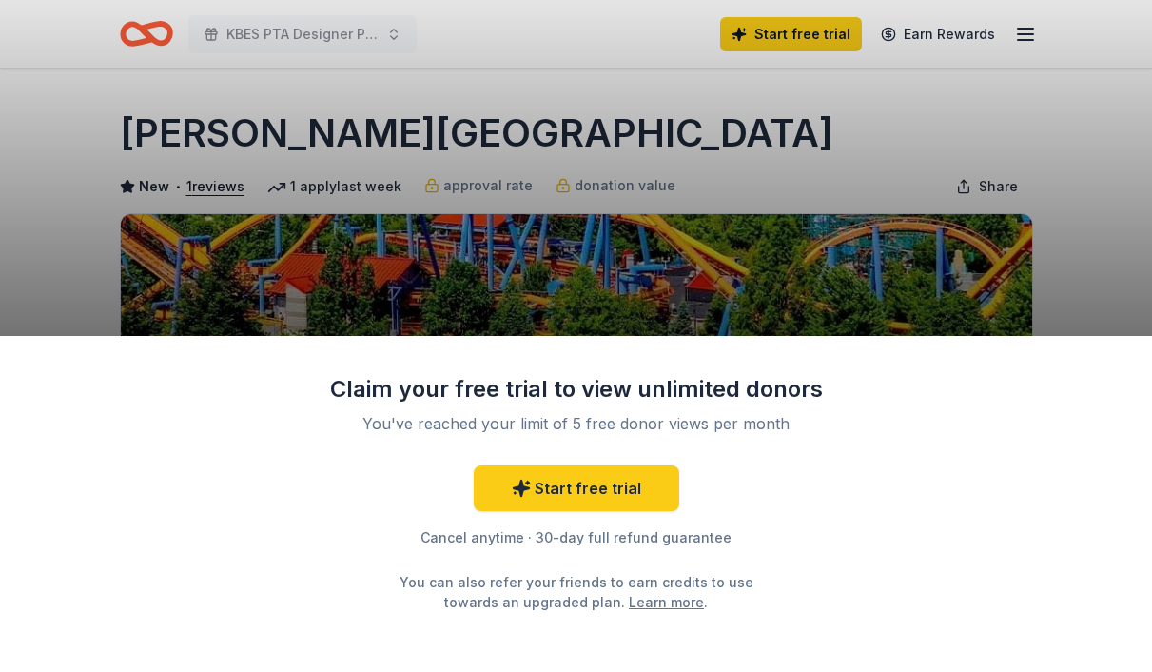
click at [726, 527] on div "Cancel anytime · 30-day full refund guarantee" at bounding box center [576, 537] width 495 height 23
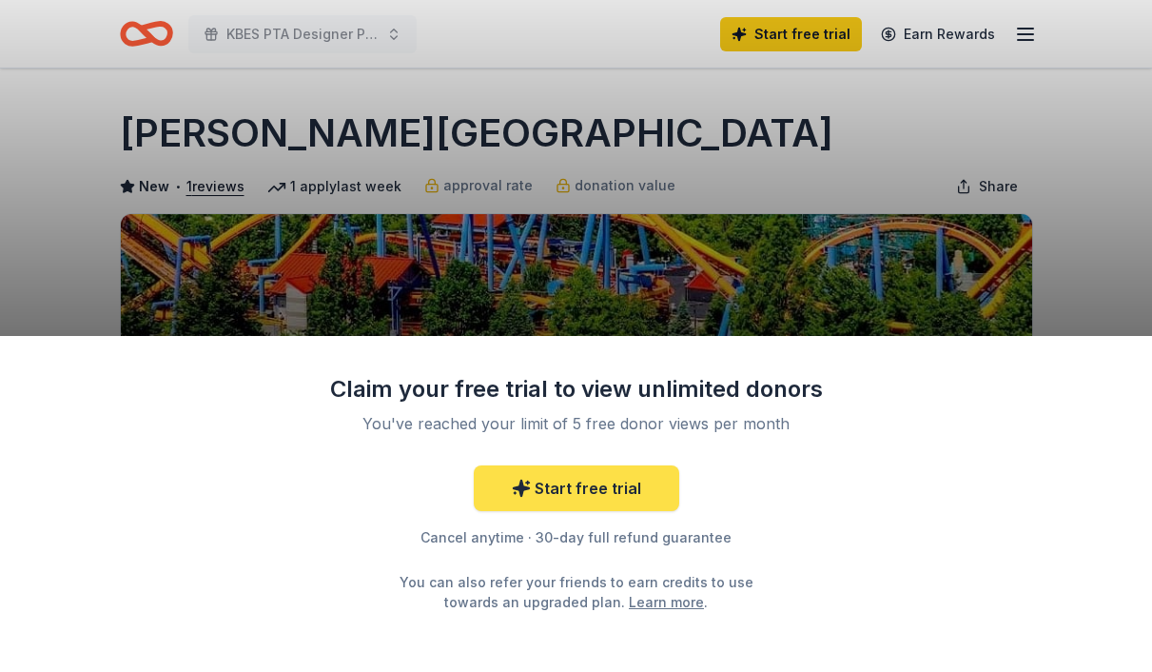
click at [588, 487] on link "Start free trial" at bounding box center [576, 488] width 205 height 46
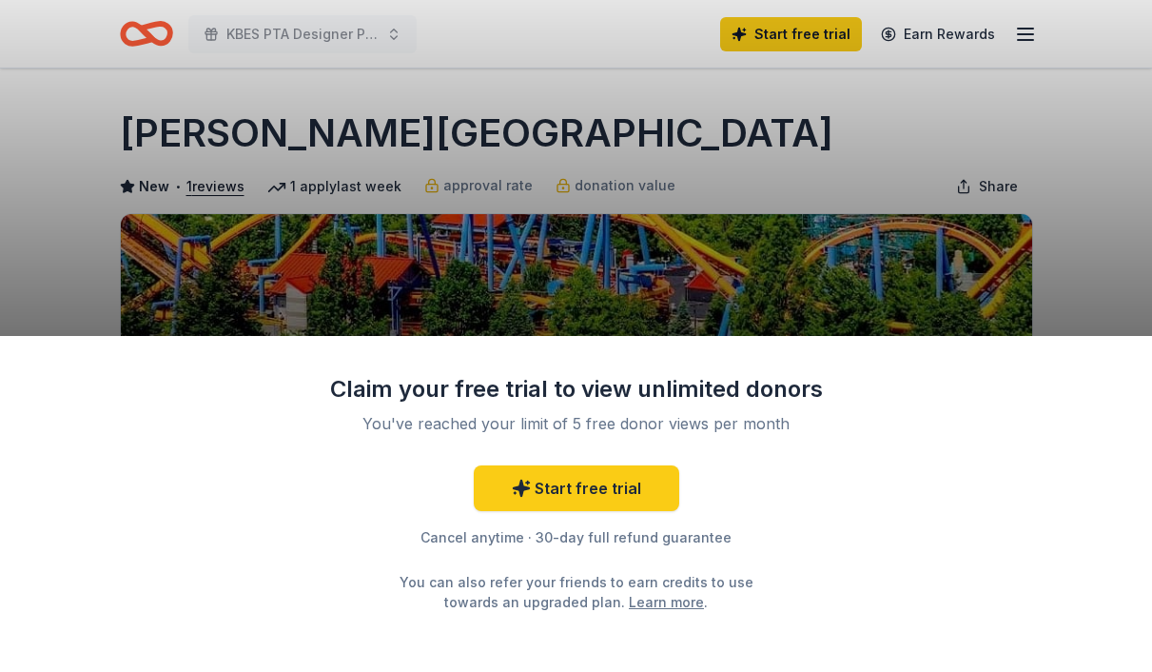
click at [810, 35] on div "Claim your free trial to view unlimited donors You've reached your limit of 5 f…" at bounding box center [576, 336] width 1152 height 672
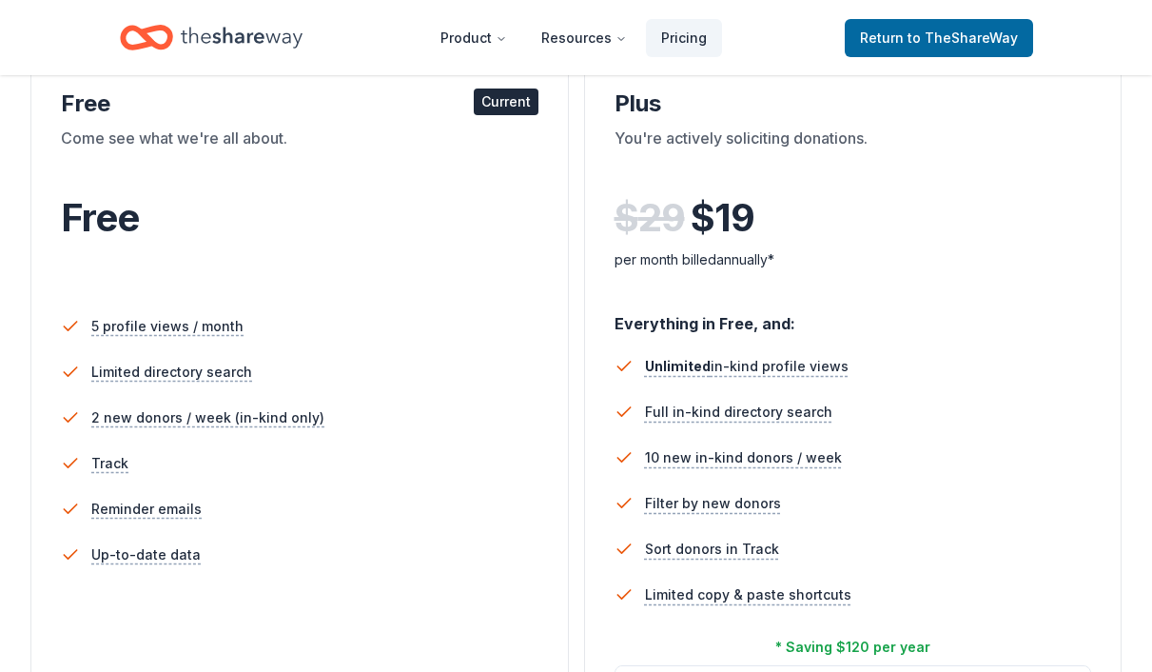
scroll to position [299, 0]
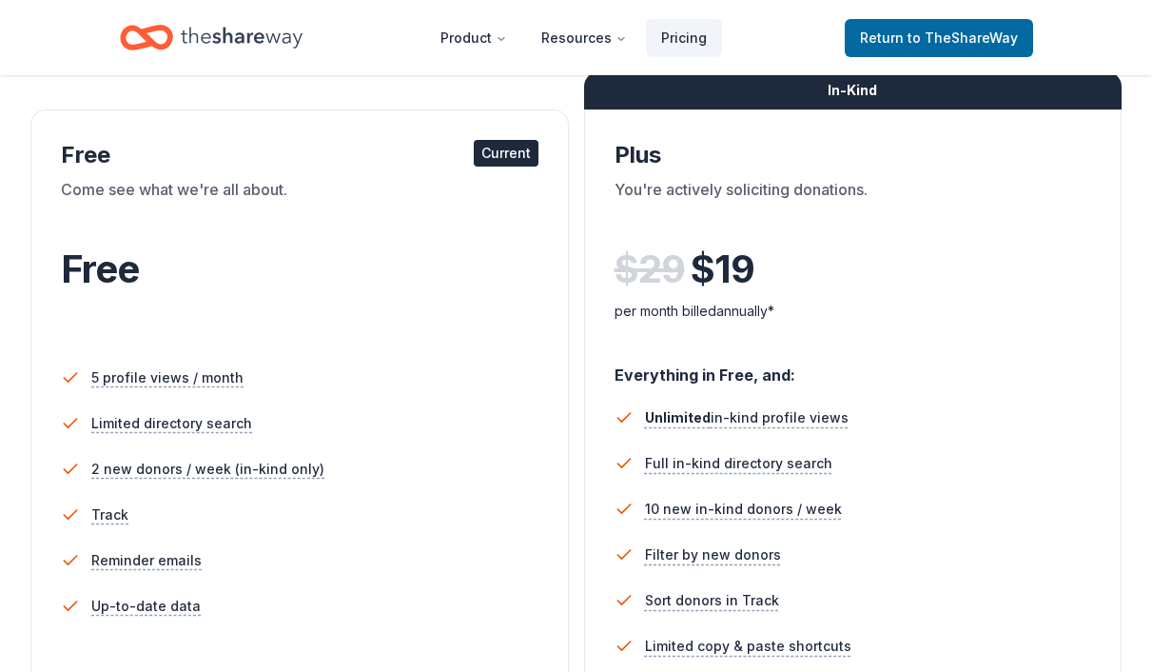
click at [856, 342] on div "$ 29 $ 19 per month billed annually*" at bounding box center [854, 295] width 478 height 105
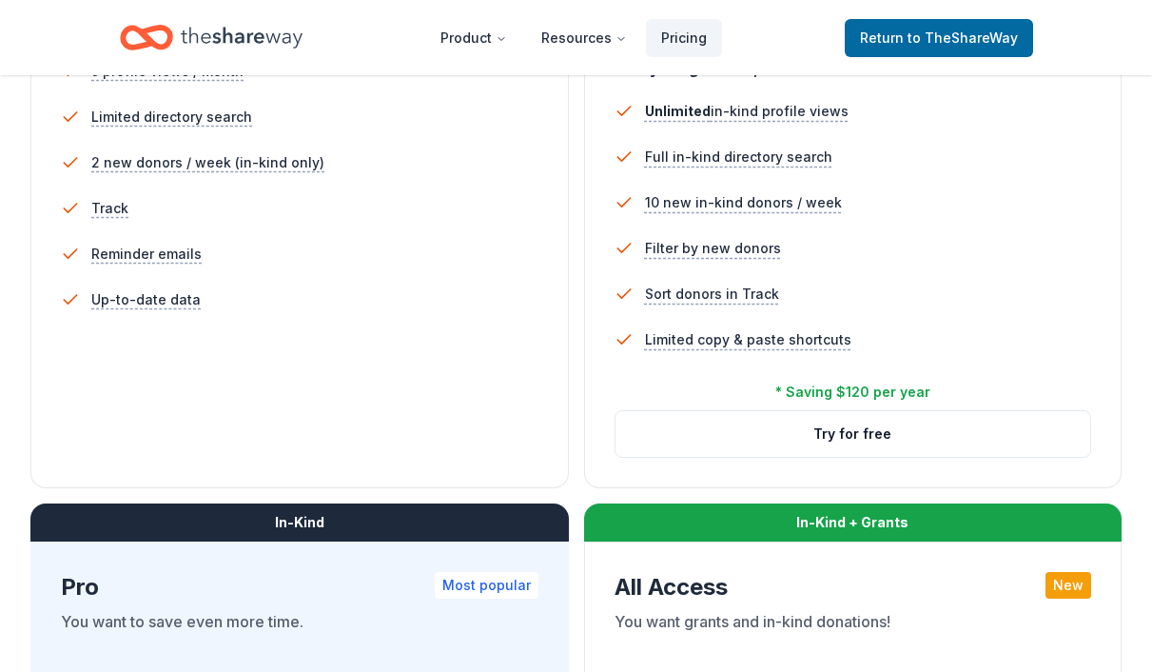
scroll to position [678, 0]
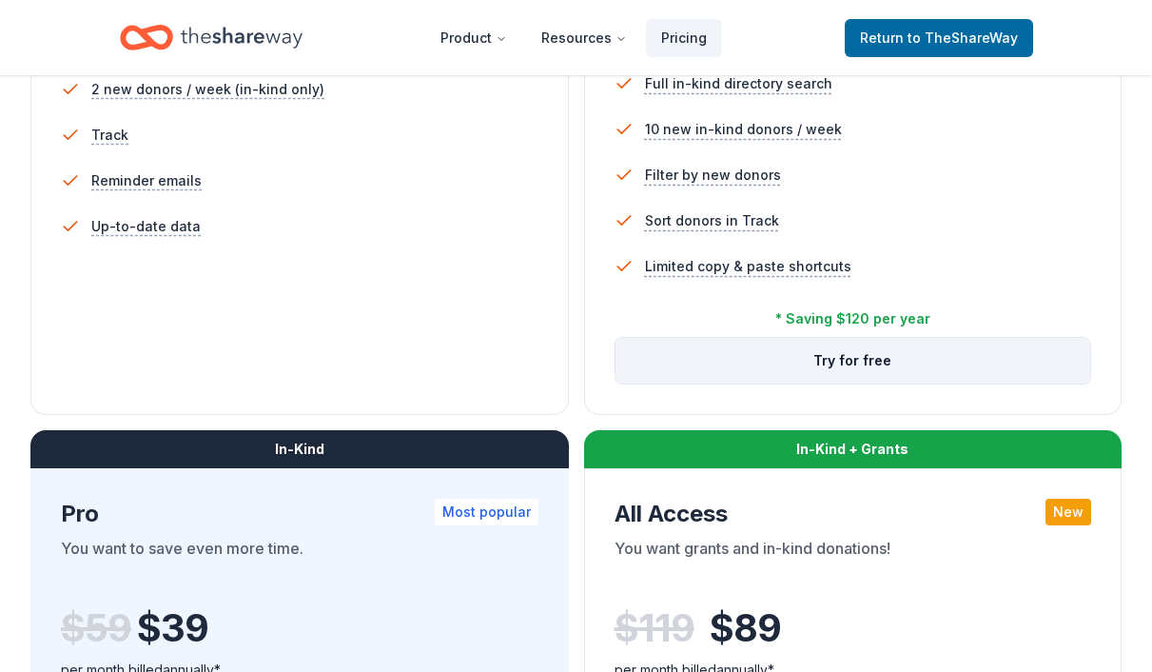
click at [868, 364] on button "Try for free" at bounding box center [853, 361] width 476 height 46
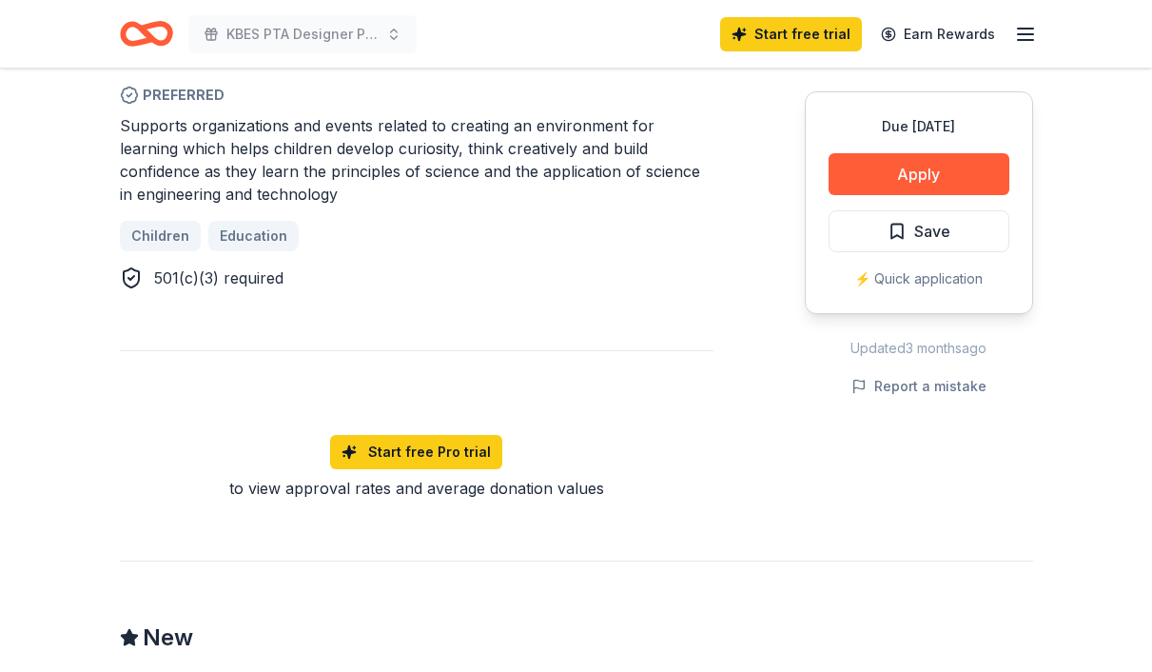
scroll to position [1181, 0]
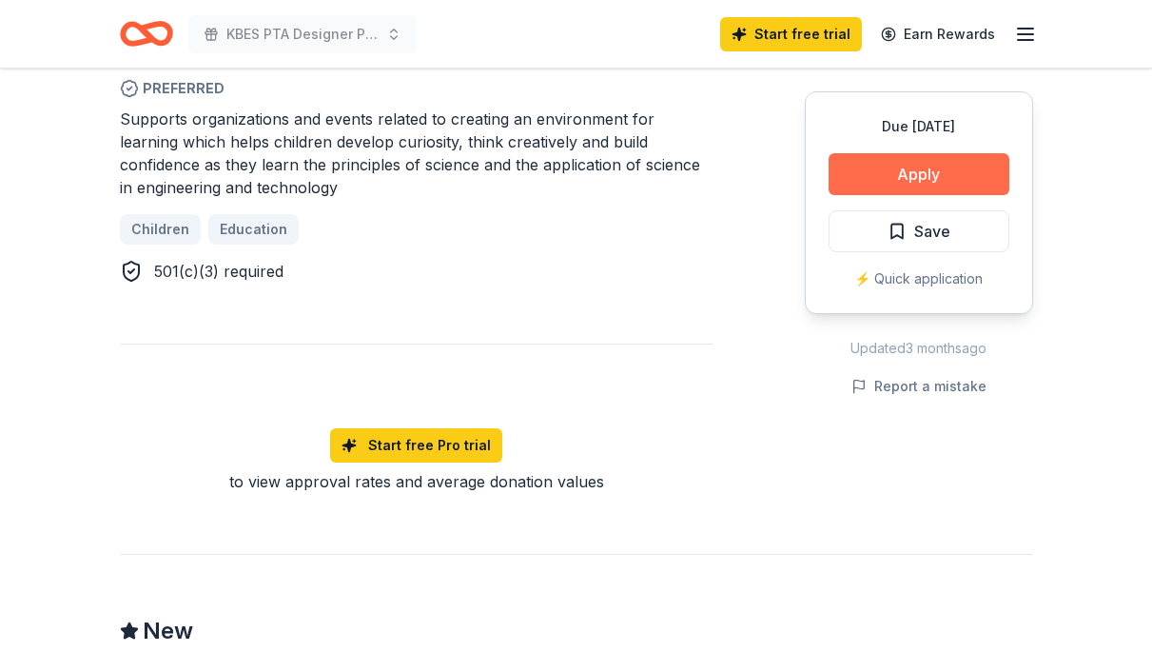
click at [906, 164] on button "Apply" at bounding box center [919, 174] width 181 height 42
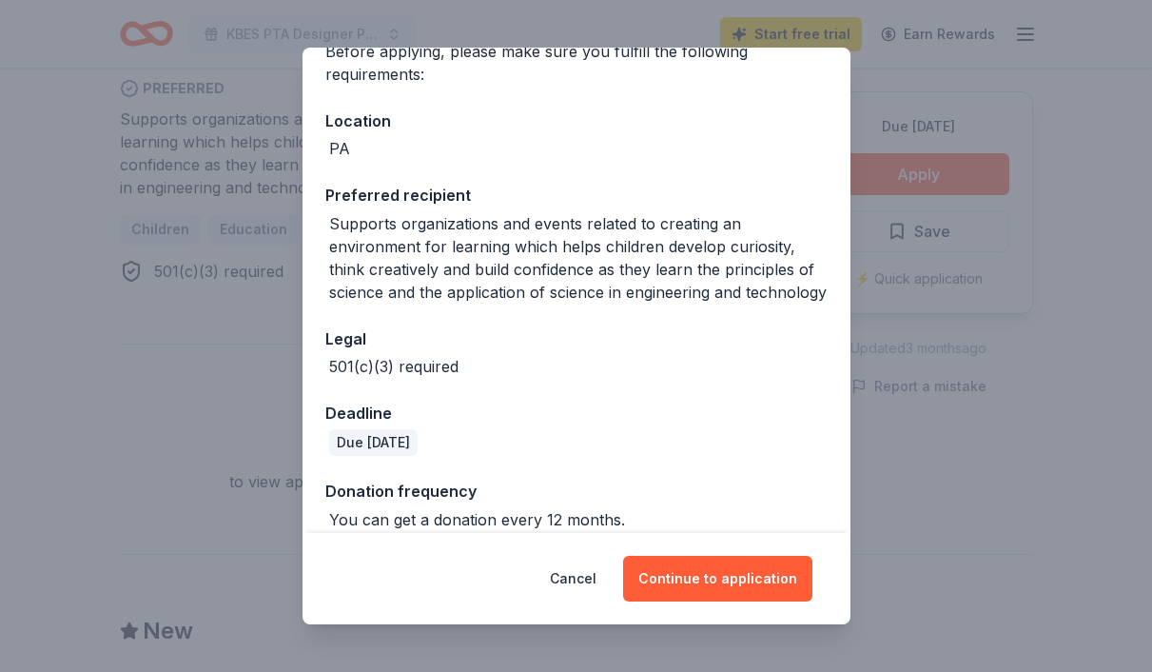
scroll to position [211, 0]
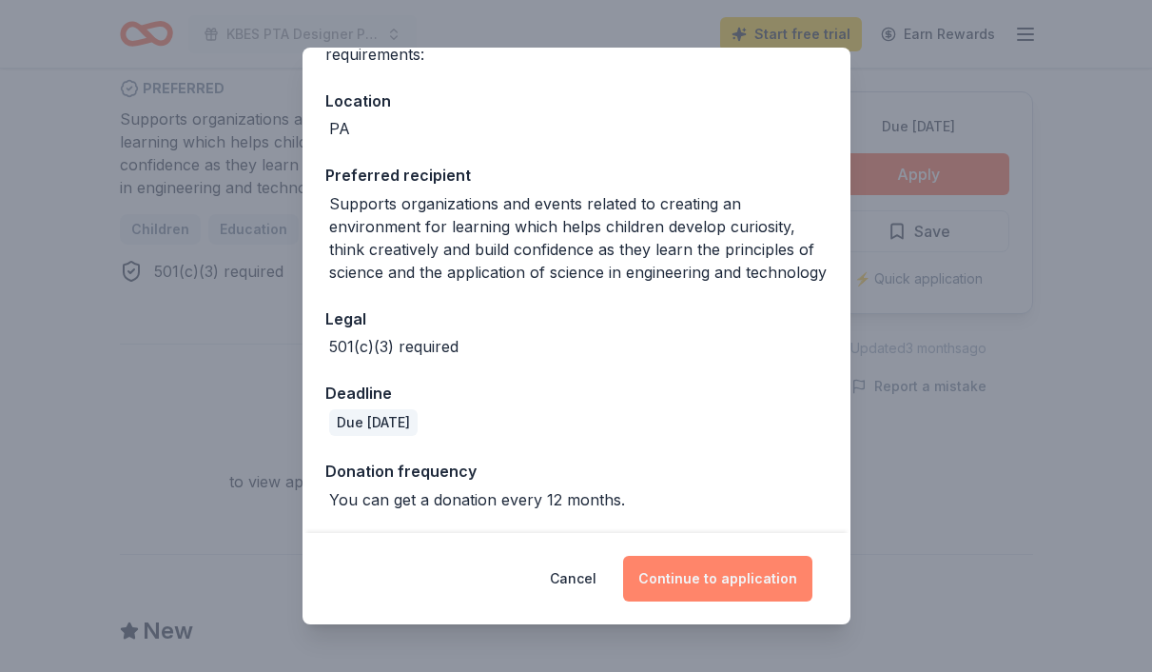
click at [716, 580] on button "Continue to application" at bounding box center [717, 579] width 189 height 46
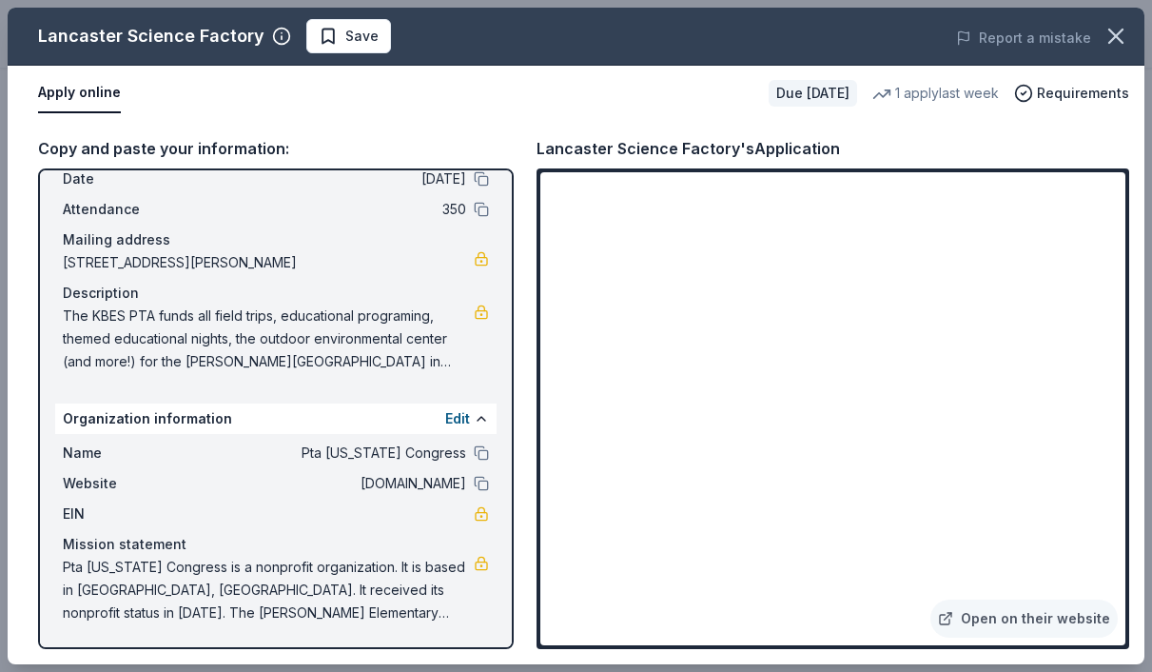
scroll to position [83, 0]
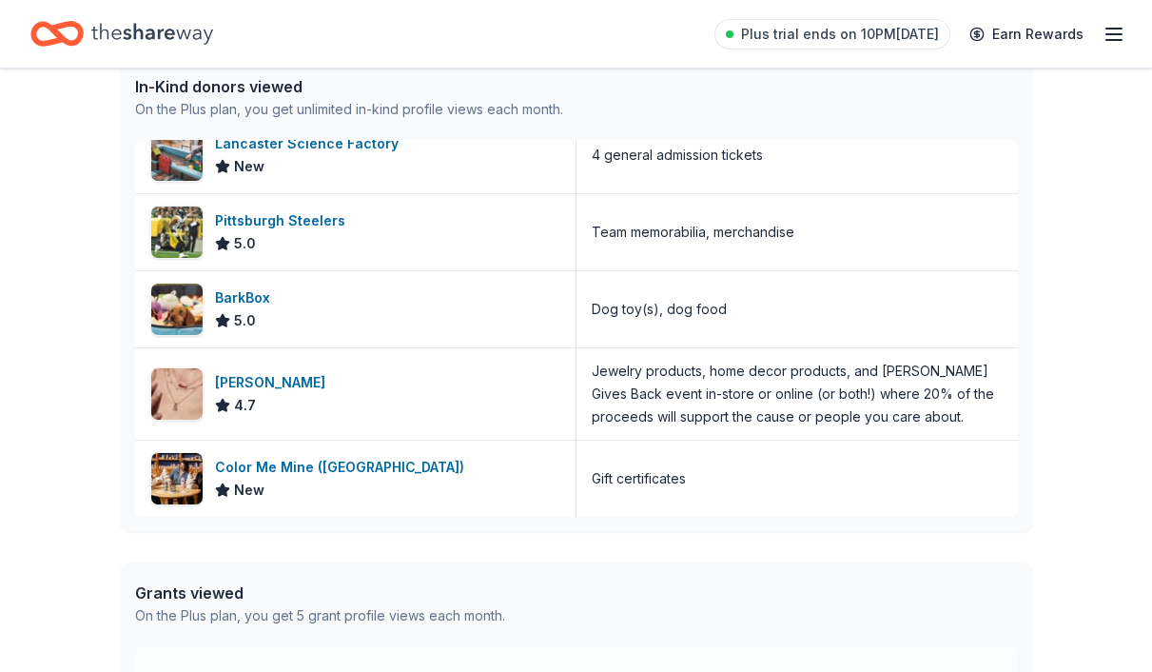
scroll to position [521, 0]
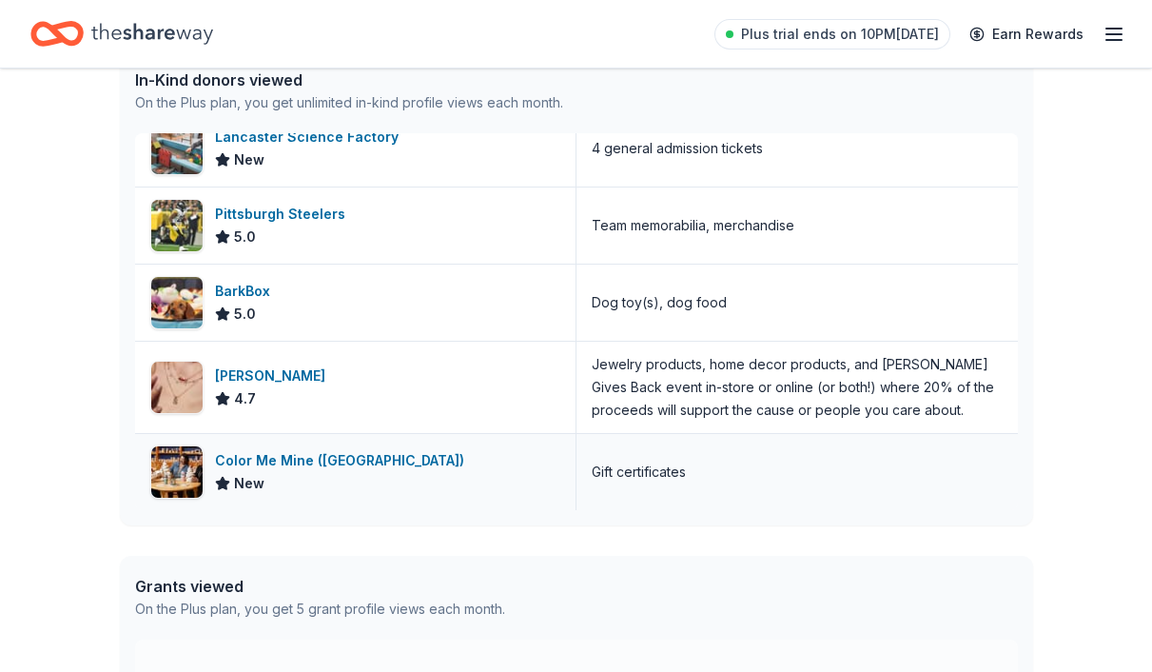
click at [302, 460] on div "Color Me Mine ([GEOGRAPHIC_DATA])" at bounding box center [343, 460] width 257 height 23
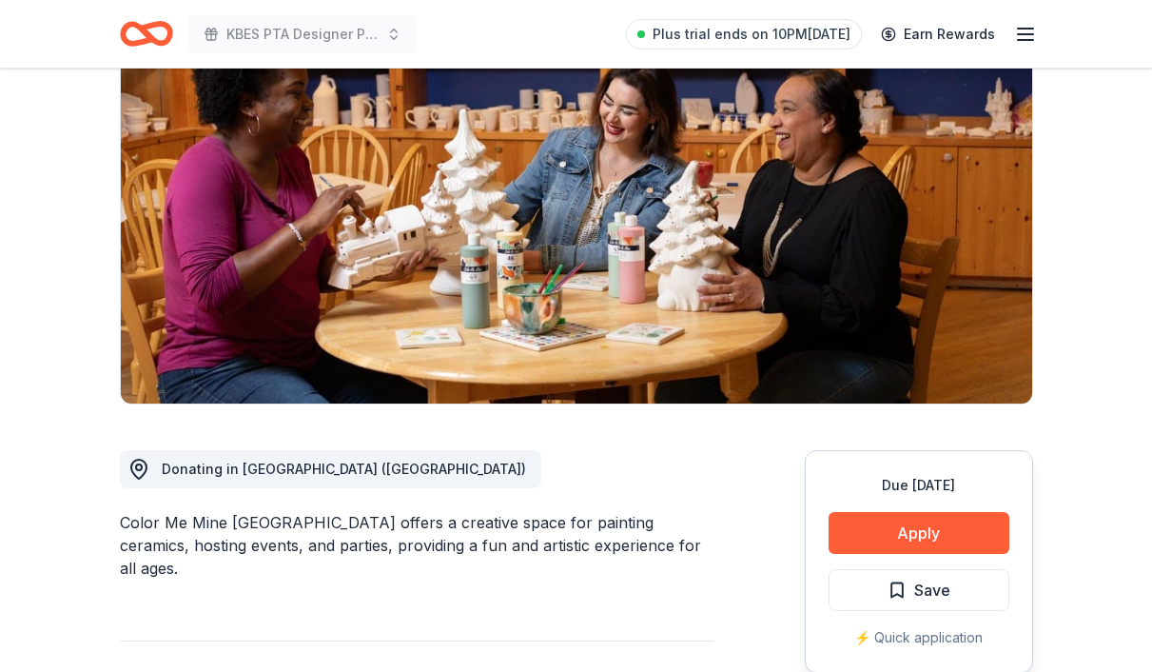
scroll to position [421, 0]
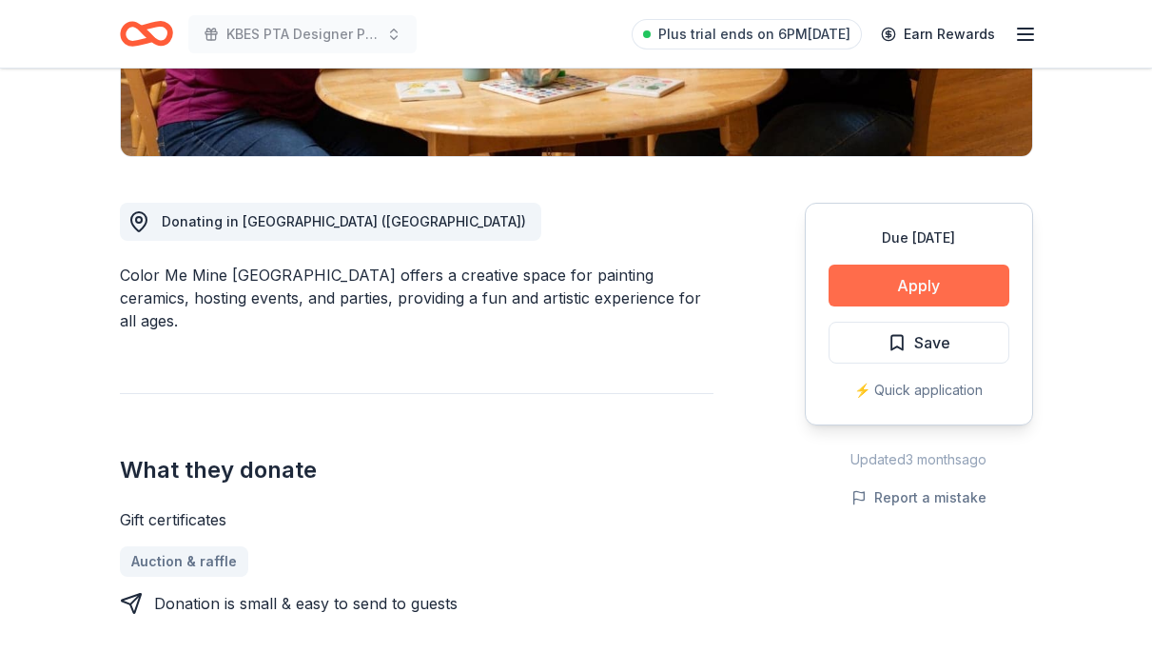
click at [903, 296] on button "Apply" at bounding box center [919, 285] width 181 height 42
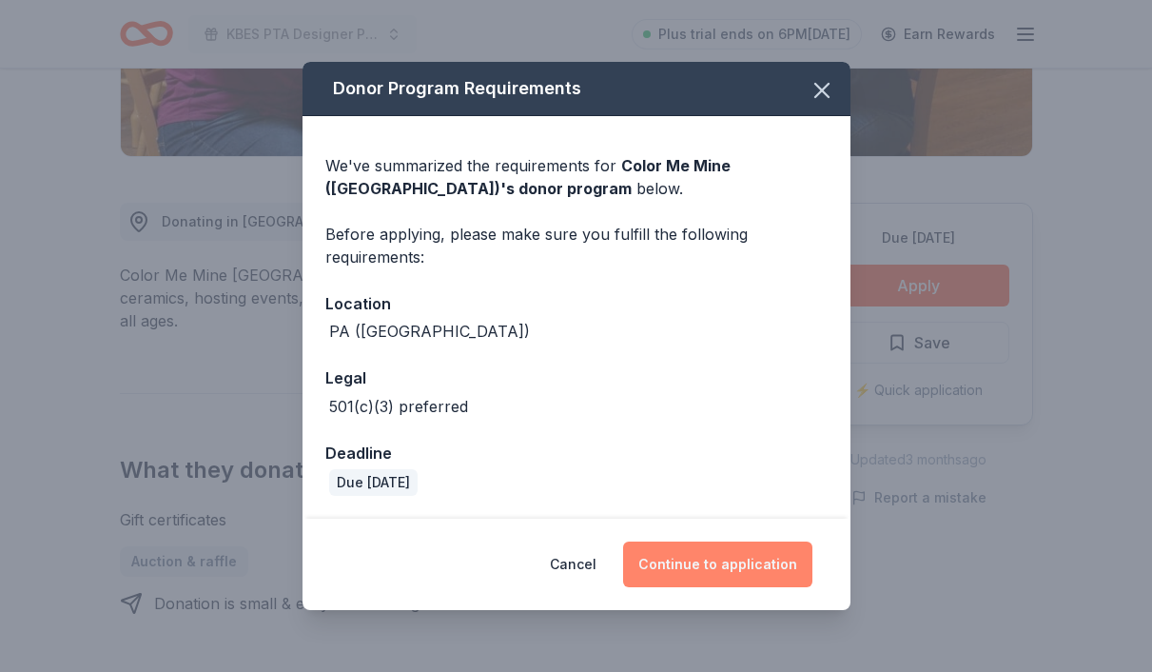
click at [757, 568] on button "Continue to application" at bounding box center [717, 564] width 189 height 46
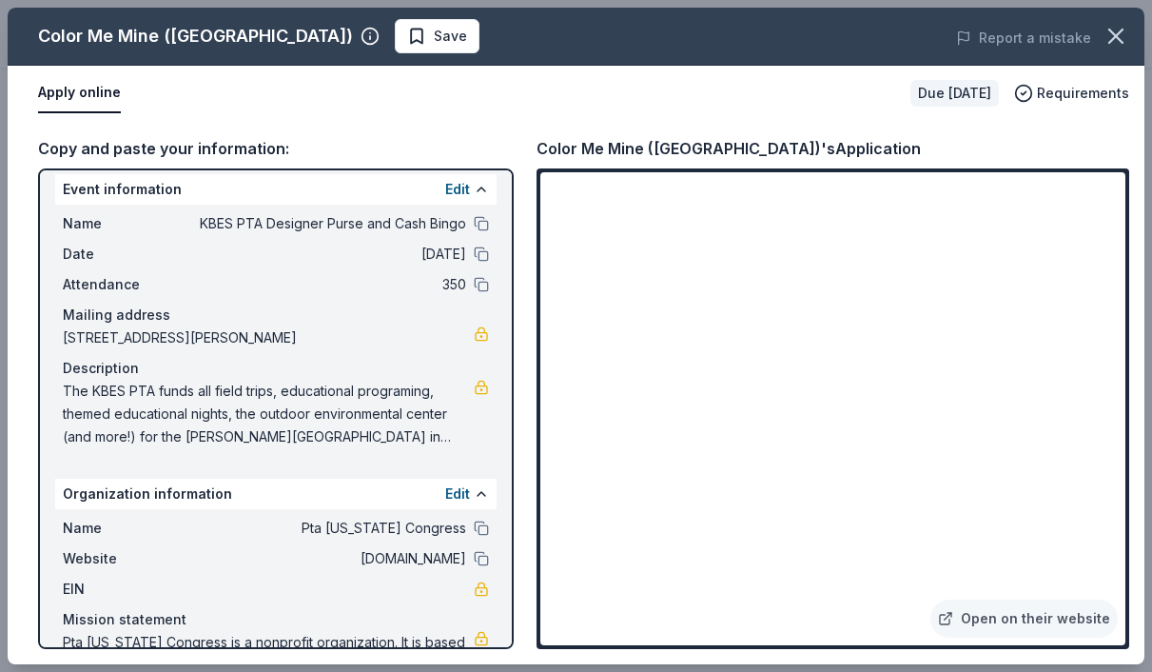
scroll to position [0, 0]
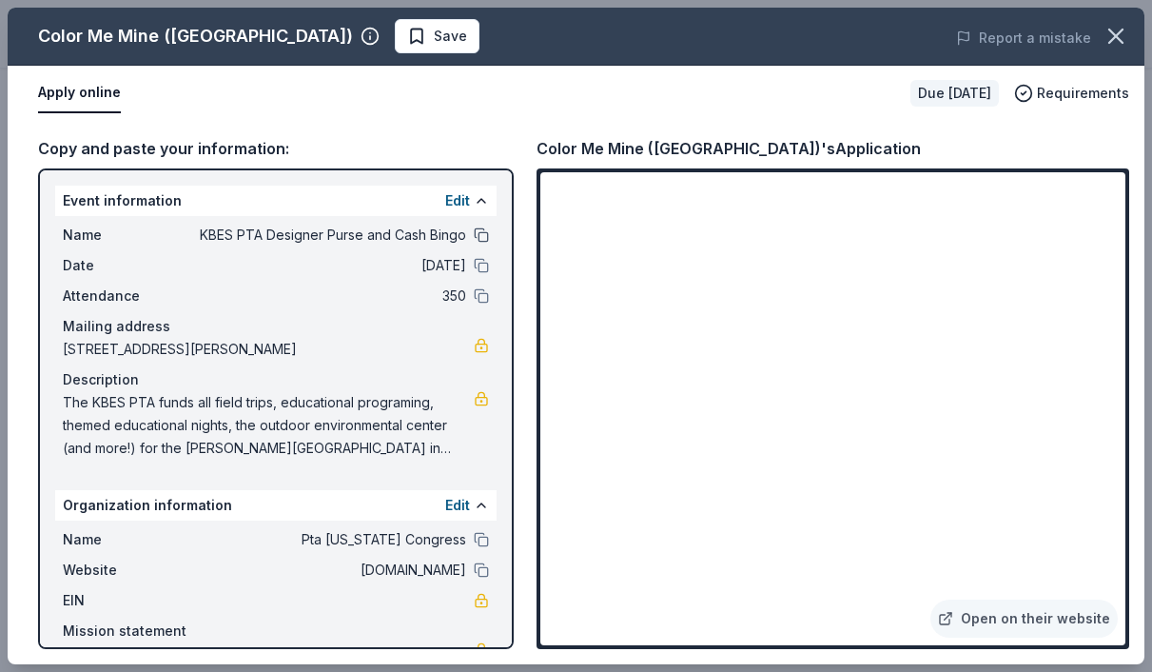
click at [483, 238] on button at bounding box center [481, 234] width 15 height 15
drag, startPoint x: 305, startPoint y: 427, endPoint x: 413, endPoint y: 434, distance: 107.7
click at [413, 434] on span "The KBES PTA funds all field trips, educational programing, themed educational …" at bounding box center [268, 425] width 411 height 68
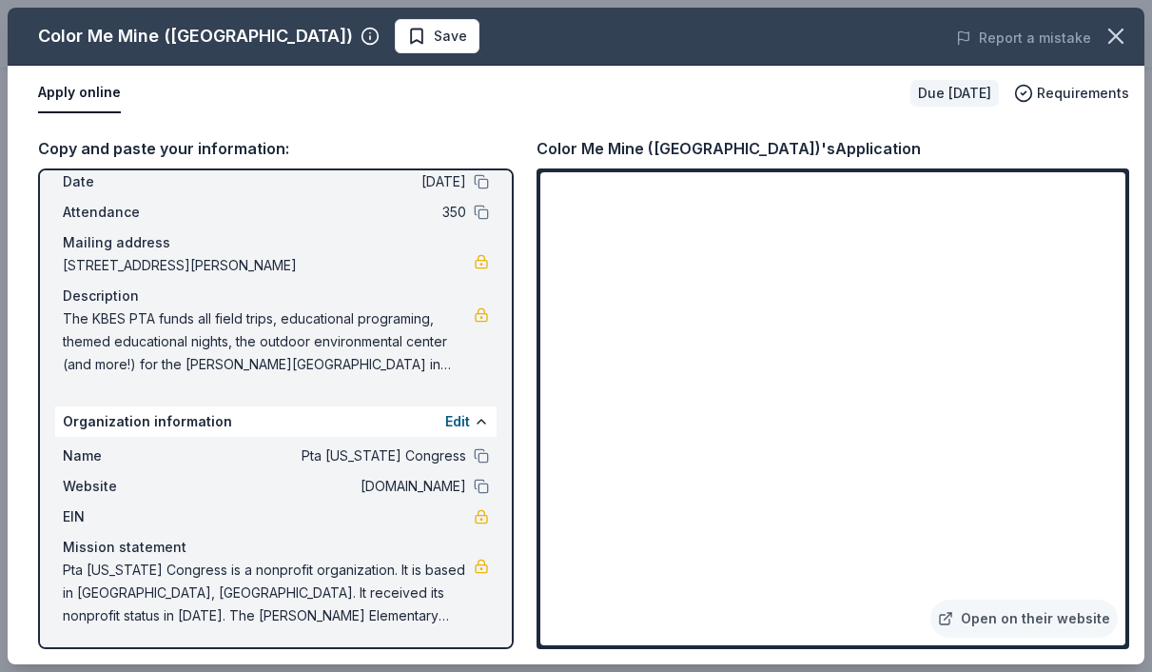
scroll to position [87, 0]
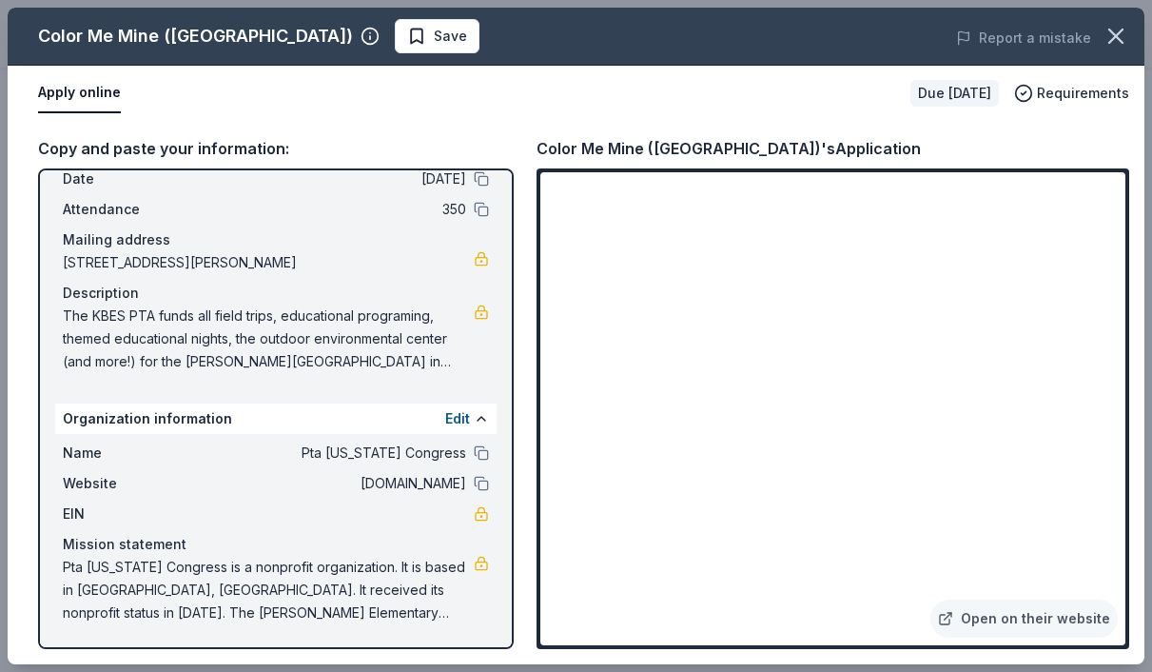
drag, startPoint x: 65, startPoint y: 315, endPoint x: 207, endPoint y: 348, distance: 146.5
click at [207, 348] on span "The KBES PTA funds all field trips, educational programing, themed educational …" at bounding box center [268, 338] width 411 height 68
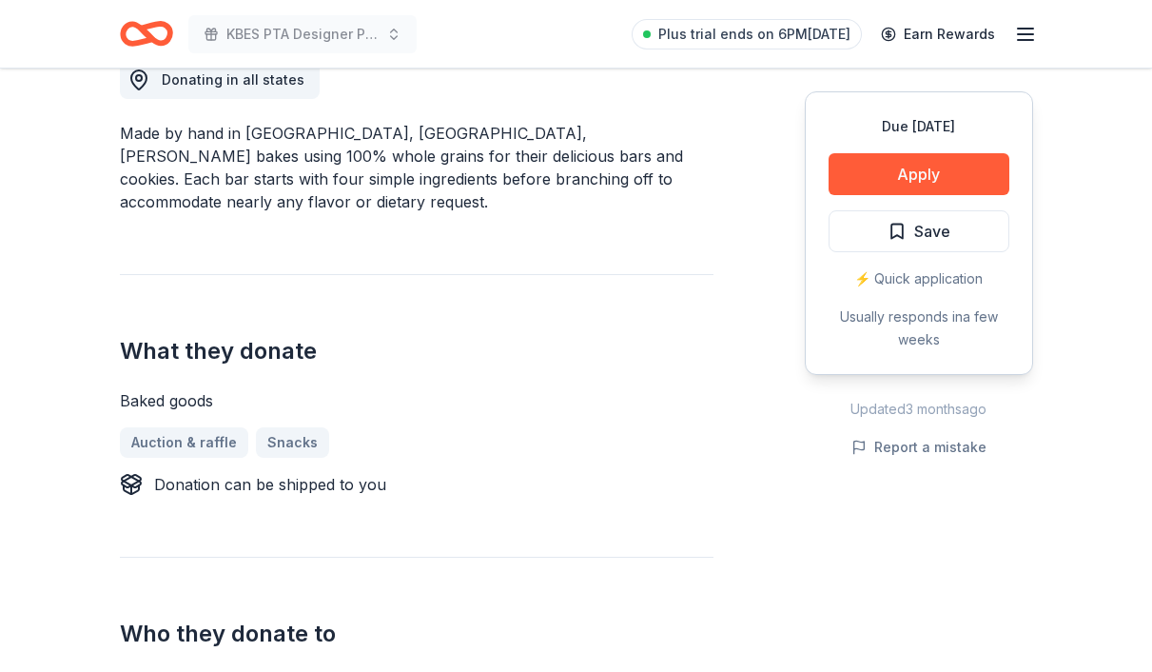
scroll to position [566, 0]
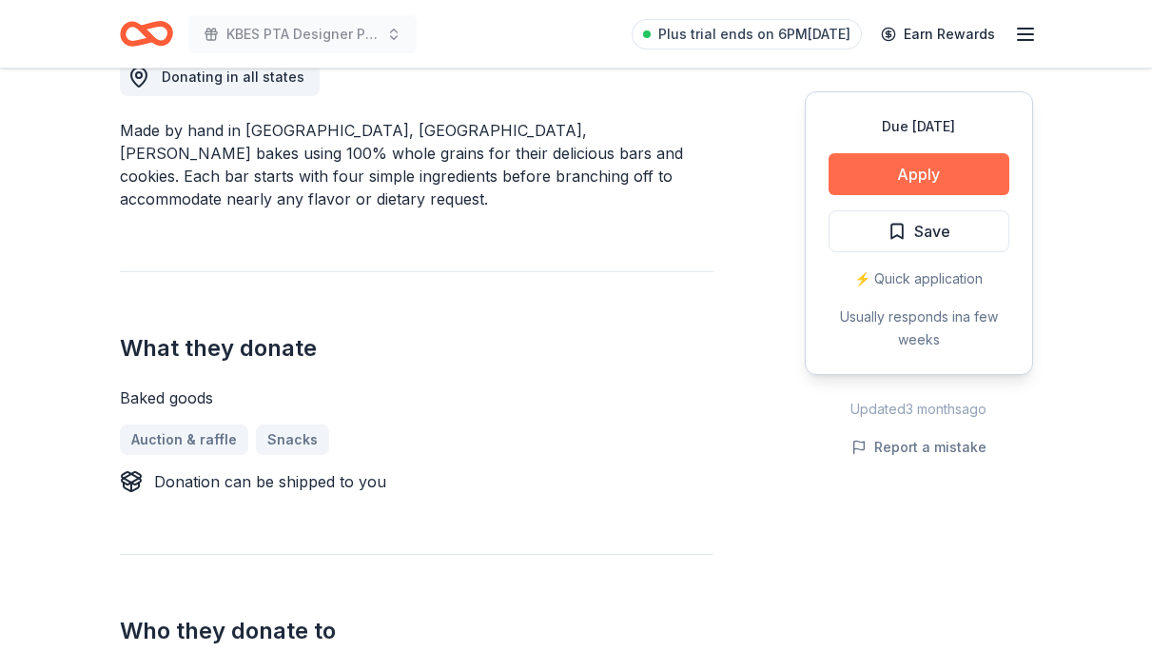
click at [870, 176] on button "Apply" at bounding box center [919, 174] width 181 height 42
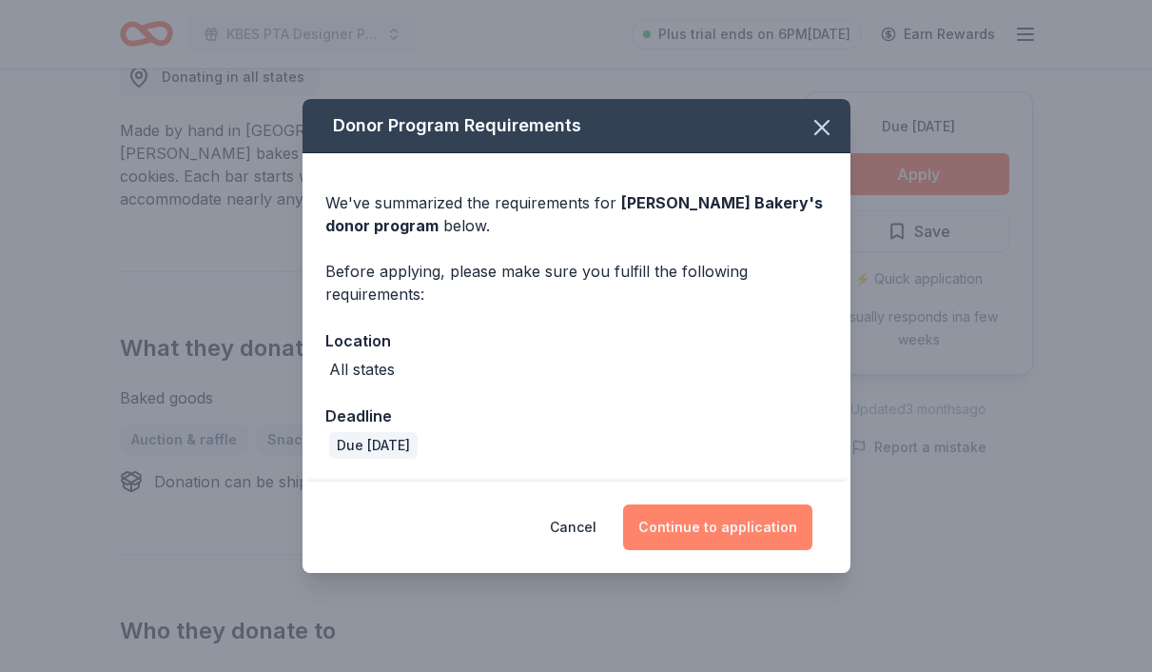
click at [727, 524] on button "Continue to application" at bounding box center [717, 527] width 189 height 46
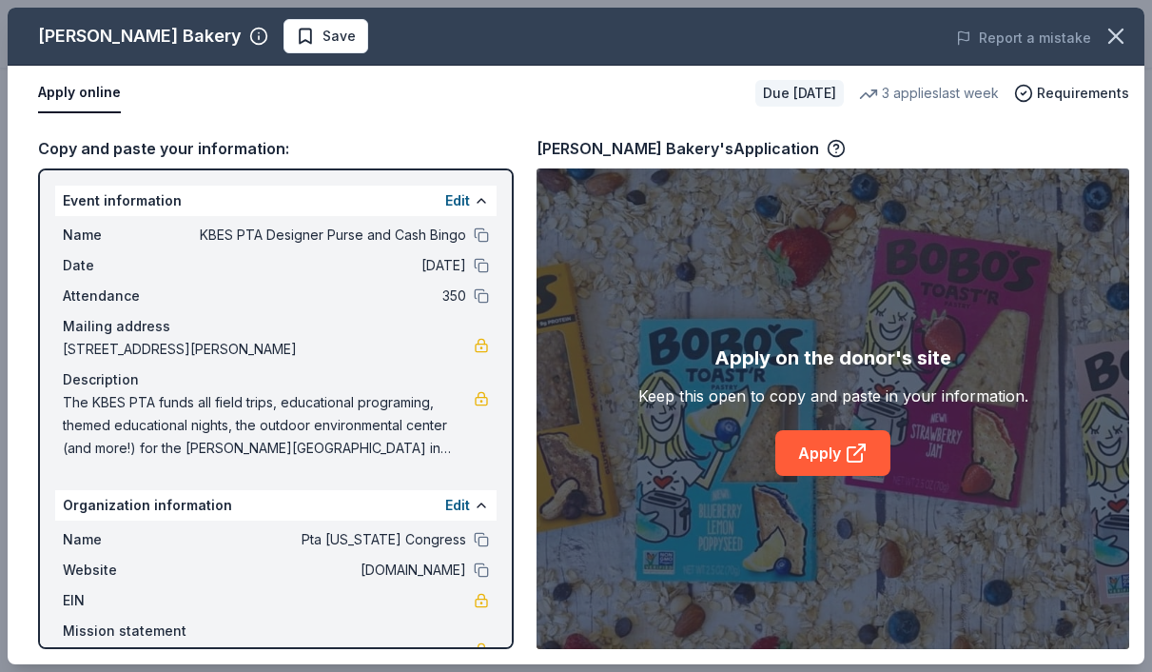
scroll to position [87, 0]
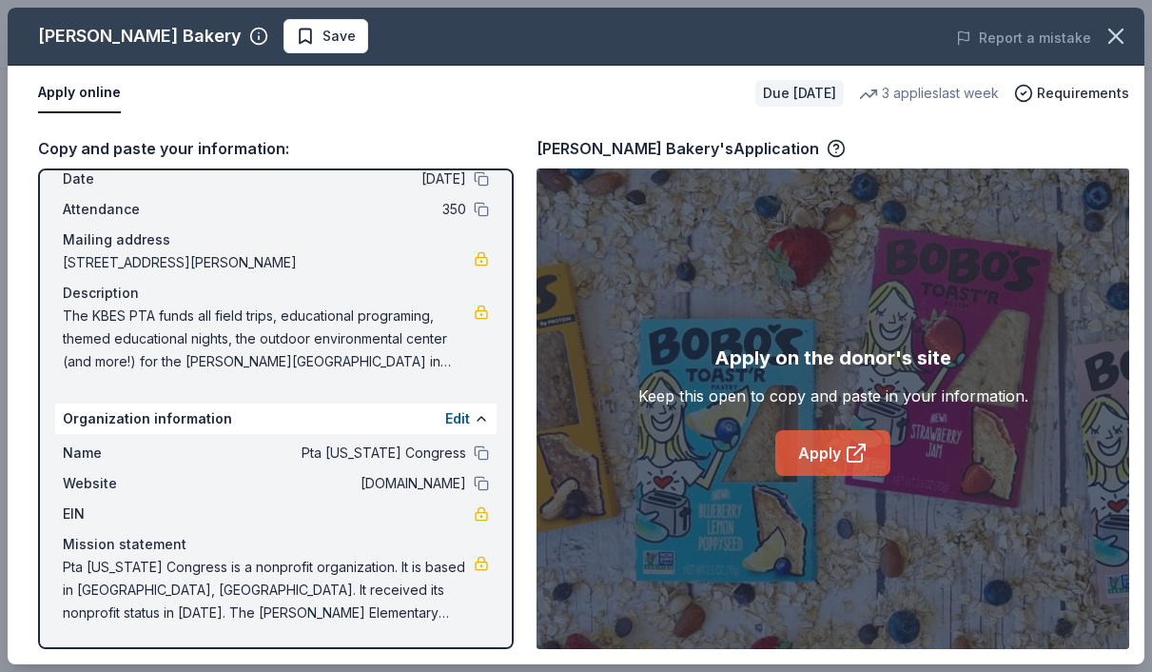
click at [832, 455] on link "Apply" at bounding box center [832, 453] width 115 height 46
click at [1122, 33] on icon "button" at bounding box center [1116, 36] width 27 height 27
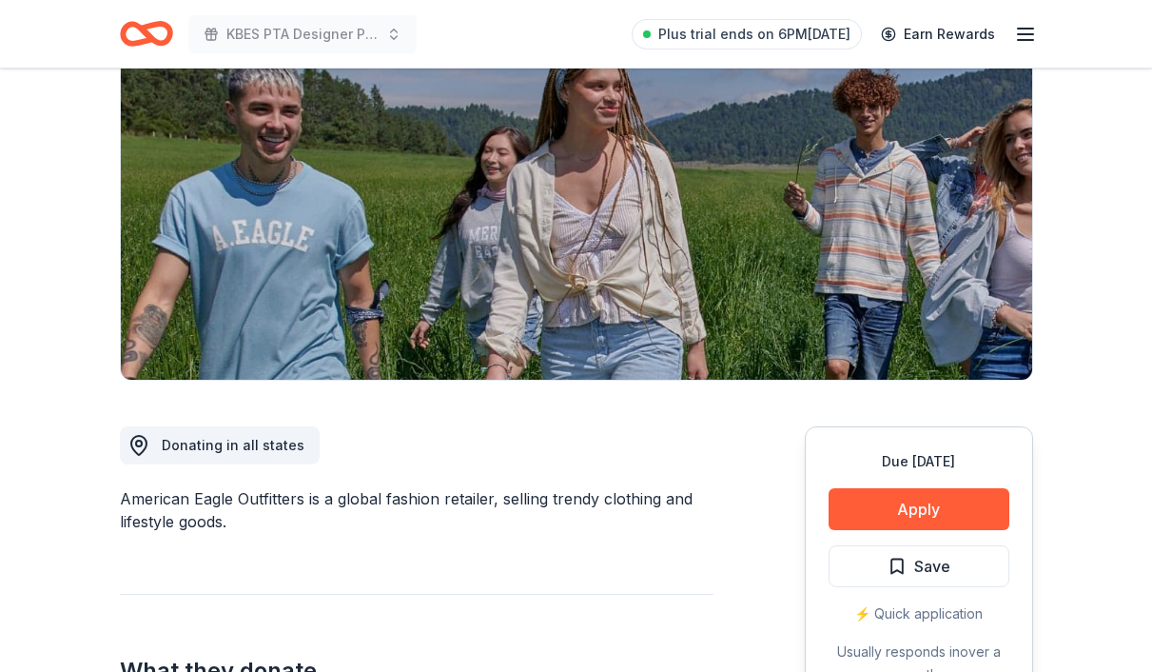
scroll to position [199, 0]
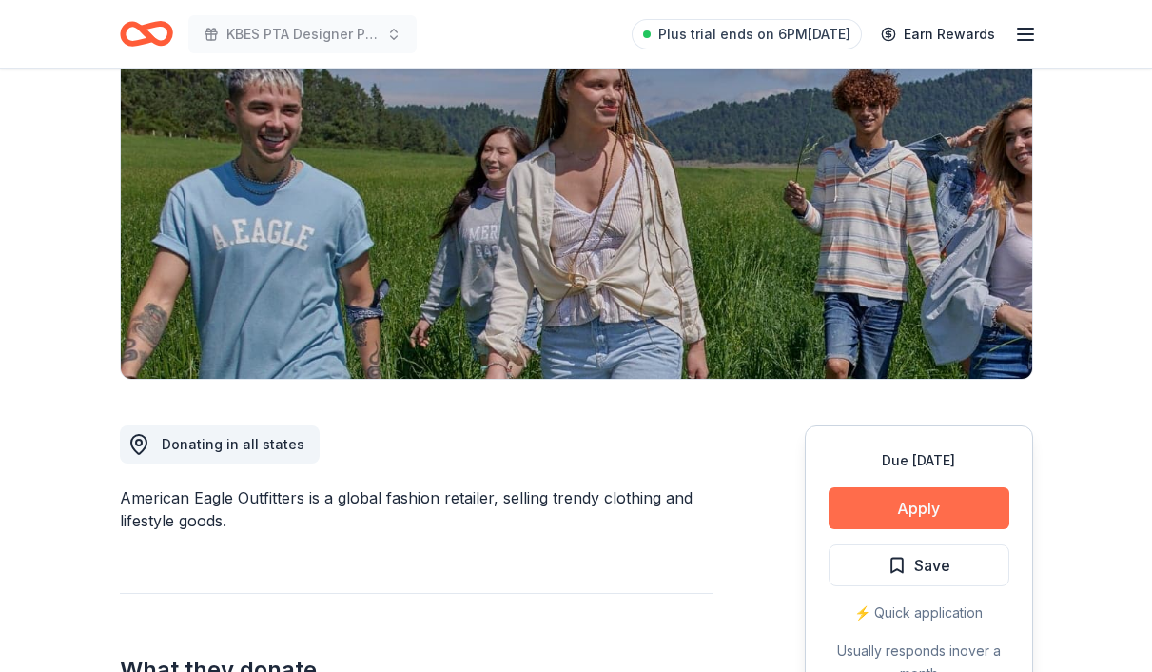
click at [863, 502] on button "Apply" at bounding box center [919, 508] width 181 height 42
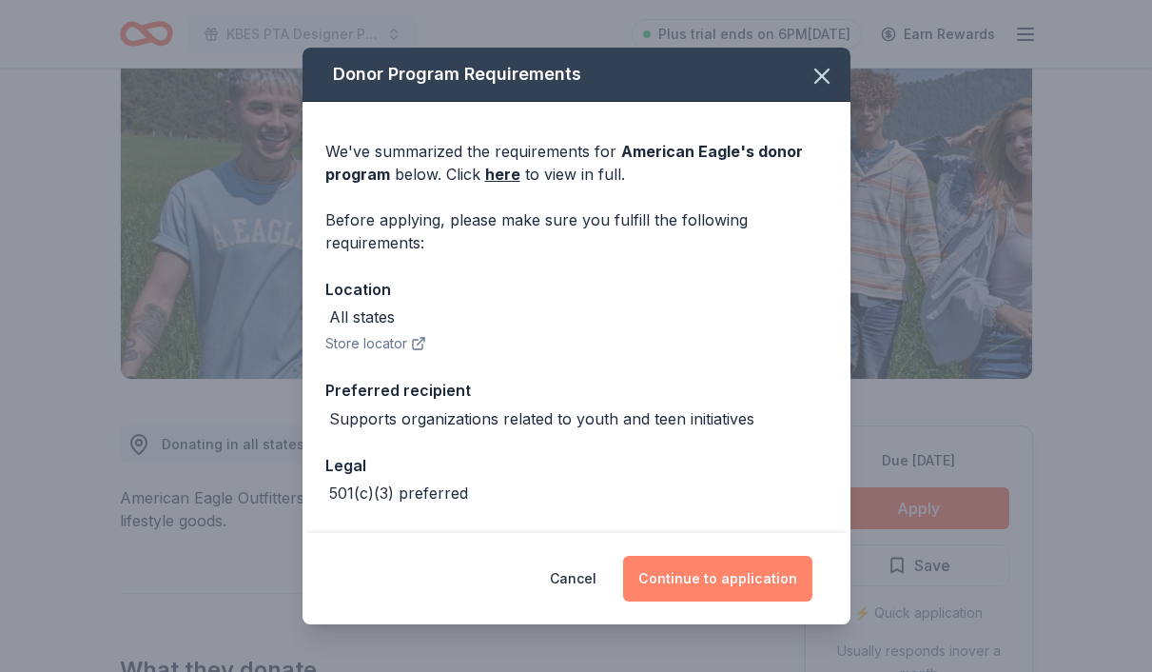
click at [720, 580] on button "Continue to application" at bounding box center [717, 579] width 189 height 46
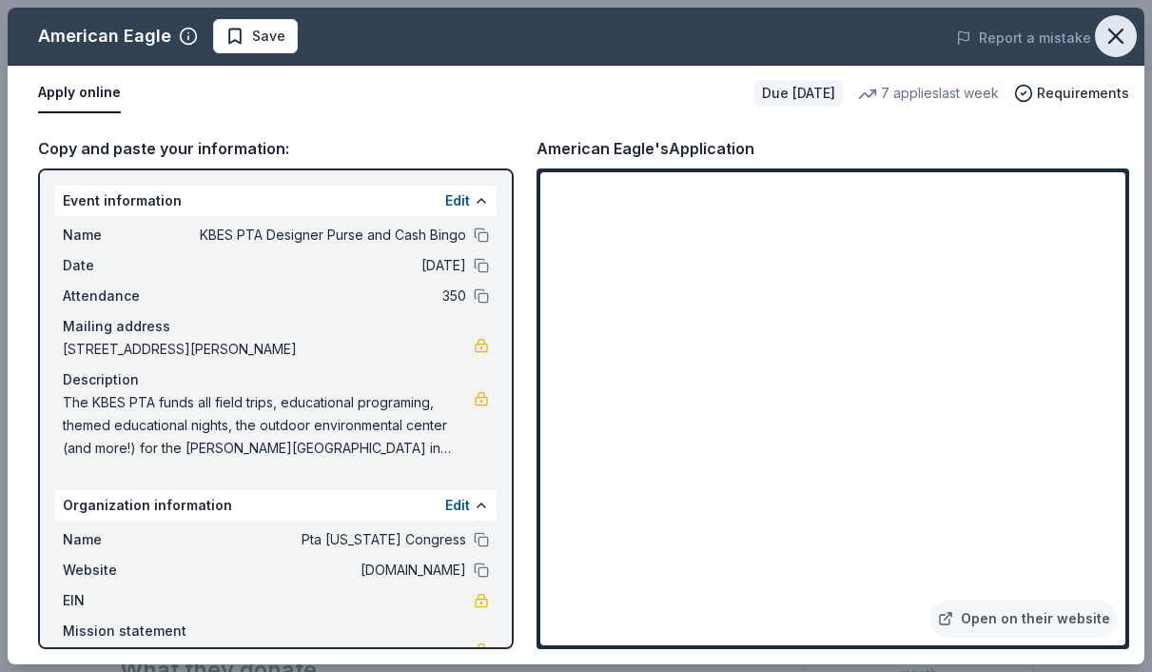
click at [1115, 33] on icon "button" at bounding box center [1116, 36] width 27 height 27
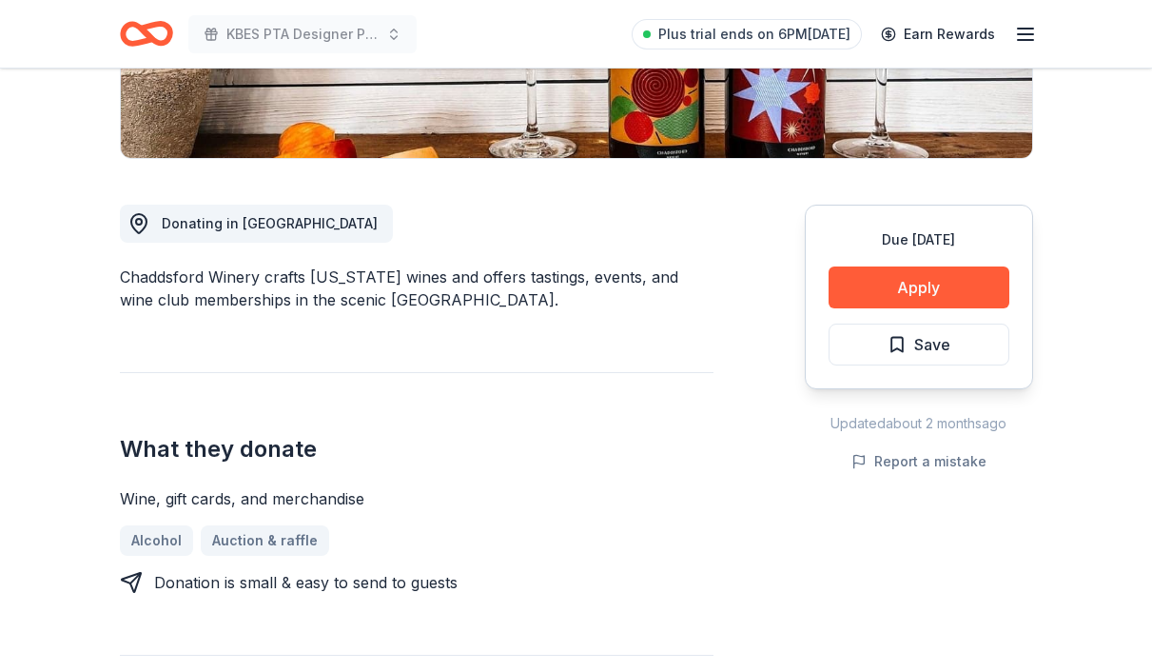
scroll to position [376, 0]
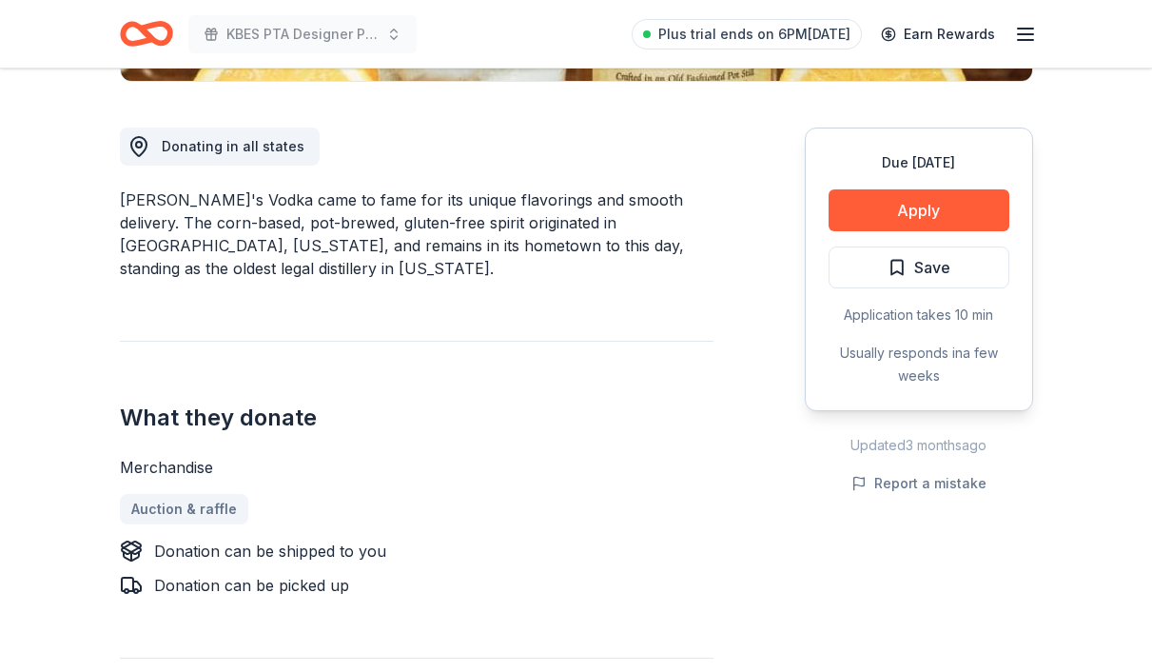
scroll to position [493, 0]
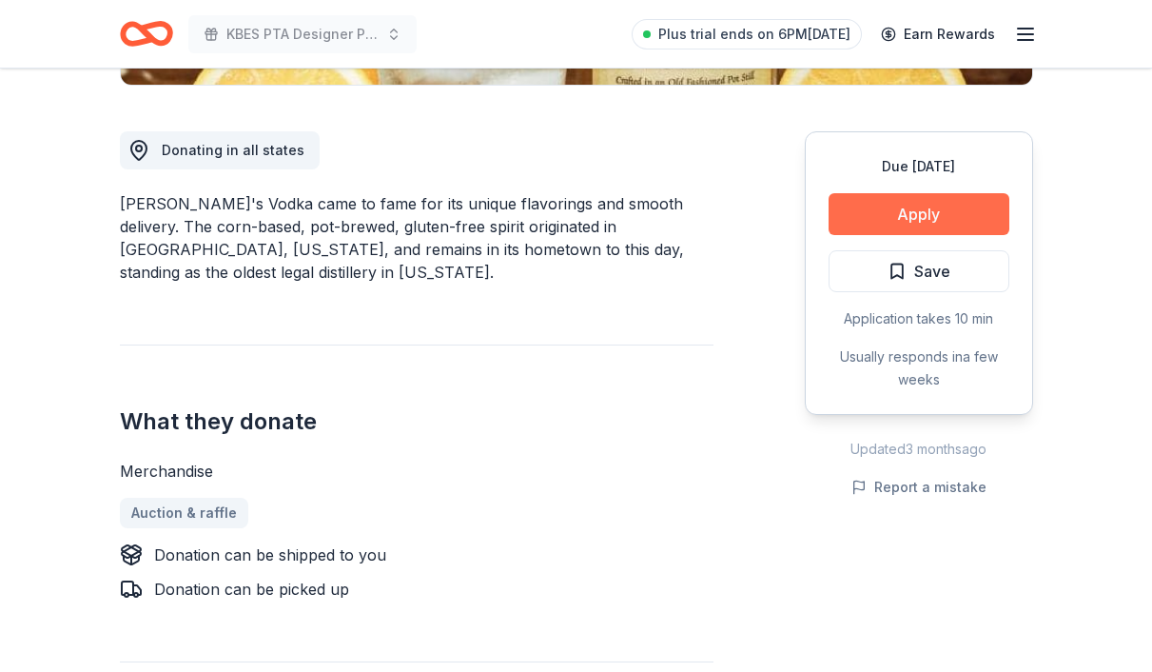
click at [913, 210] on button "Apply" at bounding box center [919, 214] width 181 height 42
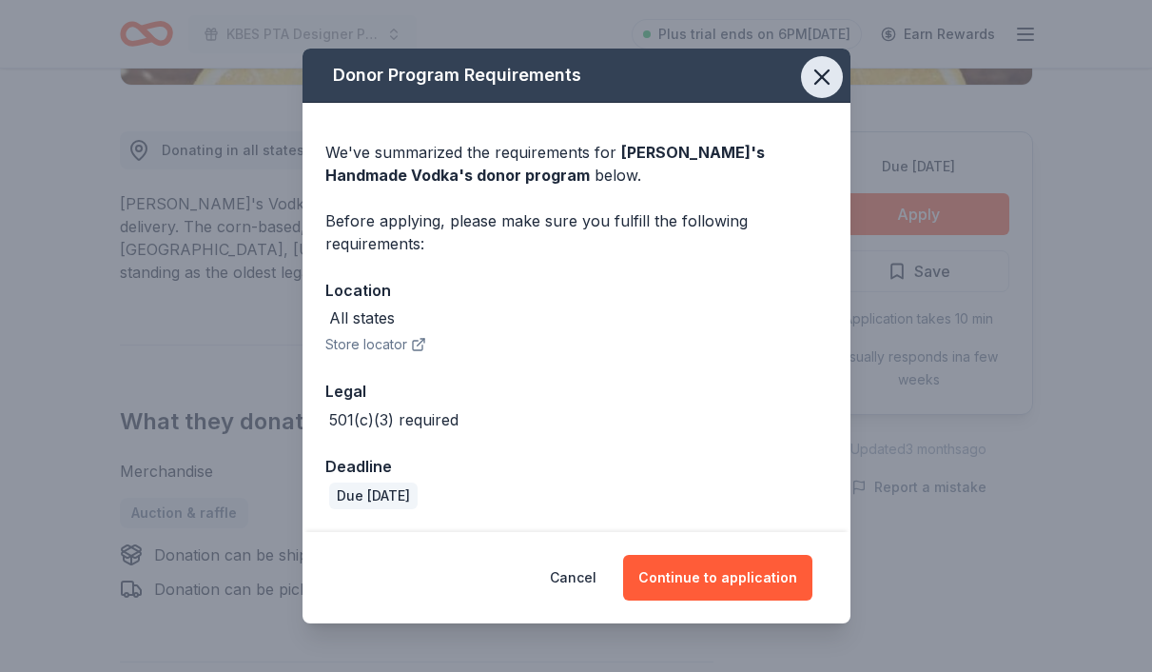
click at [826, 81] on icon "button" at bounding box center [821, 76] width 13 height 13
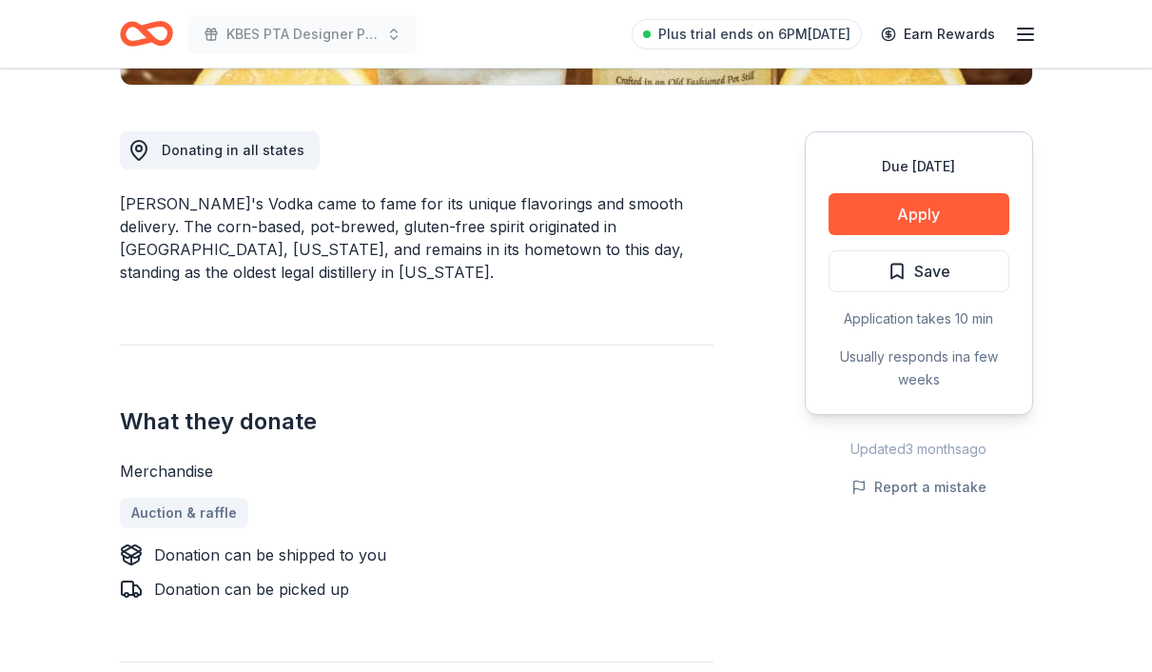
scroll to position [0, 0]
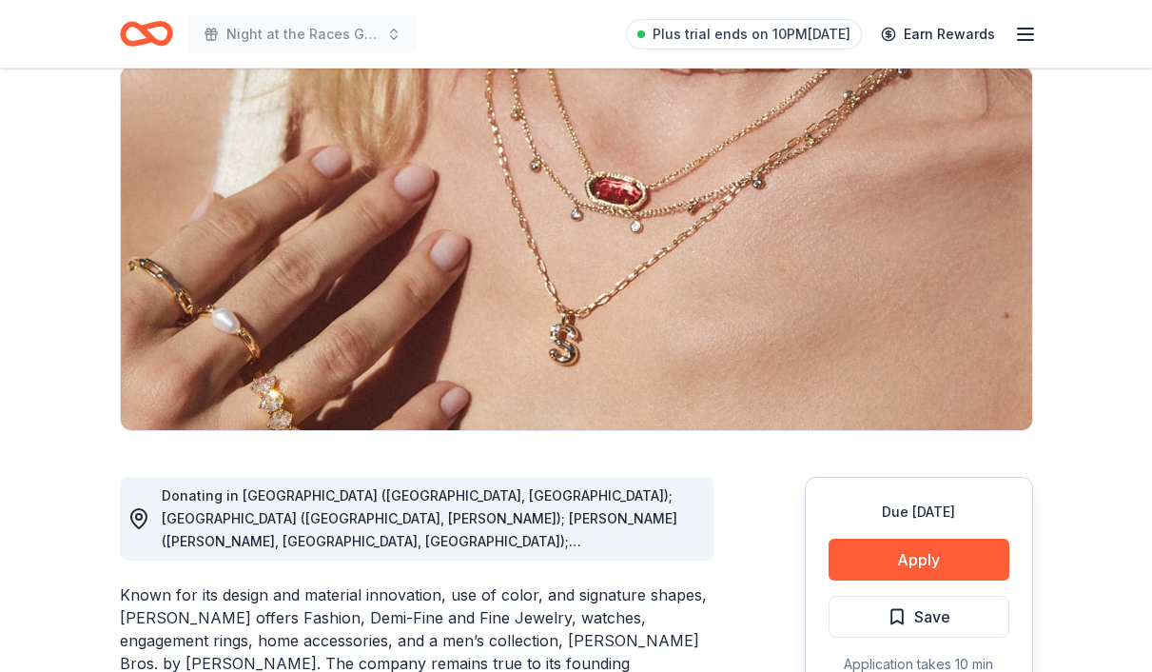
scroll to position [211, 0]
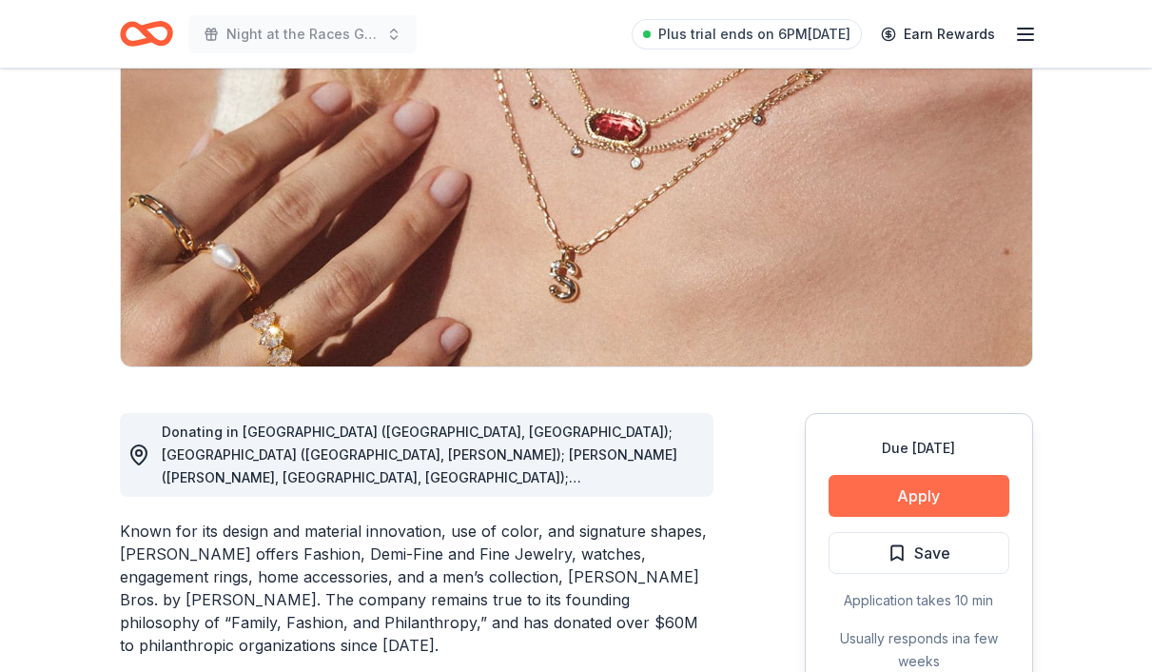
click at [850, 499] on button "Apply" at bounding box center [919, 496] width 181 height 42
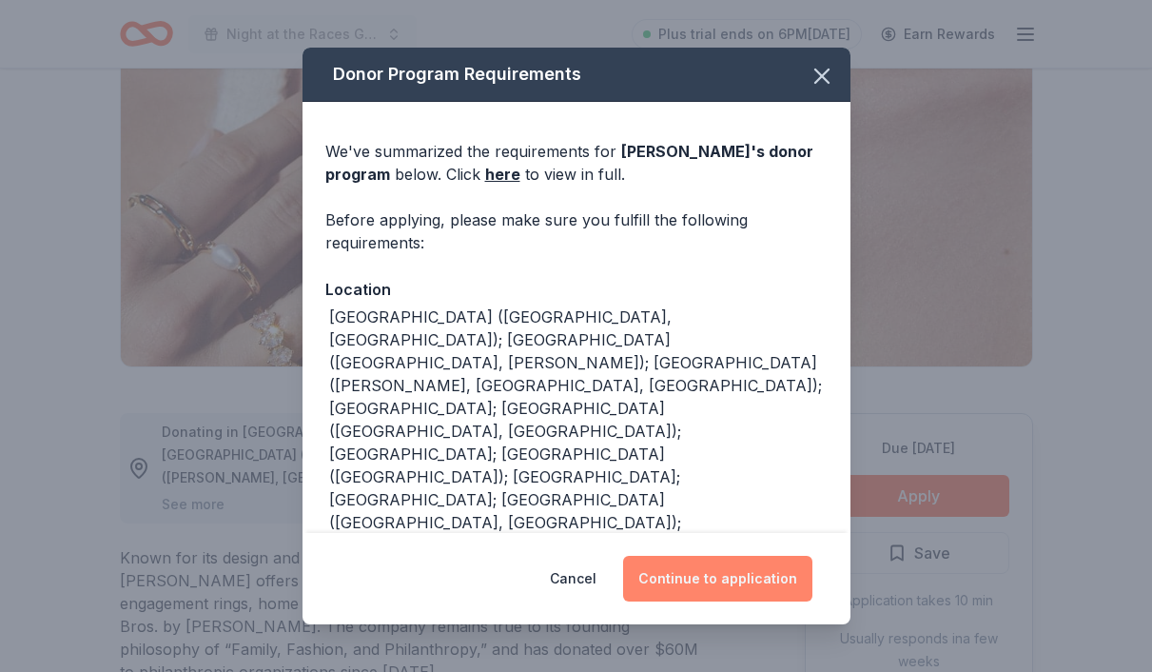
click at [713, 590] on button "Continue to application" at bounding box center [717, 579] width 189 height 46
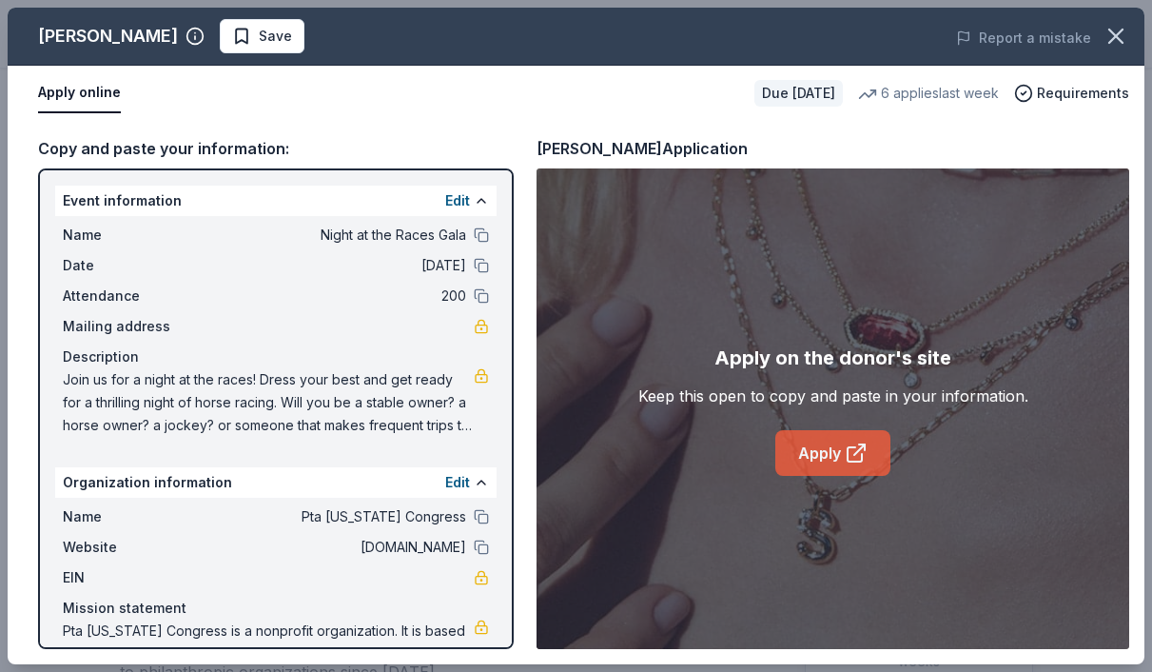
click at [845, 448] on icon at bounding box center [856, 452] width 23 height 23
click at [818, 457] on link "Apply" at bounding box center [832, 453] width 115 height 46
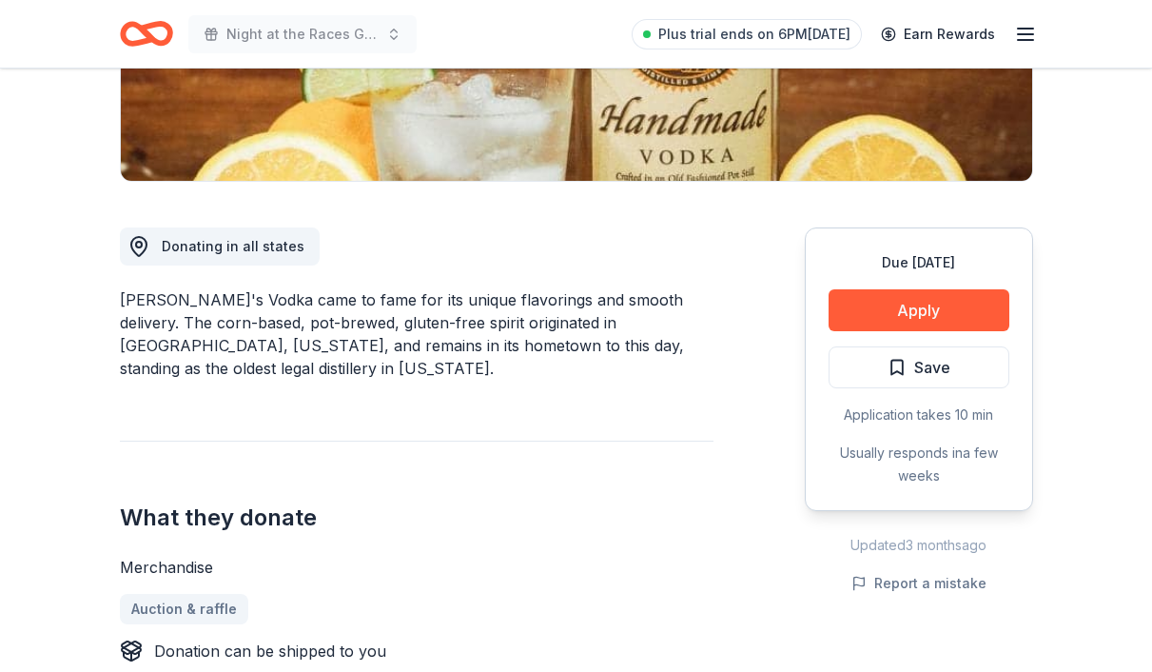
scroll to position [415, 0]
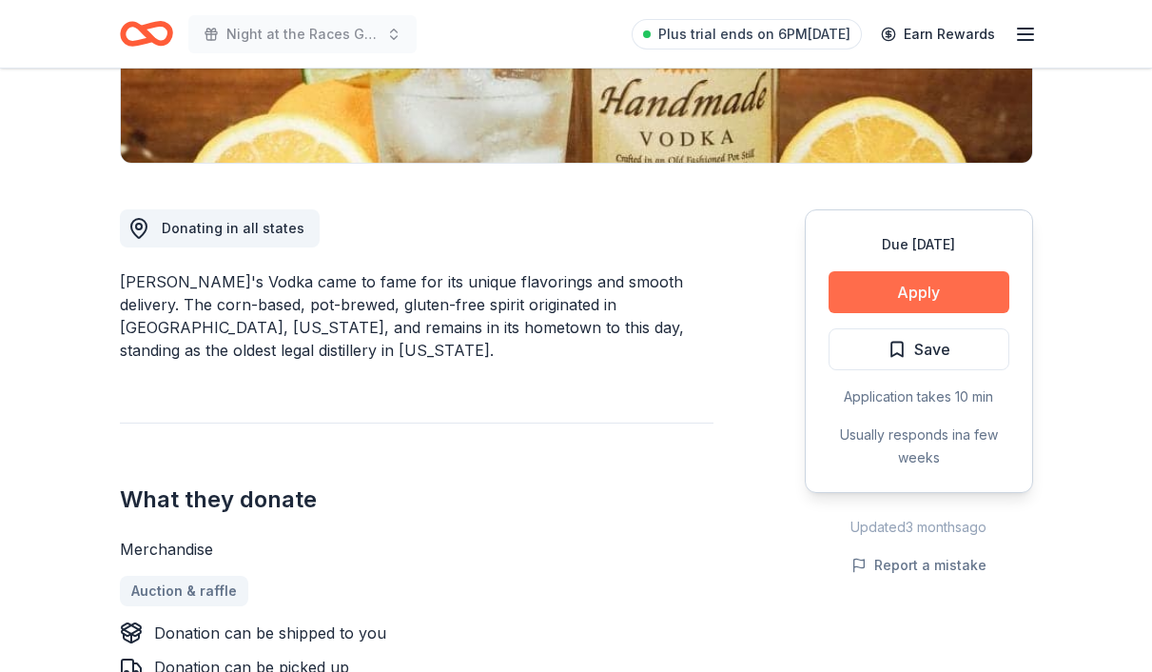
click at [890, 298] on button "Apply" at bounding box center [919, 292] width 181 height 42
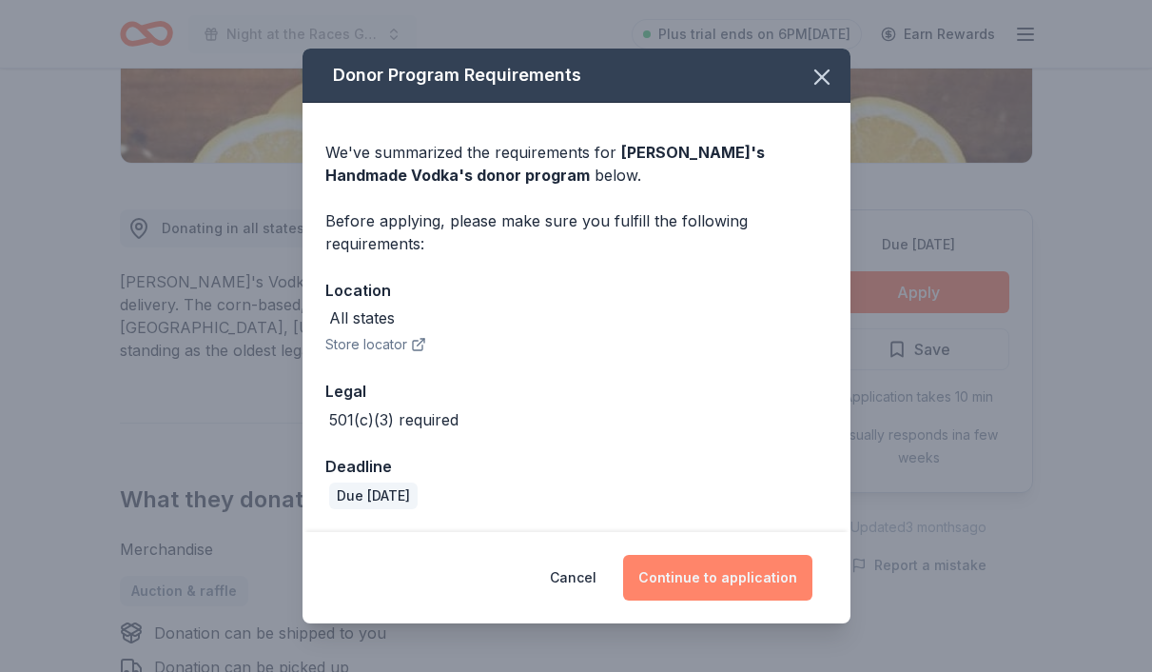
click at [713, 577] on button "Continue to application" at bounding box center [717, 578] width 189 height 46
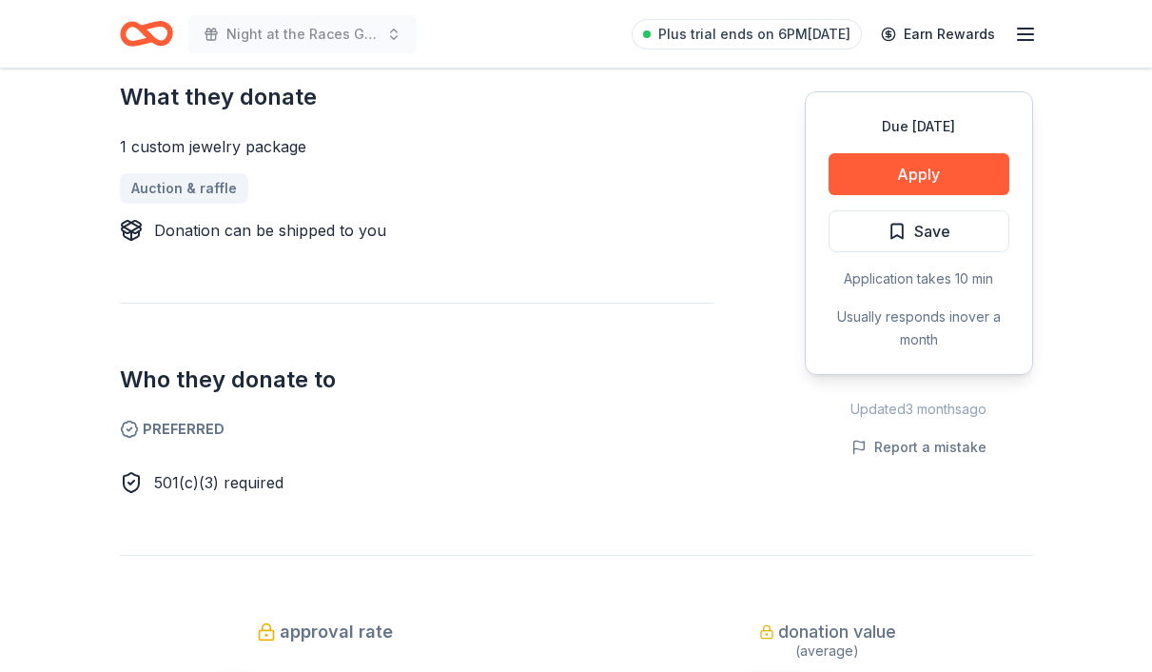
scroll to position [751, 0]
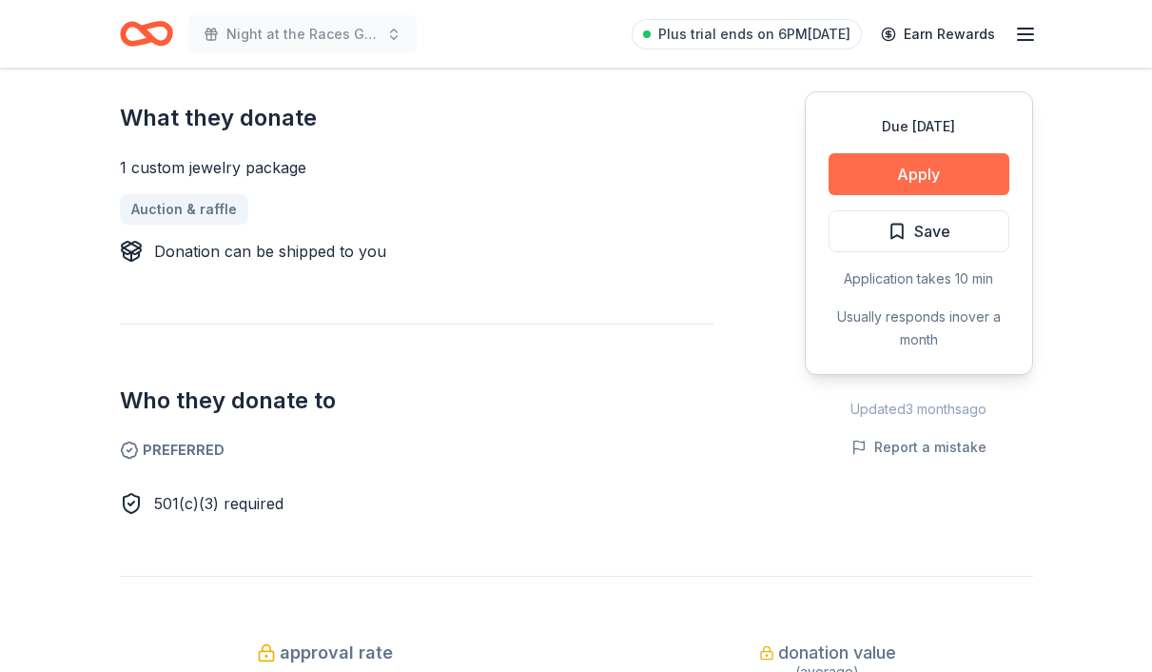
click at [918, 172] on button "Apply" at bounding box center [919, 174] width 181 height 42
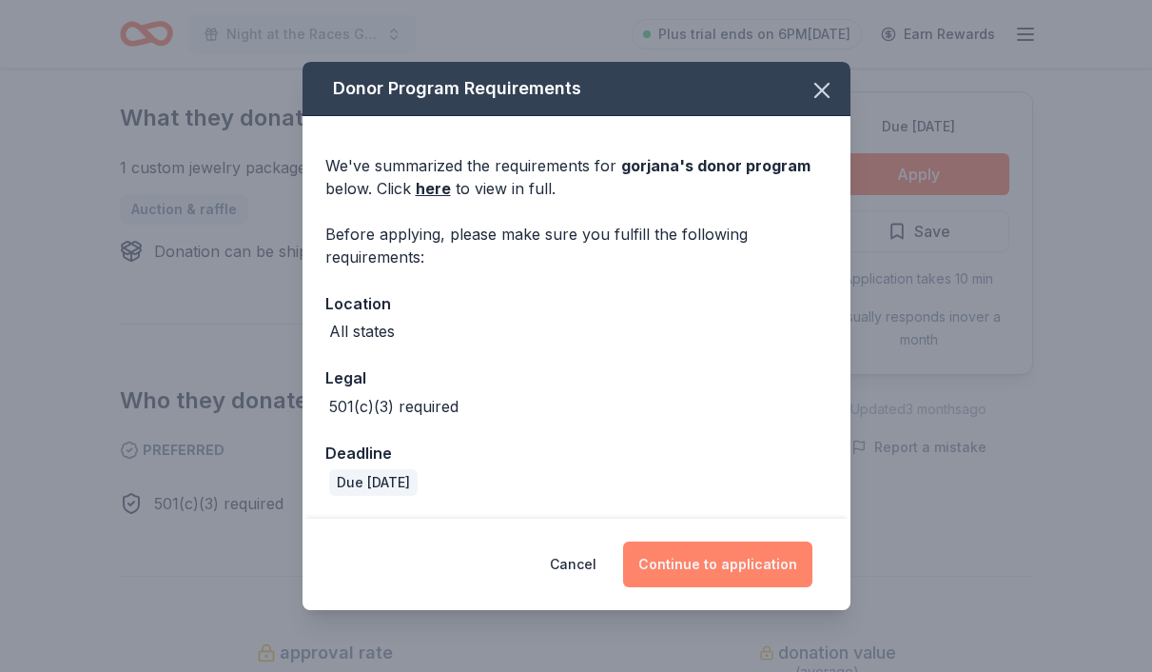
click at [737, 572] on button "Continue to application" at bounding box center [717, 564] width 189 height 46
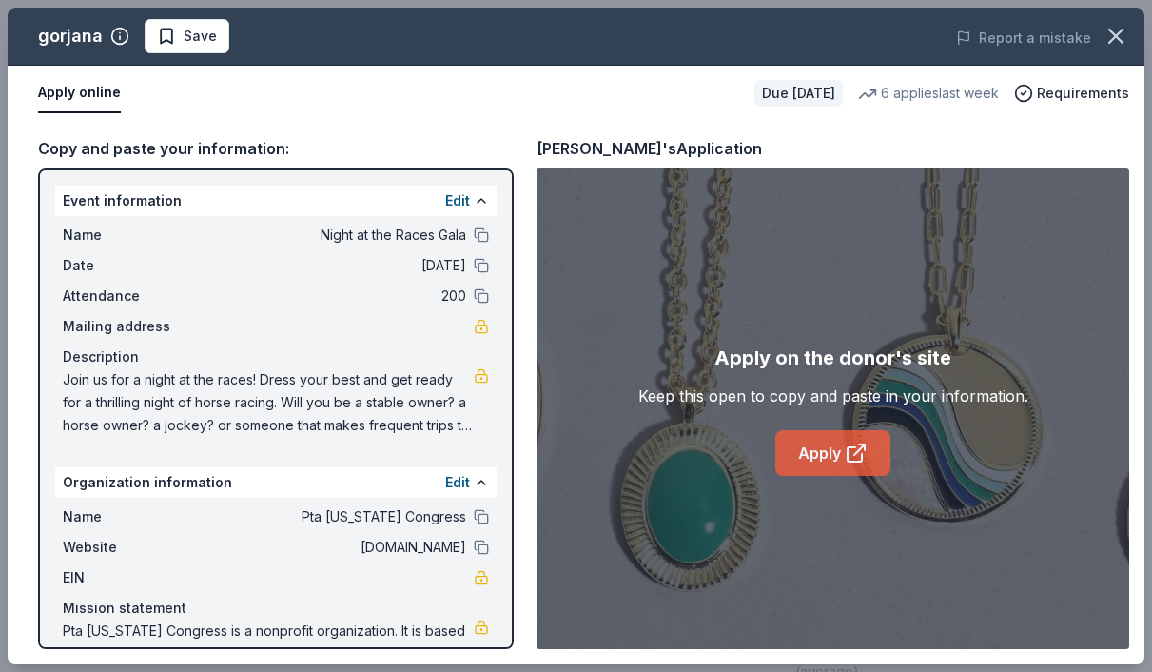
click at [835, 459] on link "Apply" at bounding box center [832, 453] width 115 height 46
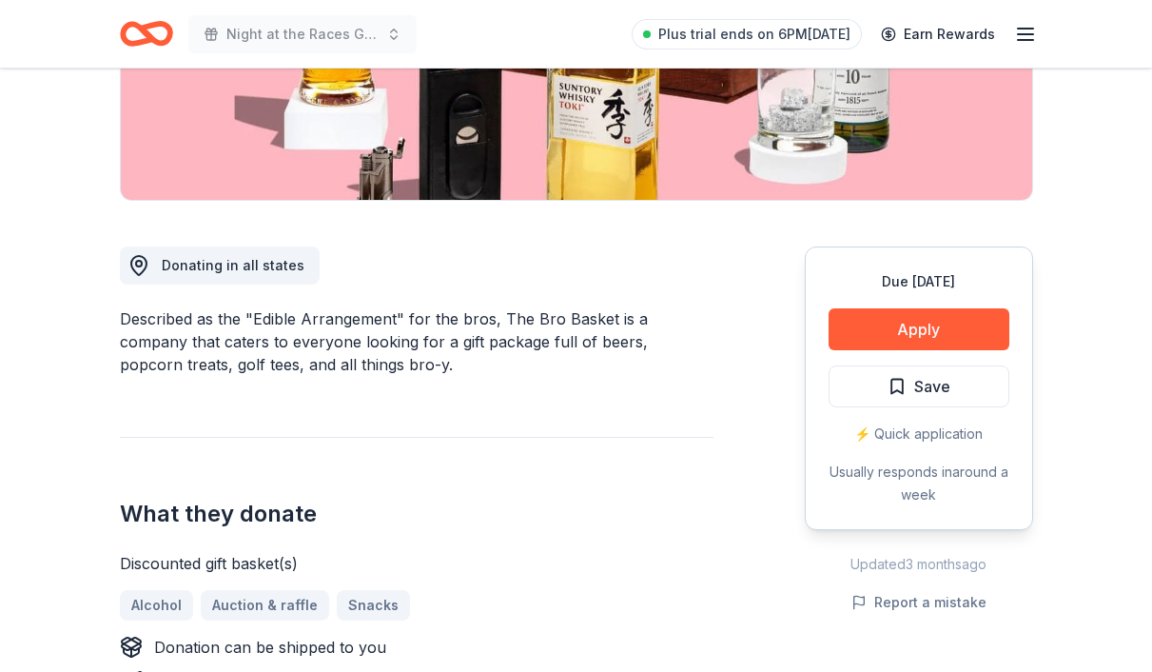
scroll to position [512, 0]
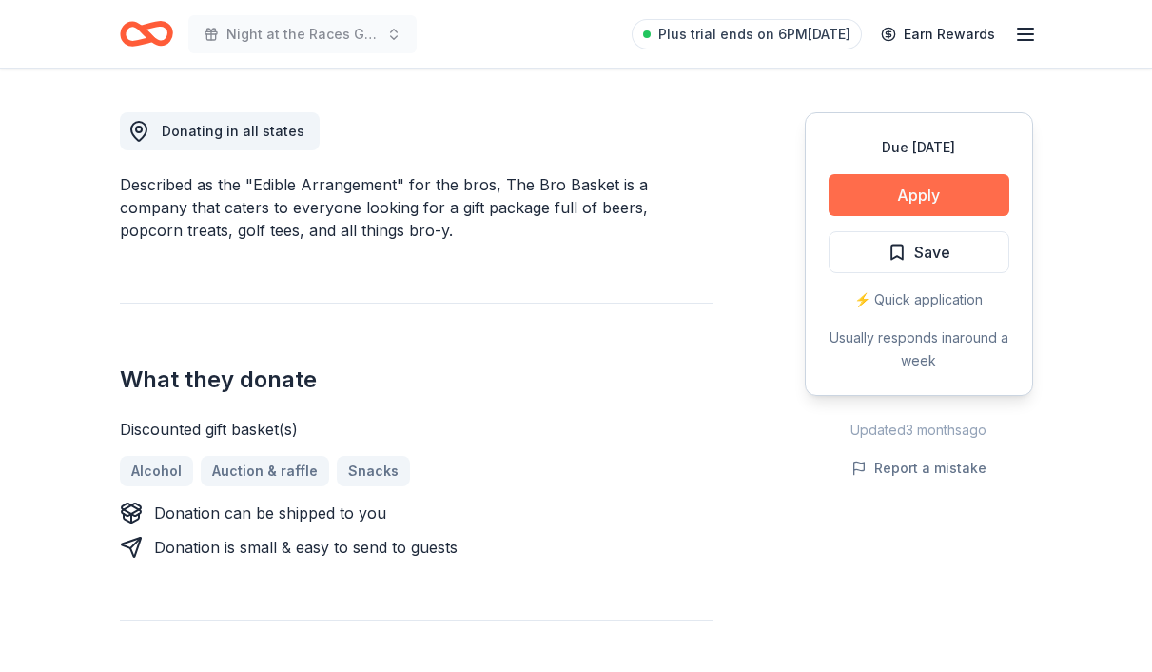
click at [888, 189] on button "Apply" at bounding box center [919, 195] width 181 height 42
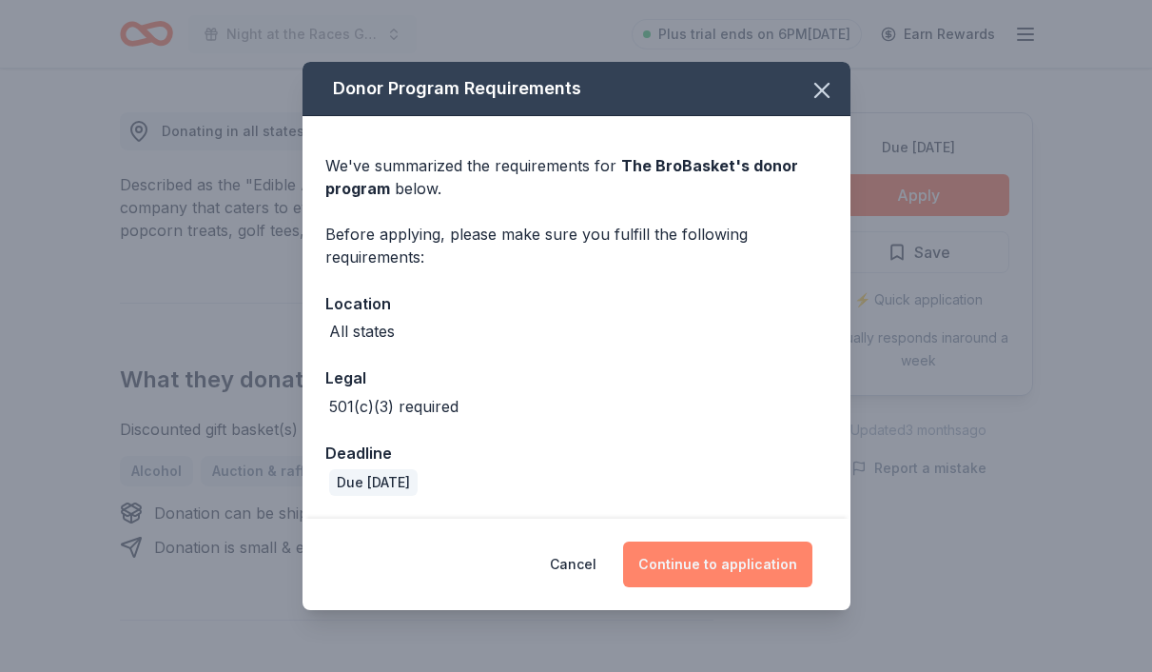
click at [705, 562] on button "Continue to application" at bounding box center [717, 564] width 189 height 46
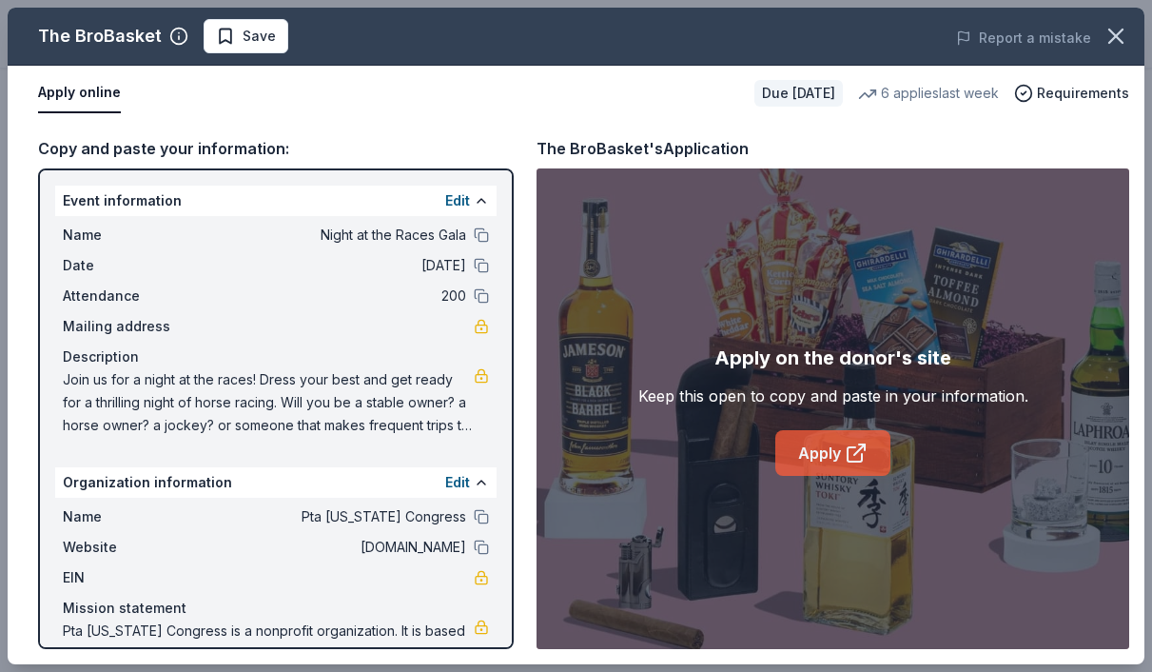
click at [806, 447] on link "Apply" at bounding box center [832, 453] width 115 height 46
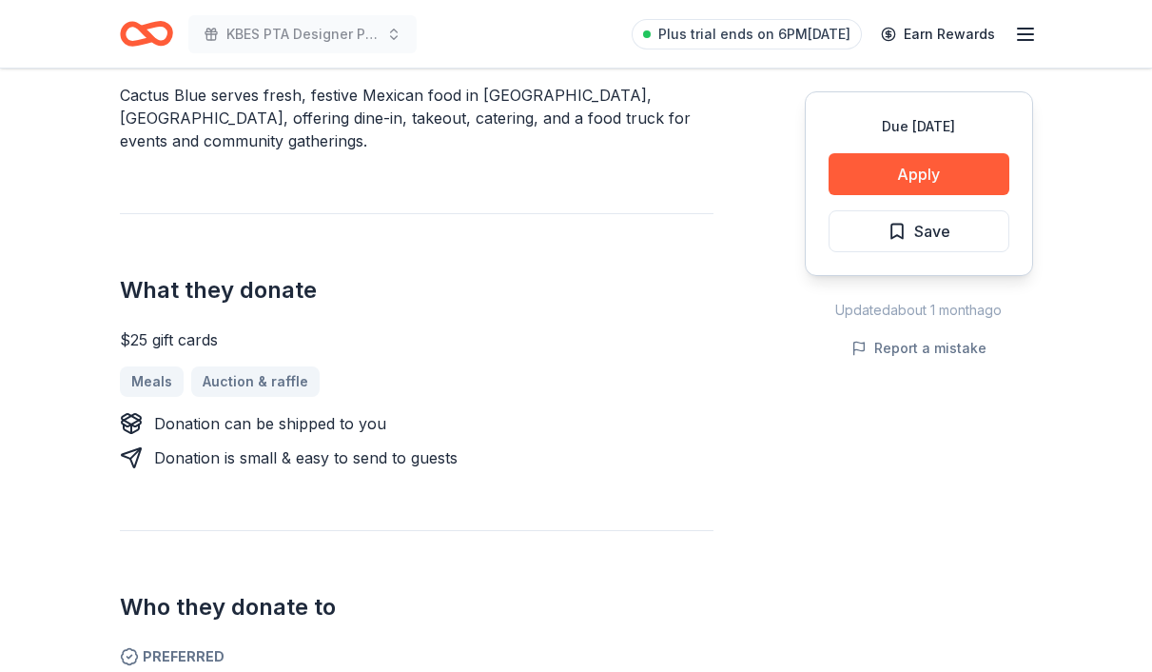
scroll to position [700, 0]
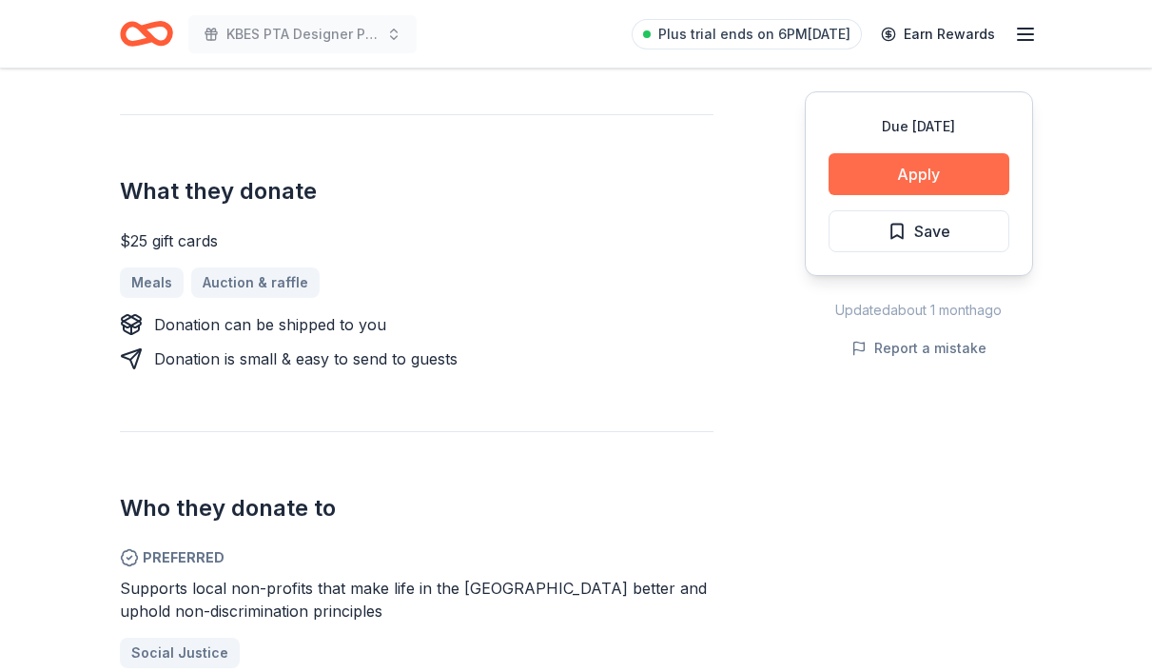
click at [915, 176] on button "Apply" at bounding box center [919, 174] width 181 height 42
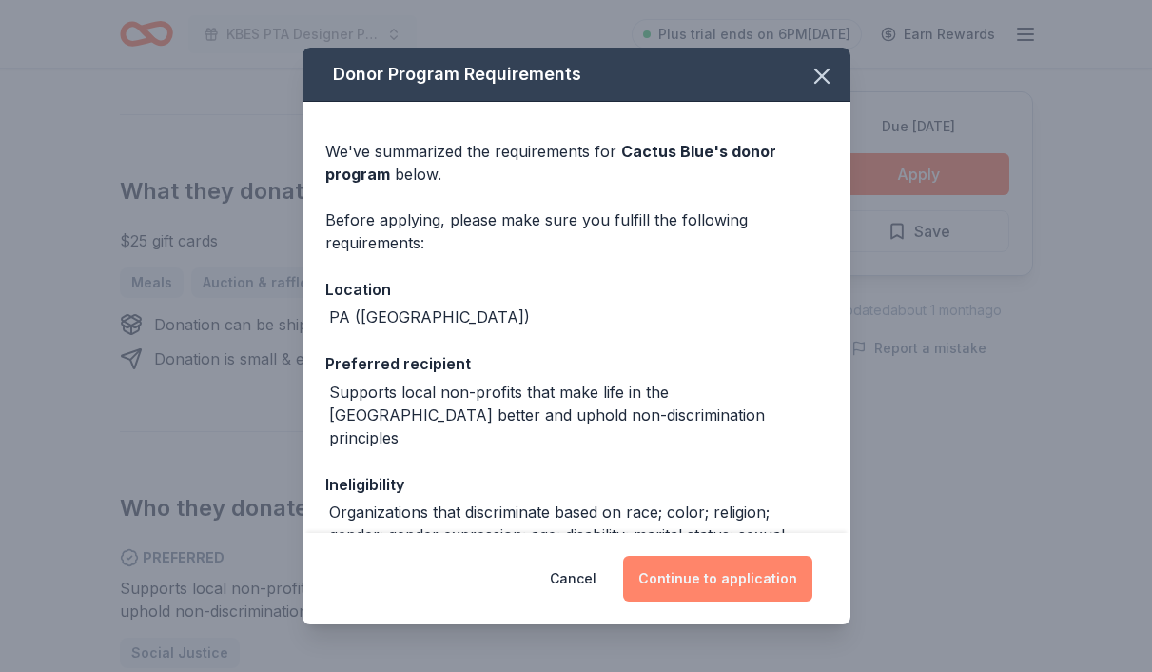
click at [713, 584] on button "Continue to application" at bounding box center [717, 579] width 189 height 46
